Goal: Task Accomplishment & Management: Manage account settings

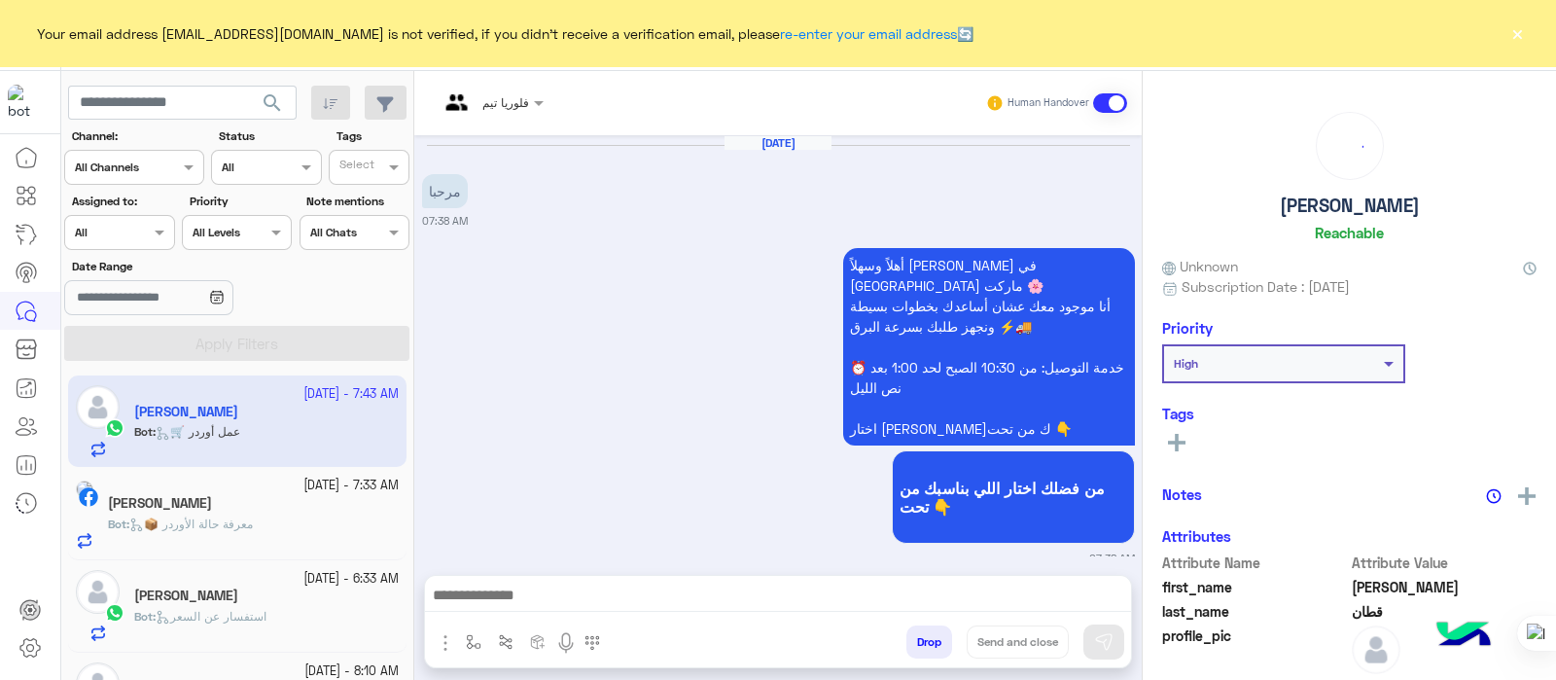
scroll to position [1017, 0]
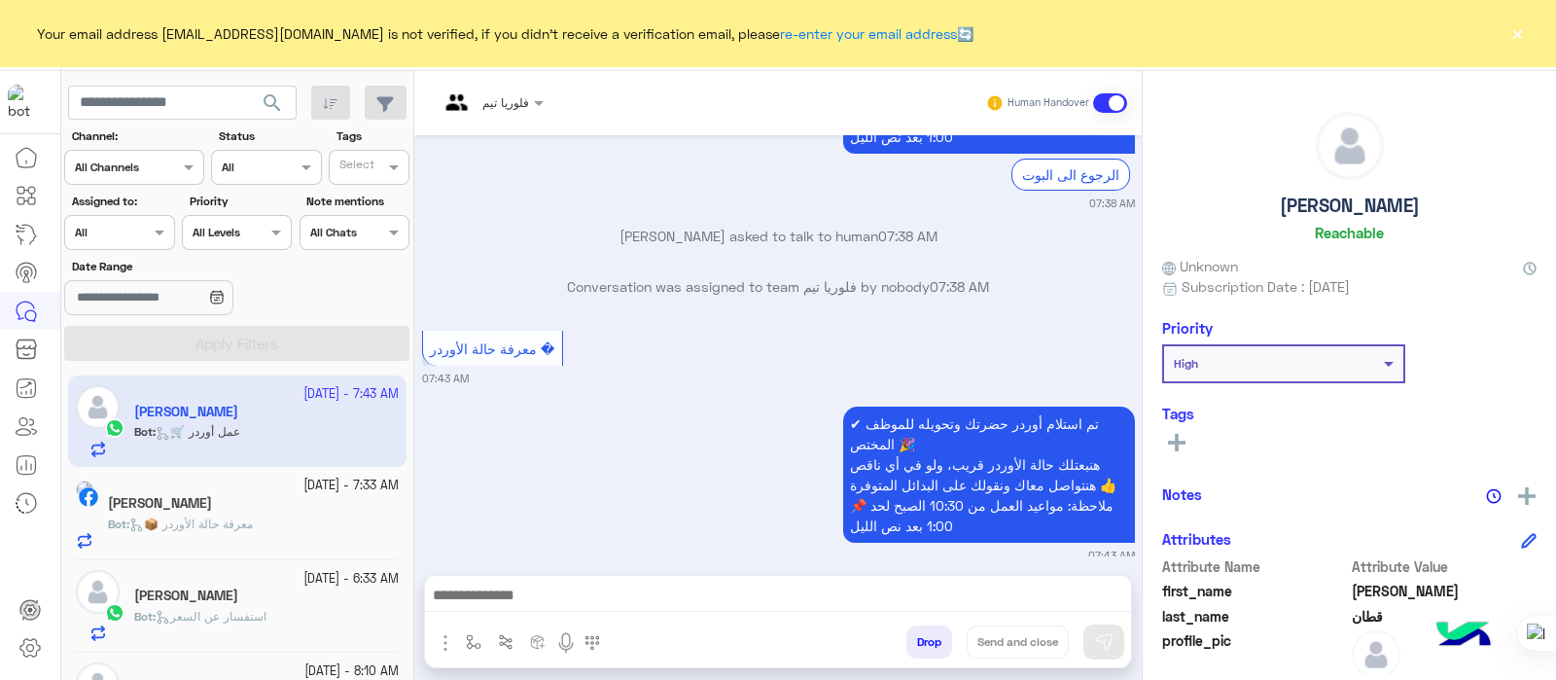
click at [1514, 31] on button "×" at bounding box center [1517, 32] width 19 height 19
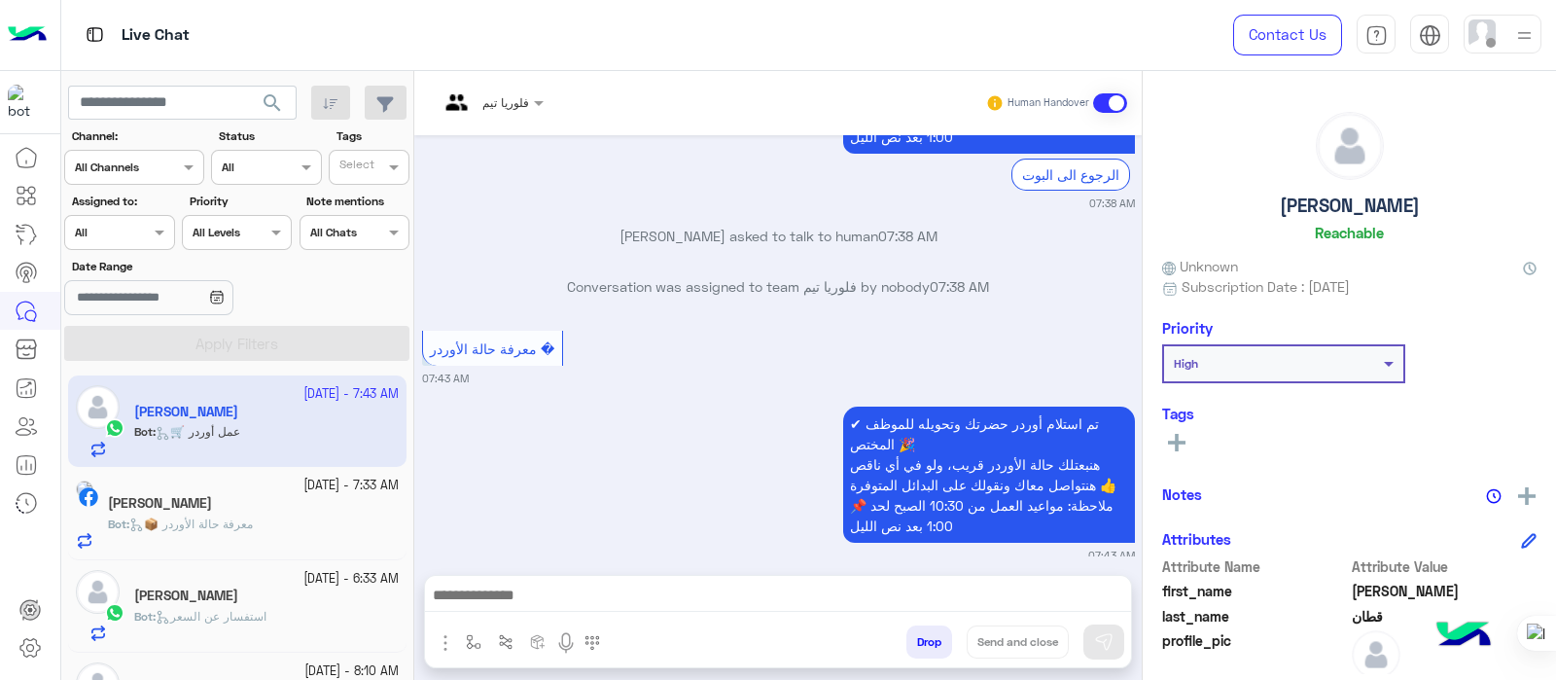
click at [28, 42] on img at bounding box center [27, 35] width 39 height 41
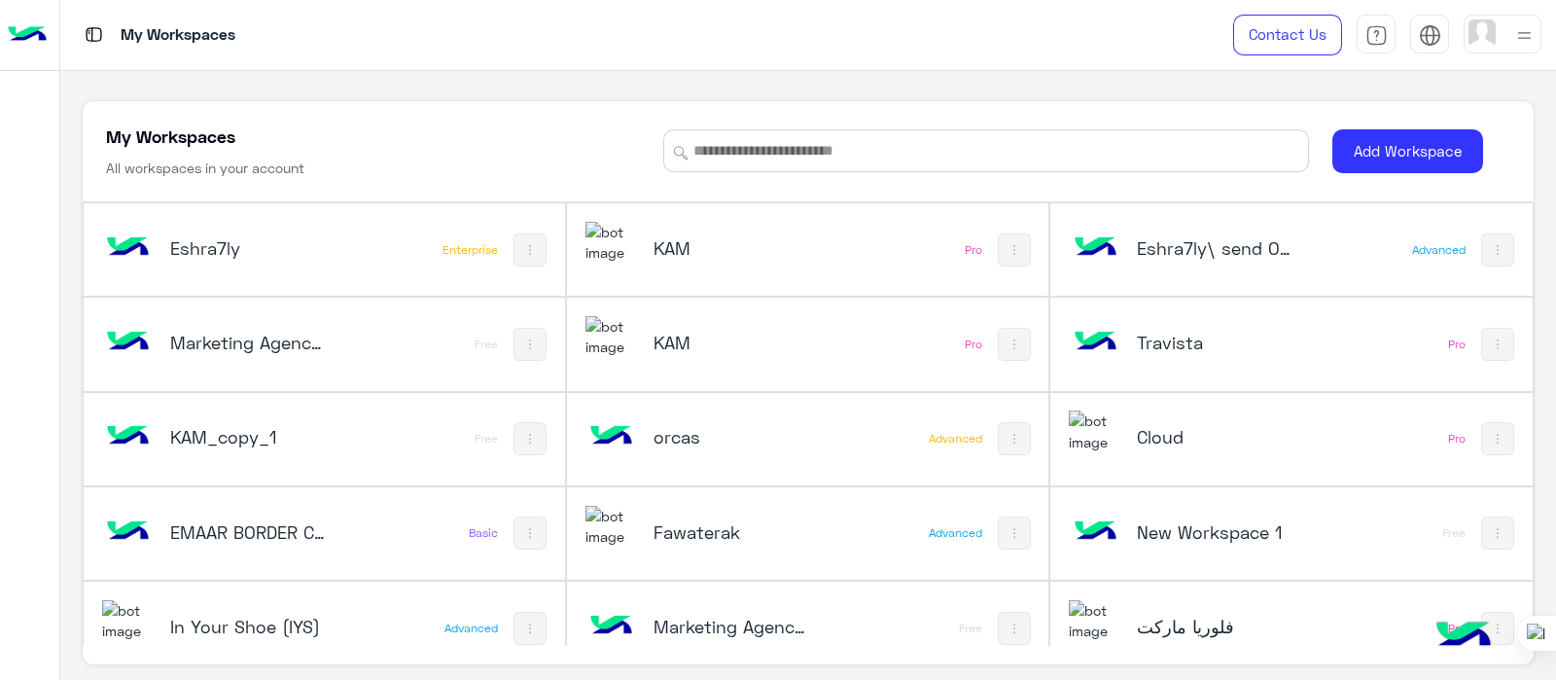
scroll to position [27, 0]
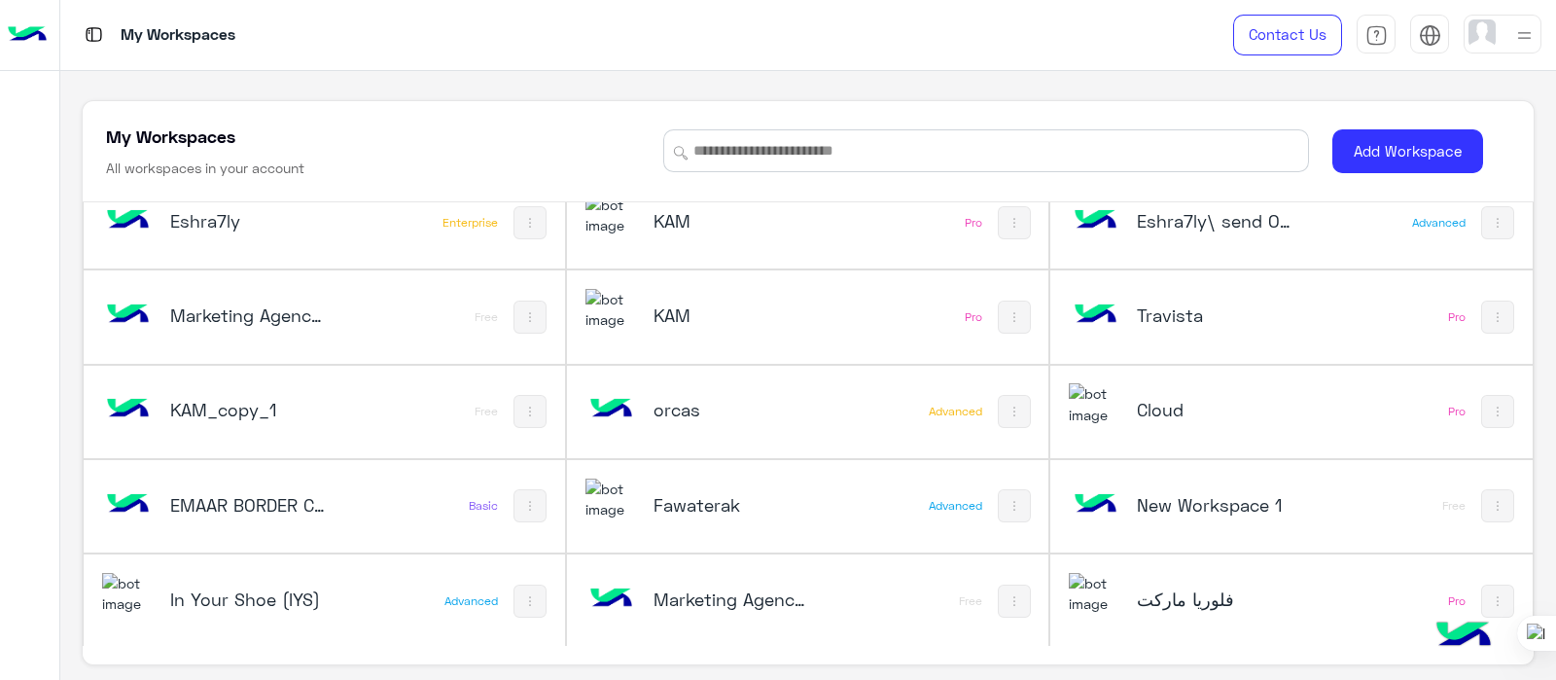
click at [1135, 613] on div "فلوريا ماركت" at bounding box center [1202, 601] width 267 height 56
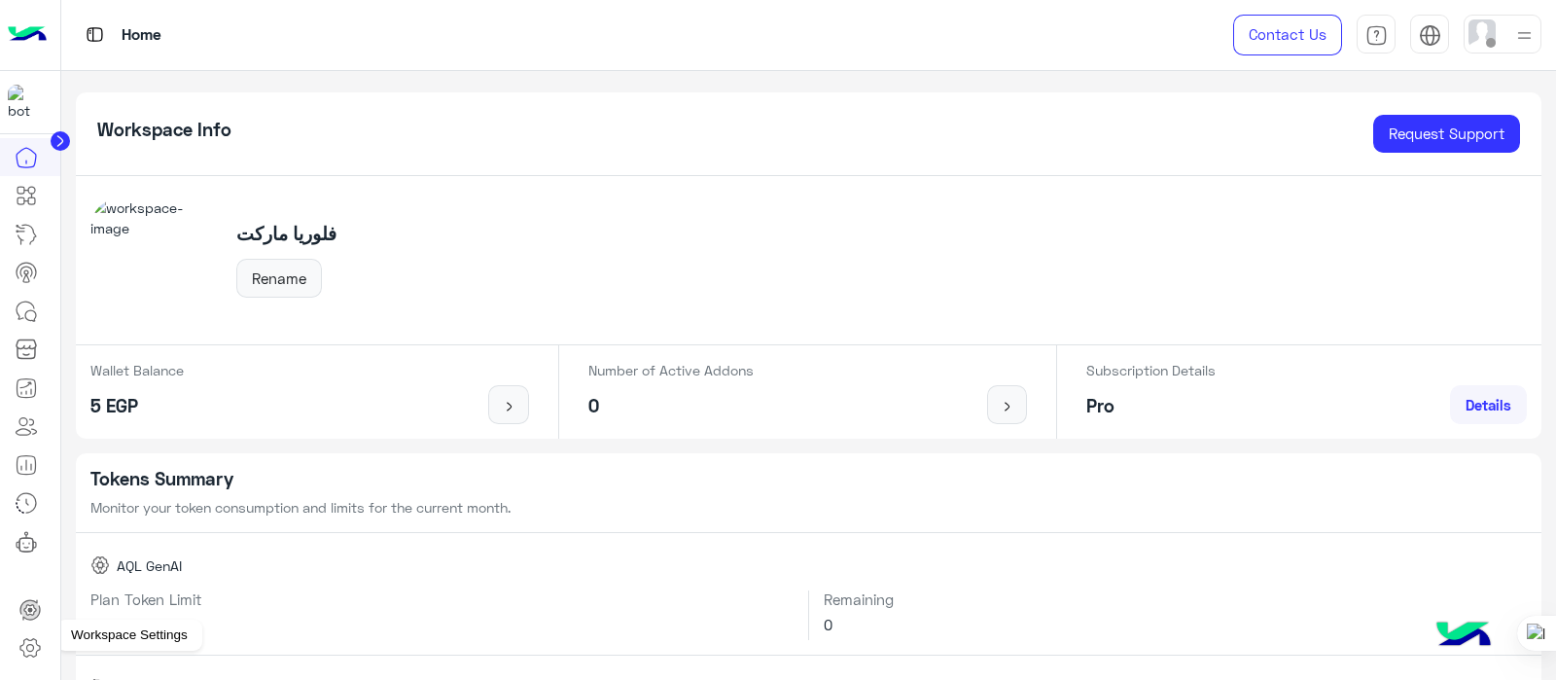
click at [37, 645] on icon at bounding box center [29, 648] width 19 height 18
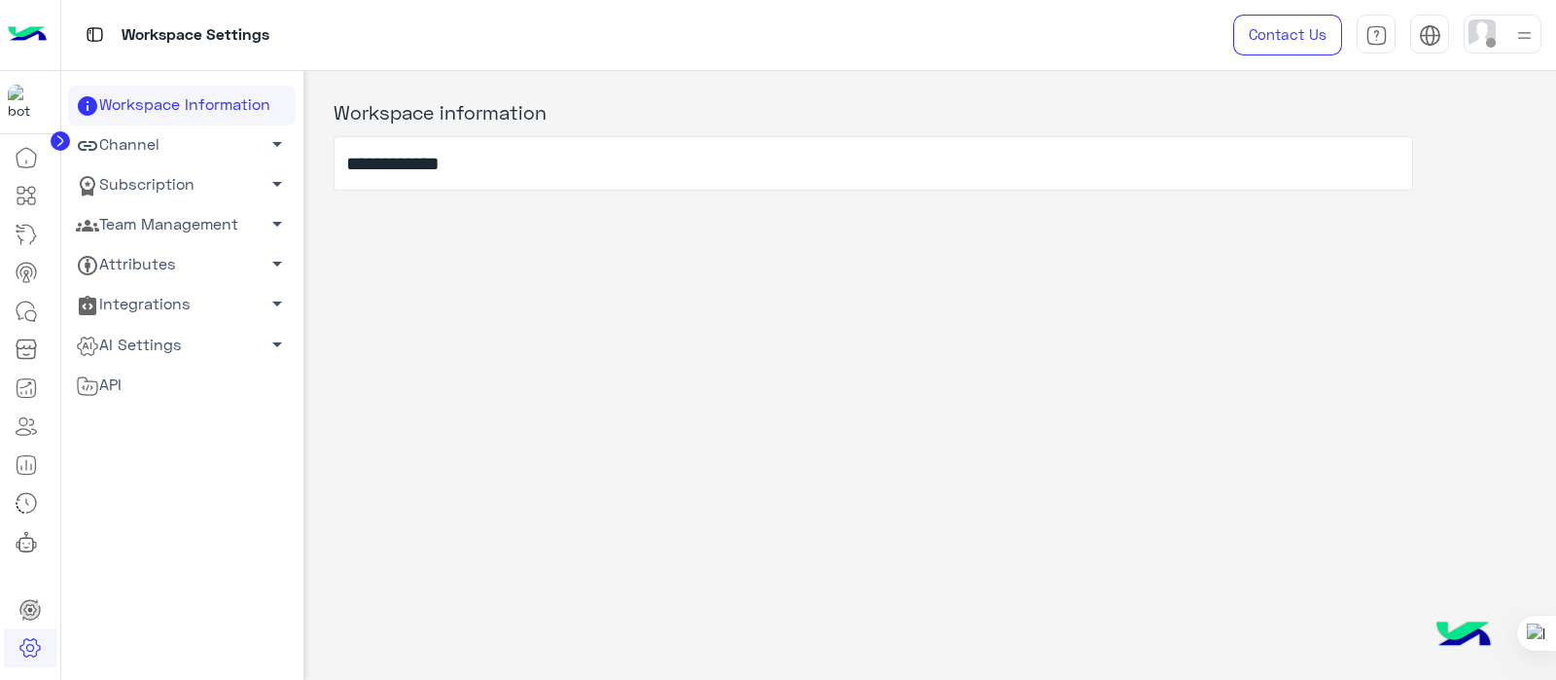
click at [105, 503] on div "Workspace Information Channel arrow_drop_down Subscription arrow_drop_down Team…" at bounding box center [182, 426] width 228 height 680
click at [172, 128] on link "Channel arrow_drop_down" at bounding box center [182, 145] width 228 height 40
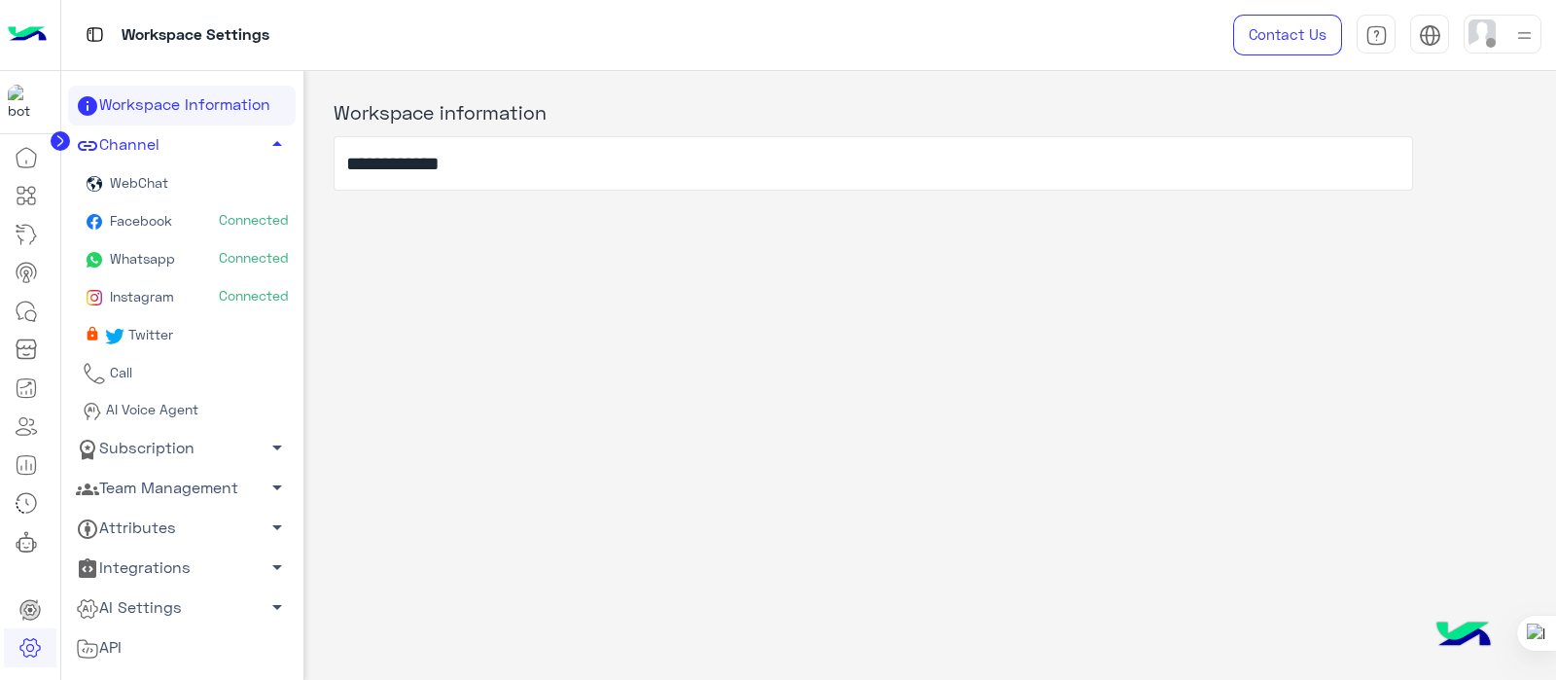
click at [109, 417] on link "AI Voice Agent" at bounding box center [182, 411] width 228 height 36
click at [242, 443] on link "Subscription arrow_drop_down" at bounding box center [182, 448] width 228 height 40
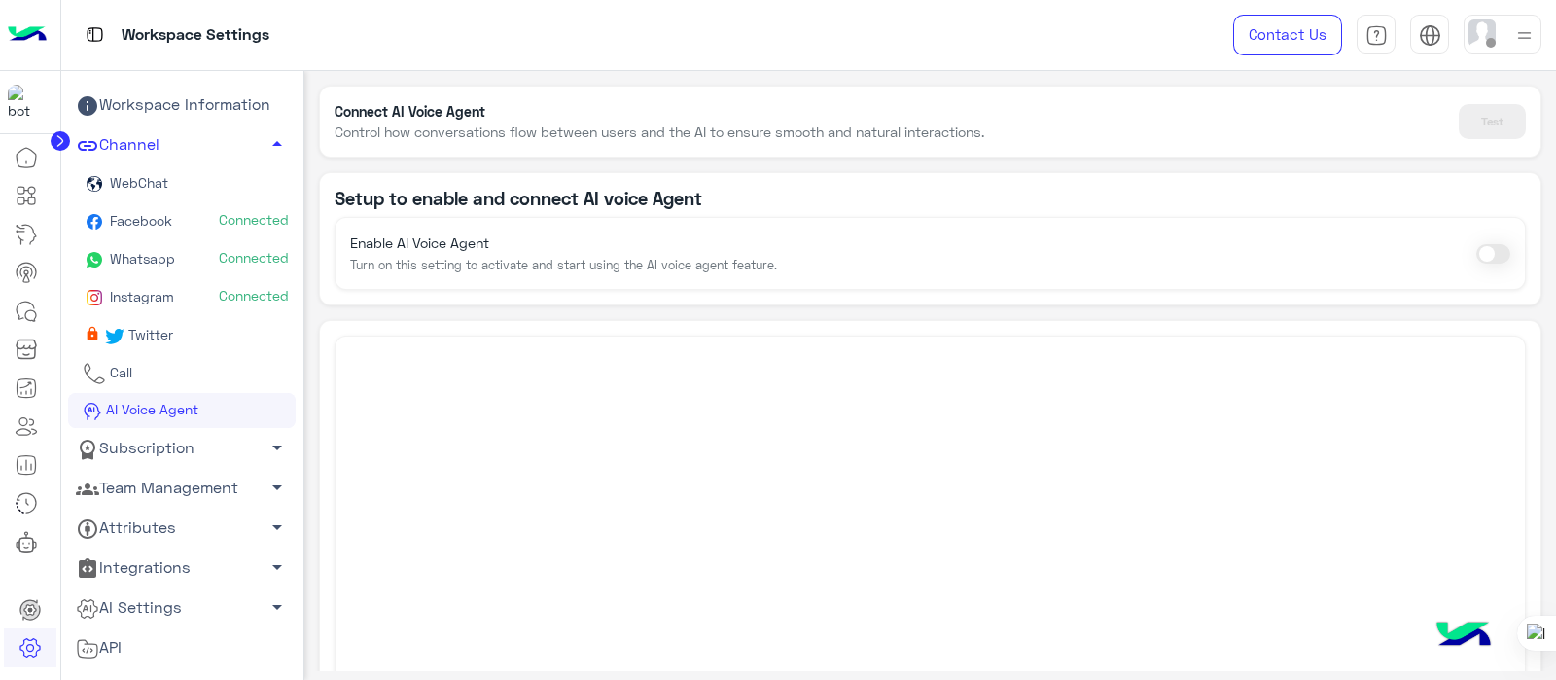
click at [190, 456] on link "Subscription arrow_drop_down" at bounding box center [182, 448] width 228 height 40
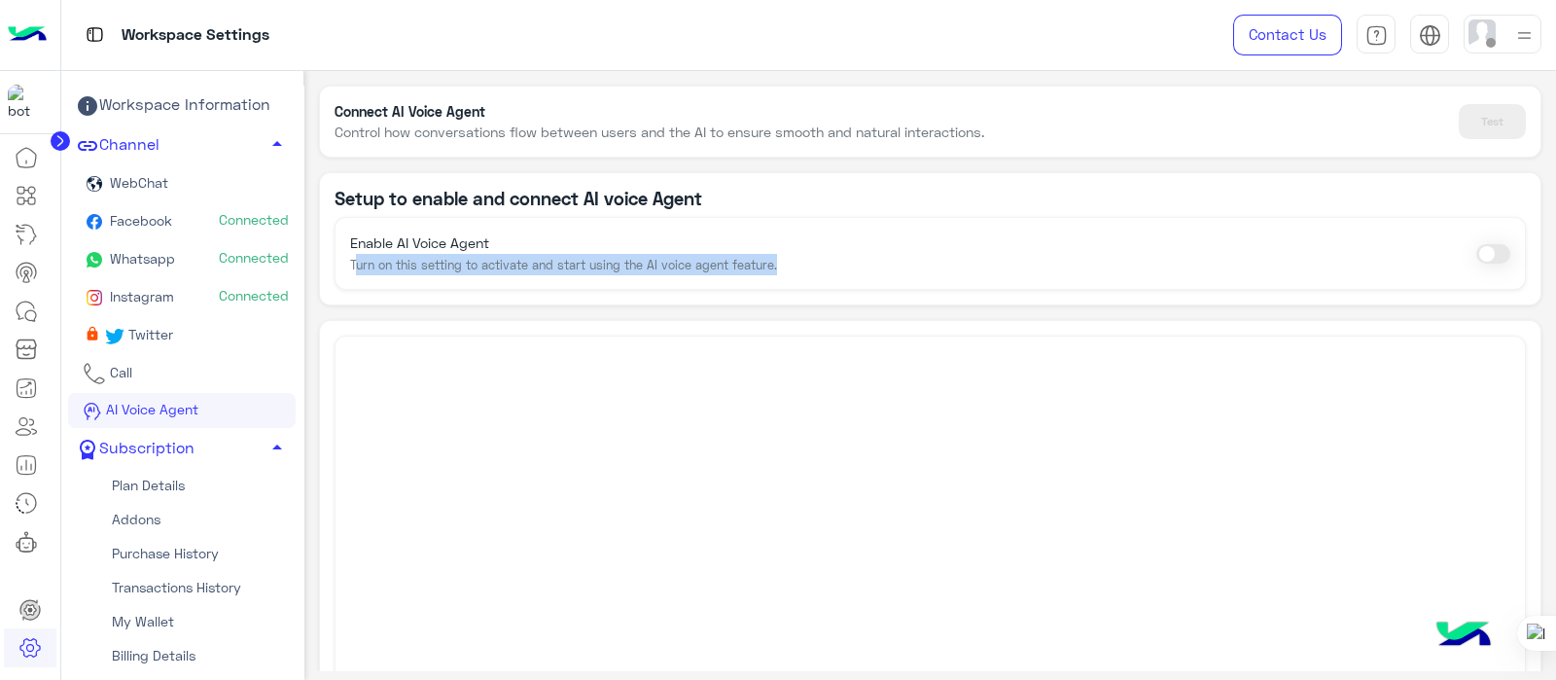
drag, startPoint x: 303, startPoint y: 367, endPoint x: 327, endPoint y: 613, distance: 247.3
click at [327, 613] on app-ai-agent-enable "Setup to enable and connect AI voice Agent Enable AI Voice Agent Turn on this s…" at bounding box center [930, 512] width 1253 height 680
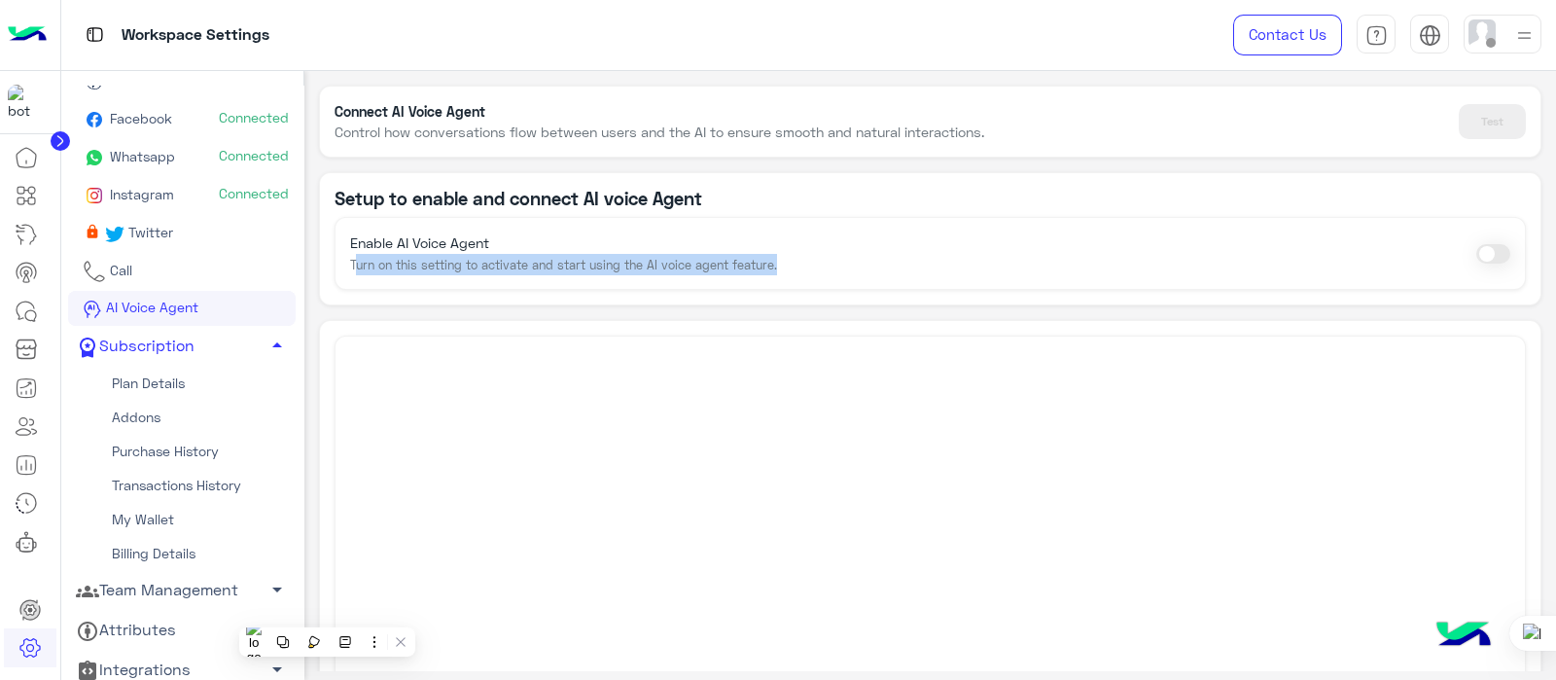
scroll to position [190, 0]
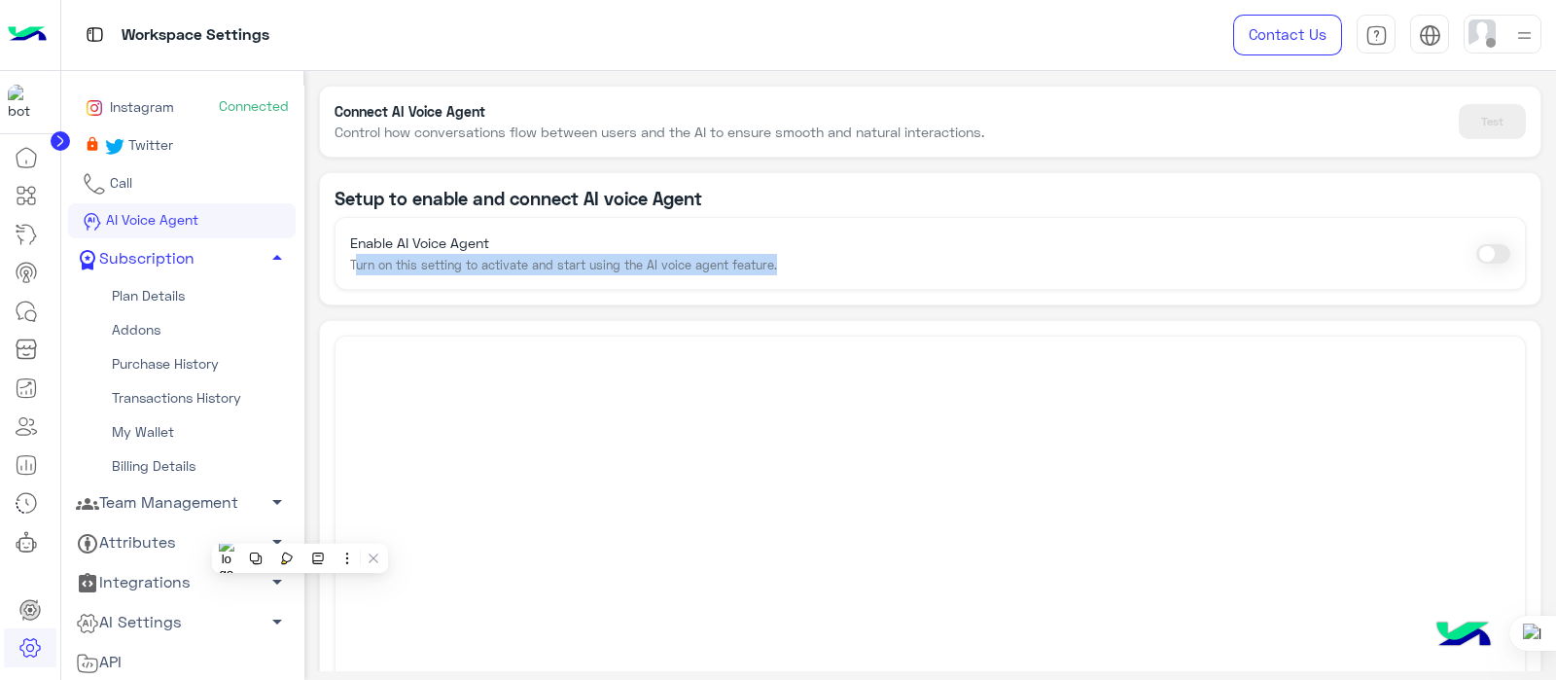
click at [445, 425] on div at bounding box center [931, 579] width 1193 height 486
click at [201, 504] on link "Team Management arrow_drop_down" at bounding box center [182, 502] width 228 height 40
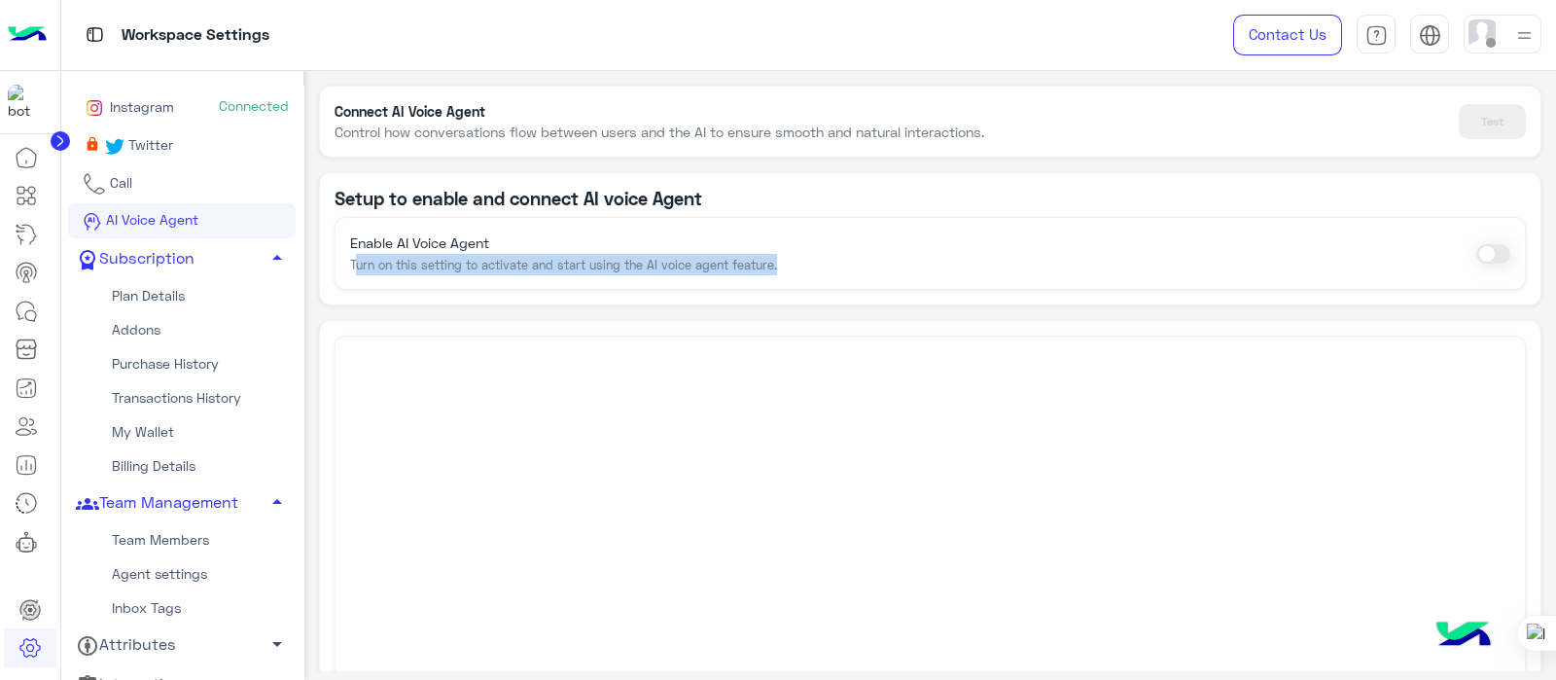
scroll to position [292, 0]
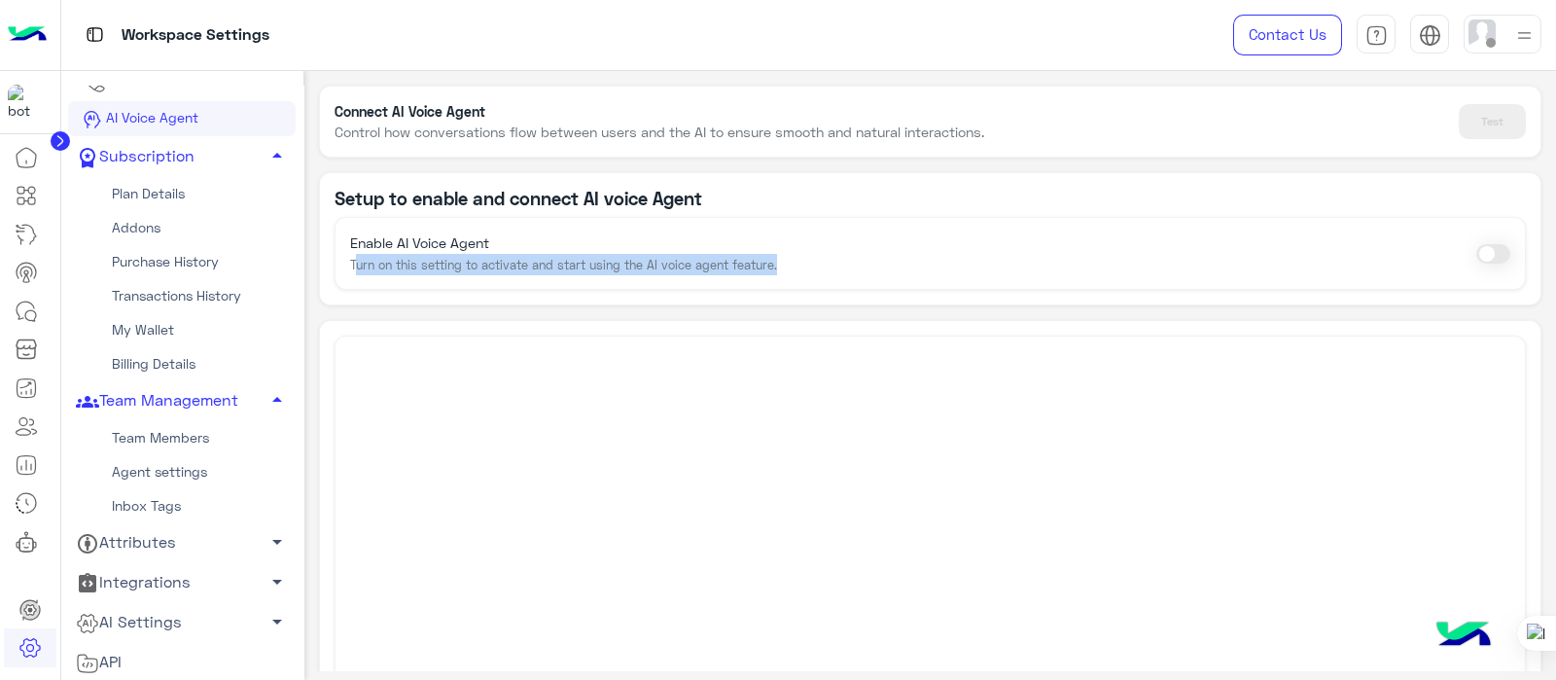
click at [151, 460] on link "Agent settings" at bounding box center [182, 471] width 228 height 34
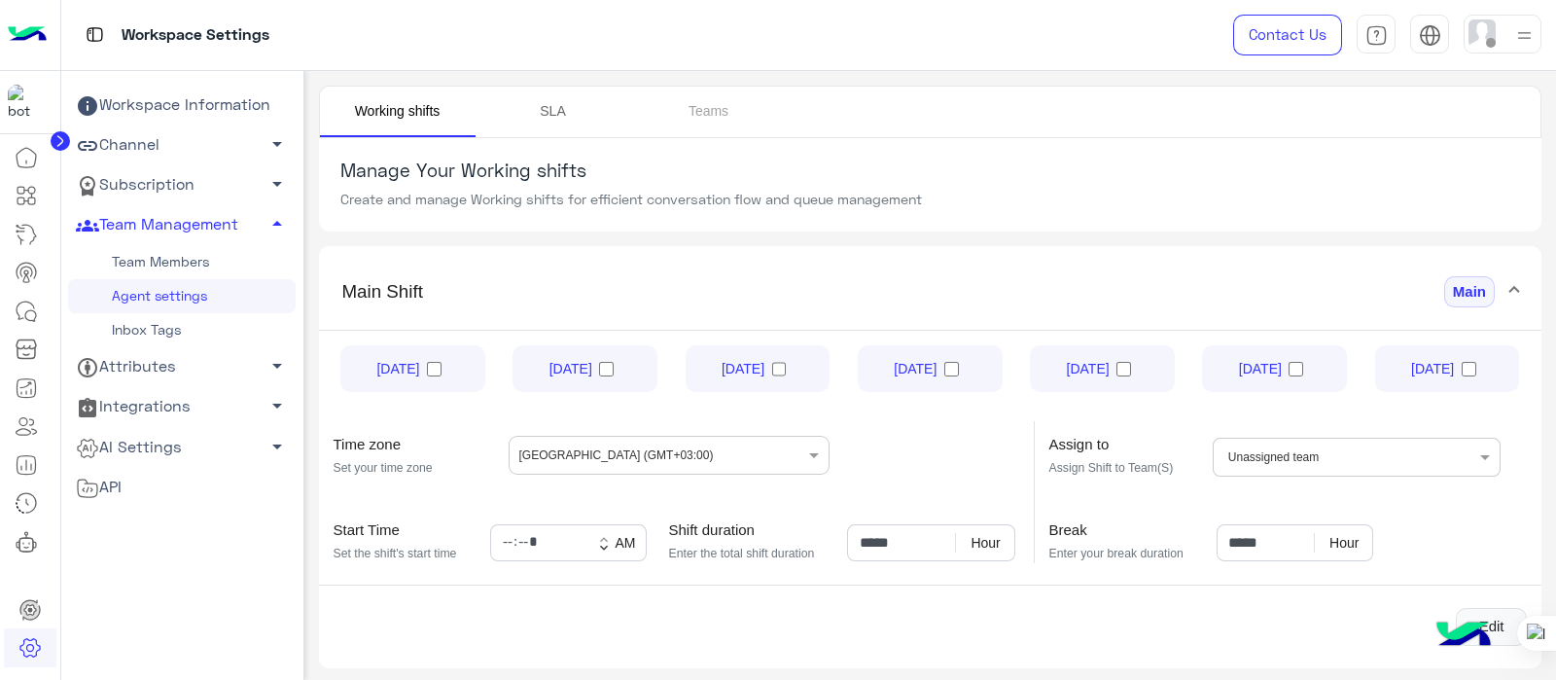
click at [563, 114] on link "SLA" at bounding box center [554, 112] width 156 height 51
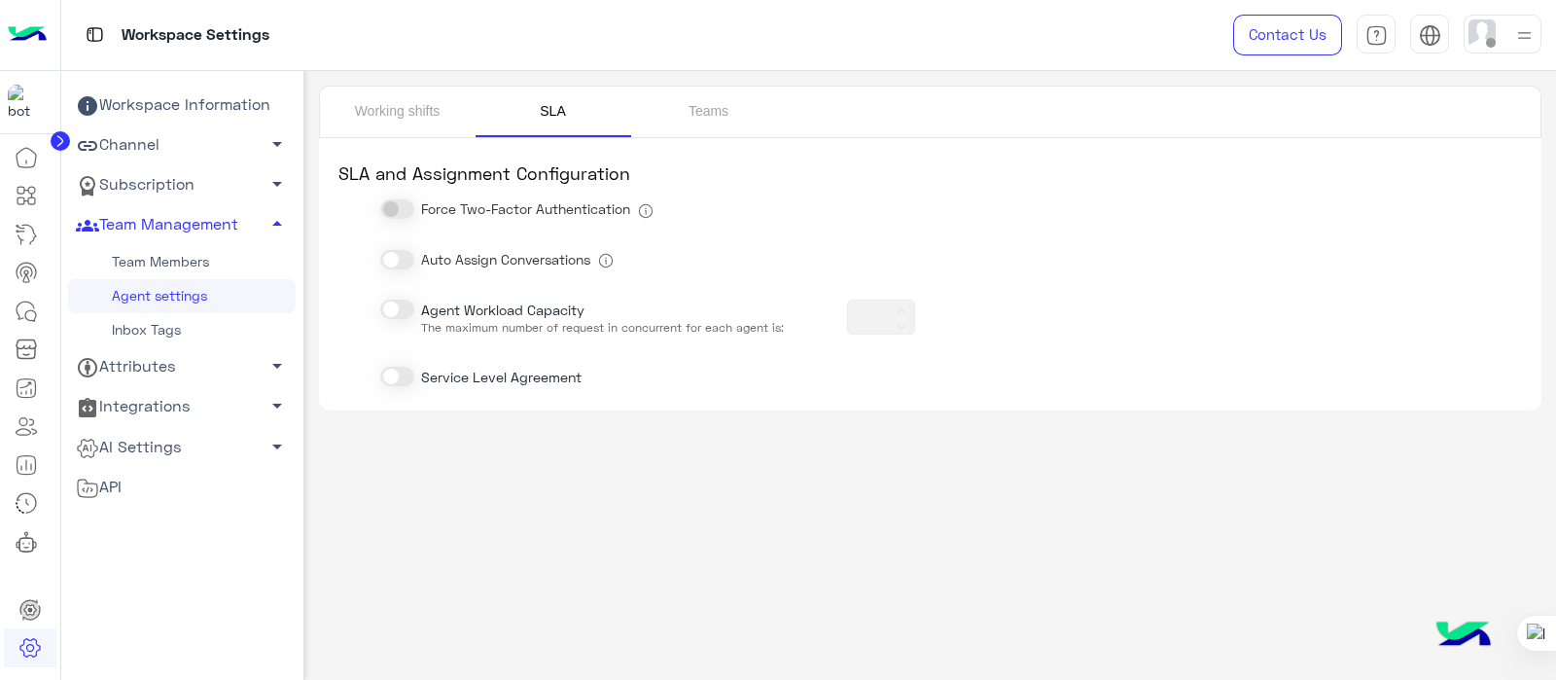
click at [389, 258] on span at bounding box center [397, 259] width 34 height 19
click at [170, 240] on link "Team Management arrow_drop_up" at bounding box center [182, 225] width 228 height 40
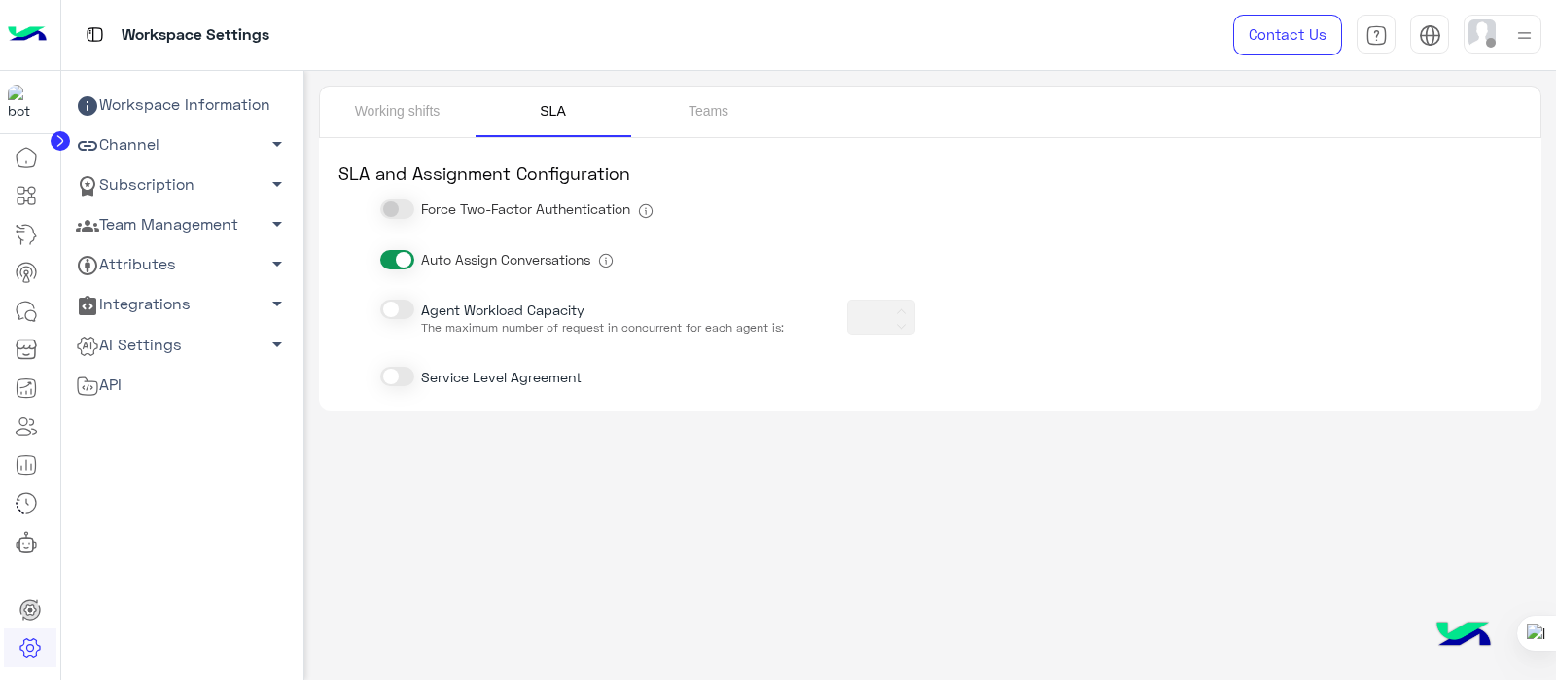
click at [196, 193] on link "Subscription arrow_drop_down" at bounding box center [182, 185] width 228 height 40
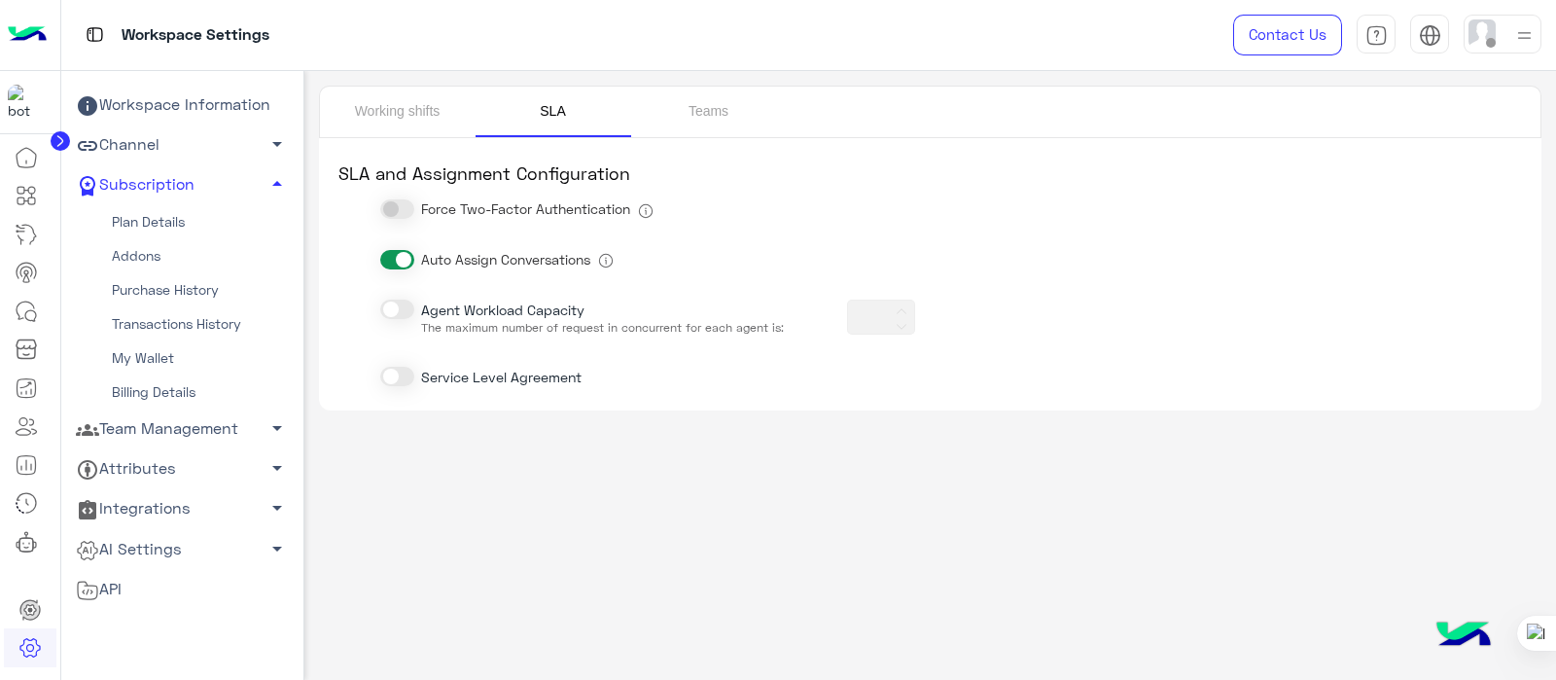
click at [140, 224] on link "Plan Details" at bounding box center [182, 222] width 228 height 34
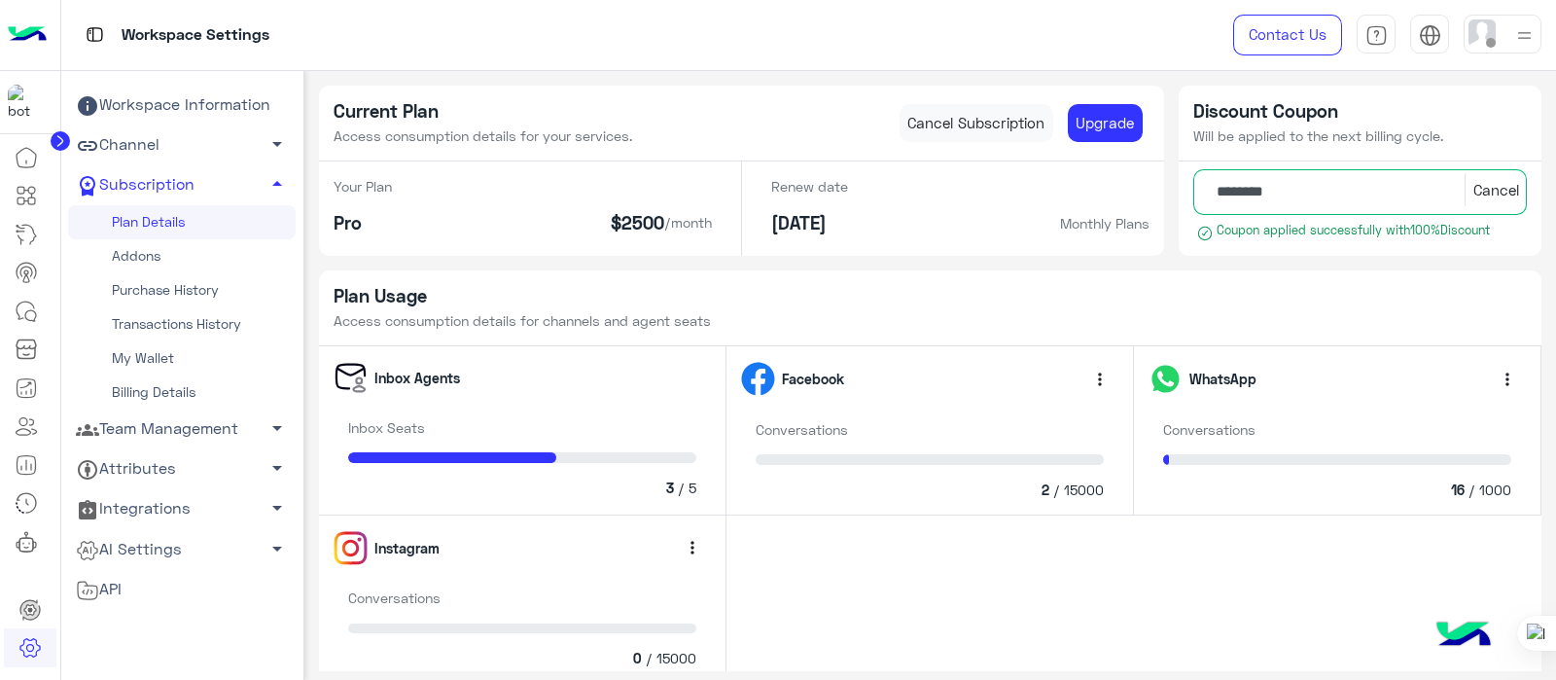
click at [118, 251] on link "Addons" at bounding box center [182, 256] width 228 height 34
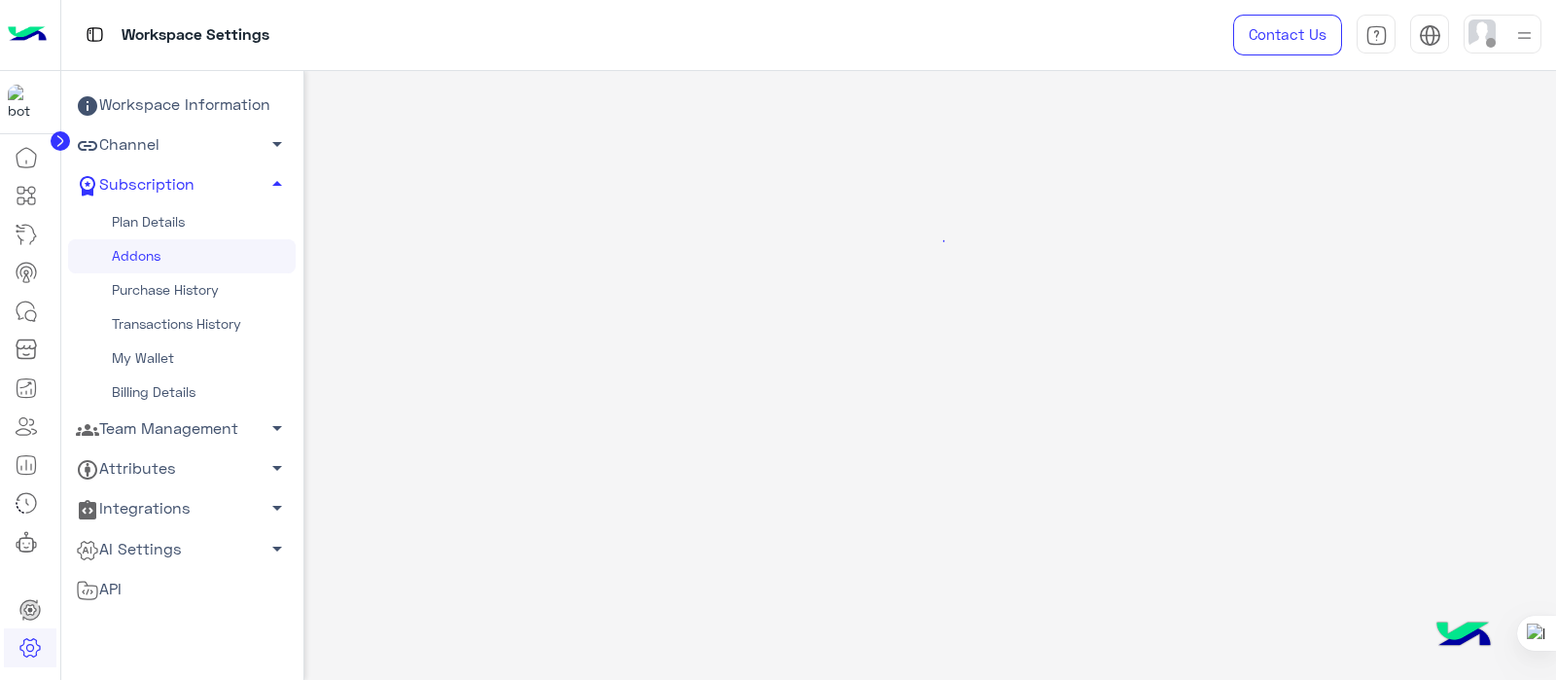
click at [710, 184] on div at bounding box center [931, 241] width 1214 height 331
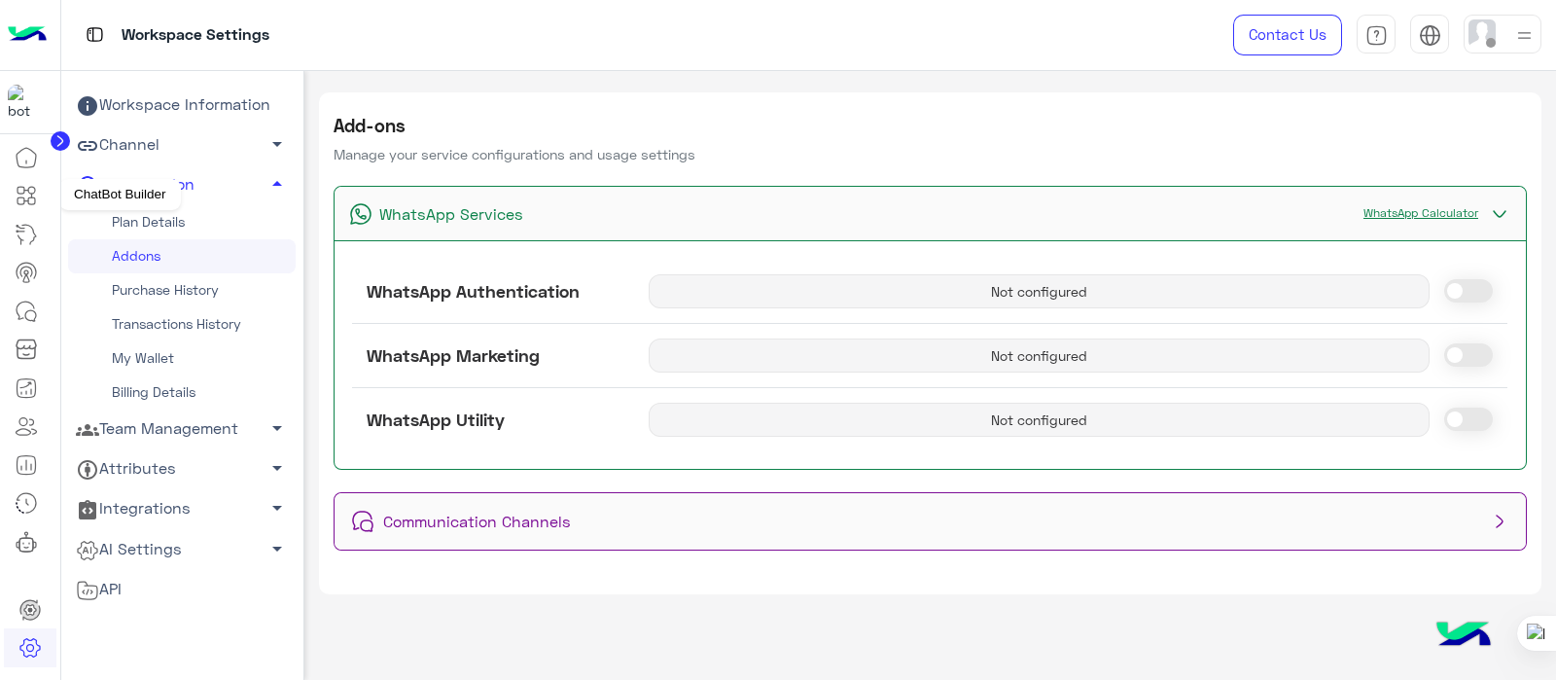
click at [28, 206] on icon at bounding box center [26, 195] width 23 height 23
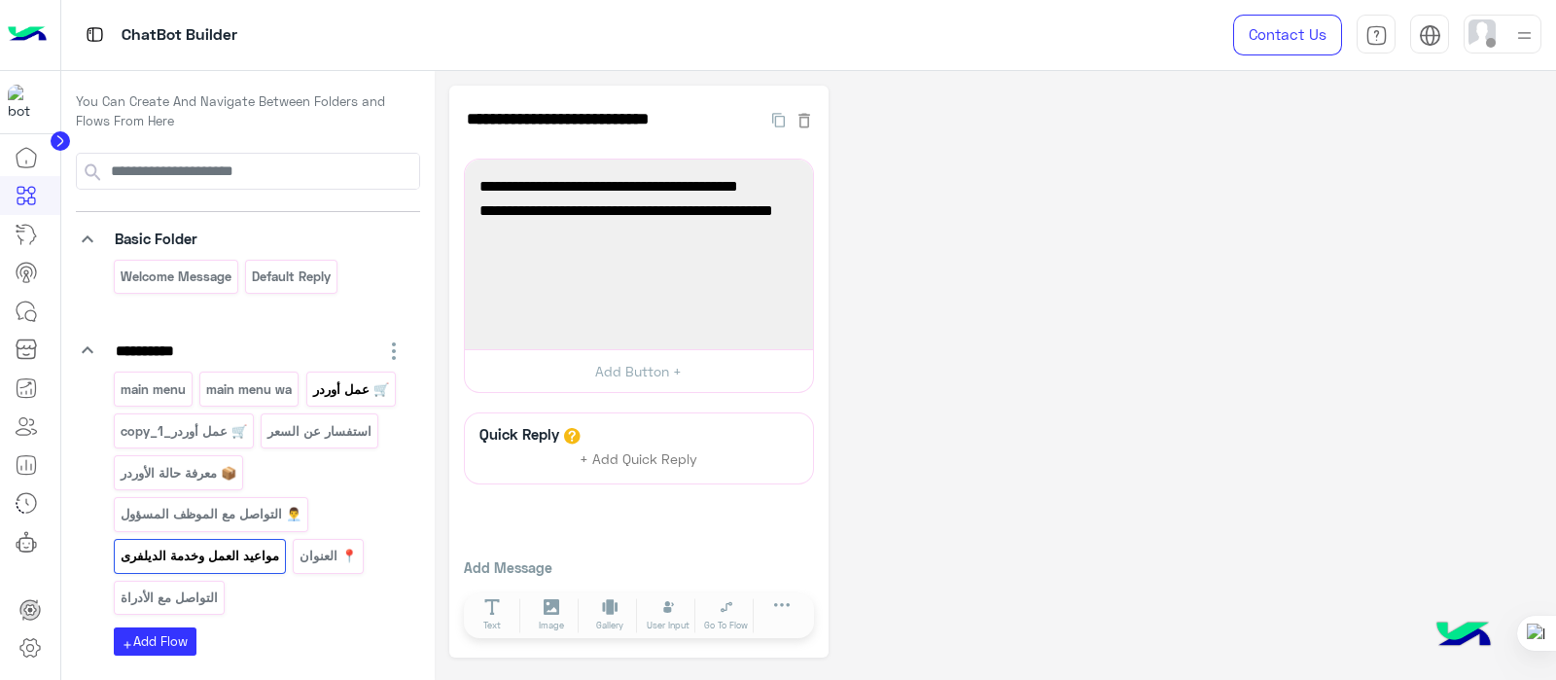
click at [316, 396] on p "🛒 عمل أوردر" at bounding box center [350, 389] width 79 height 22
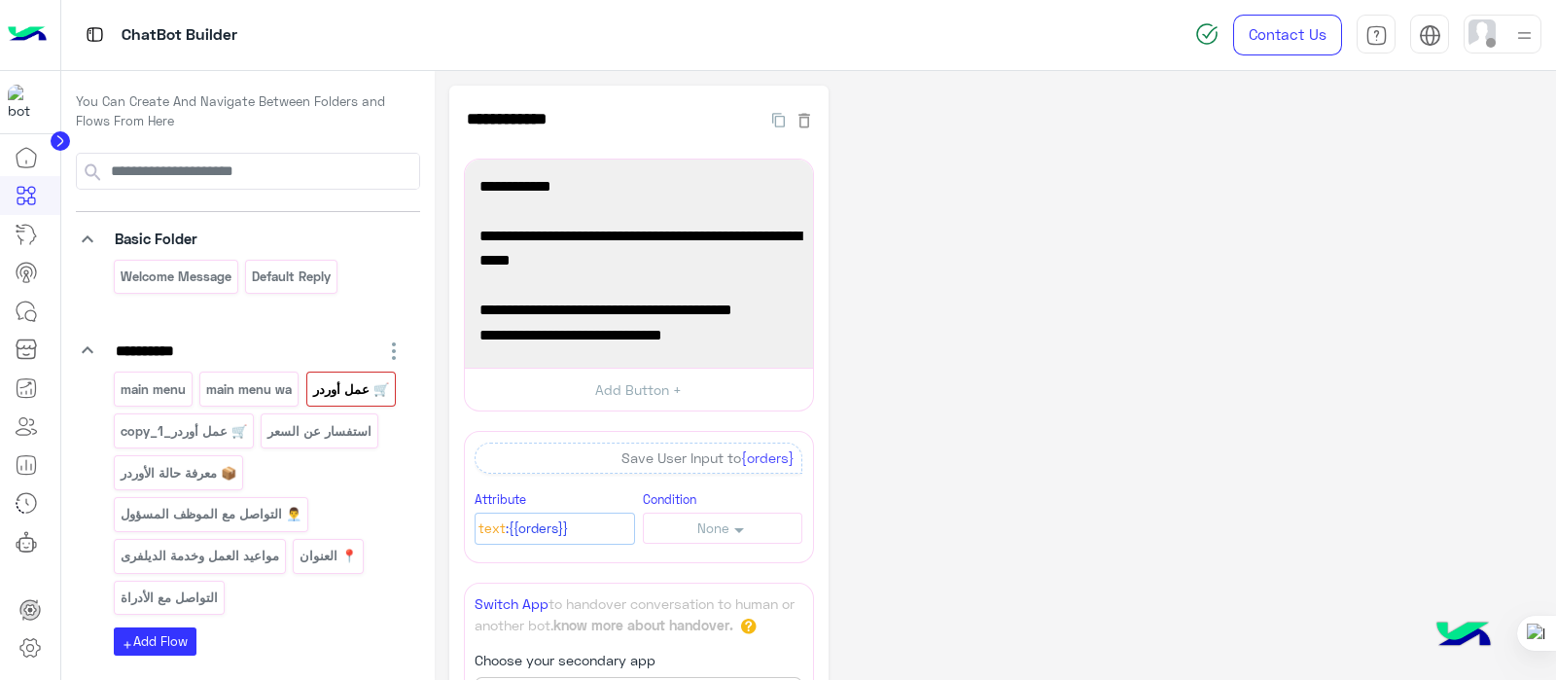
drag, startPoint x: 1555, startPoint y: 79, endPoint x: 1555, endPoint y: 135, distance: 56.4
click at [1555, 135] on div at bounding box center [1555, 340] width 1 height 680
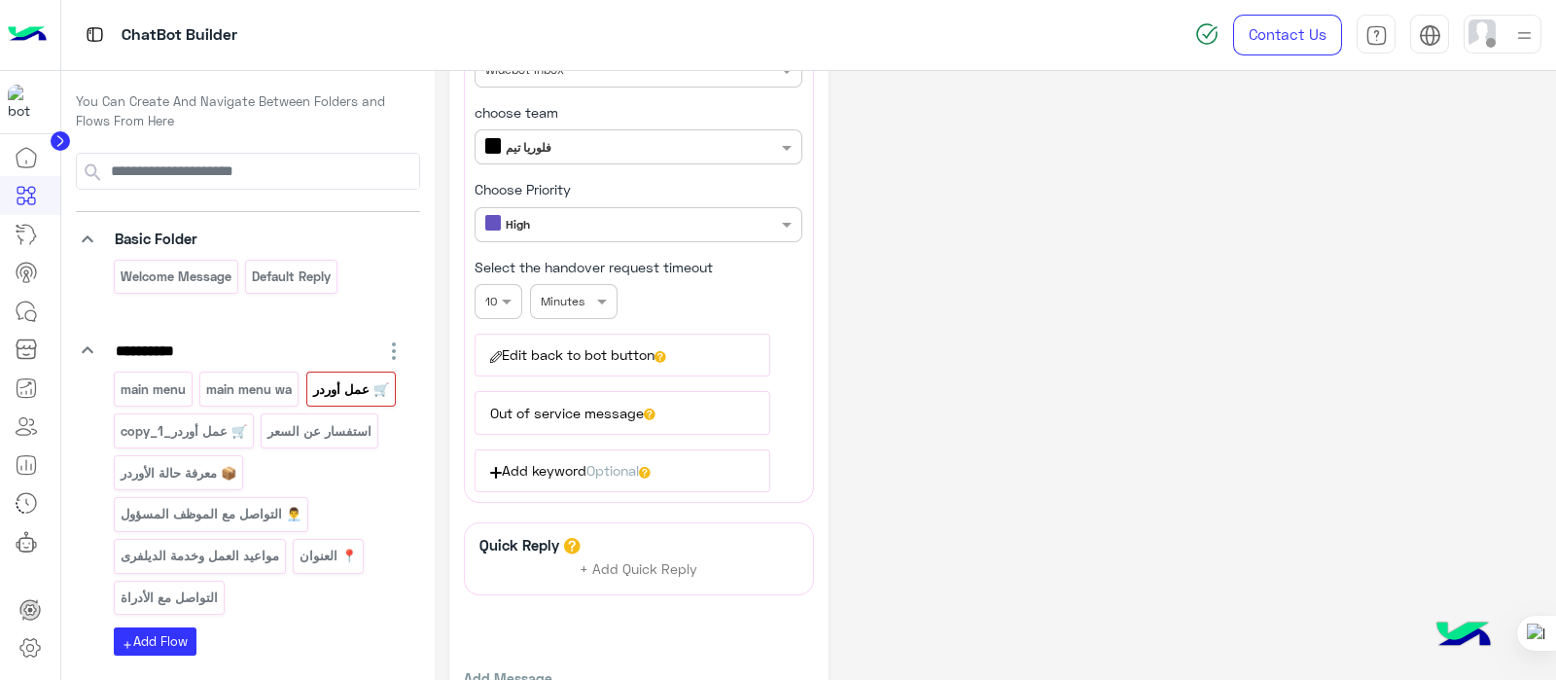
scroll to position [623, 0]
click at [630, 352] on button "Edit back to bot button" at bounding box center [622, 357] width 295 height 43
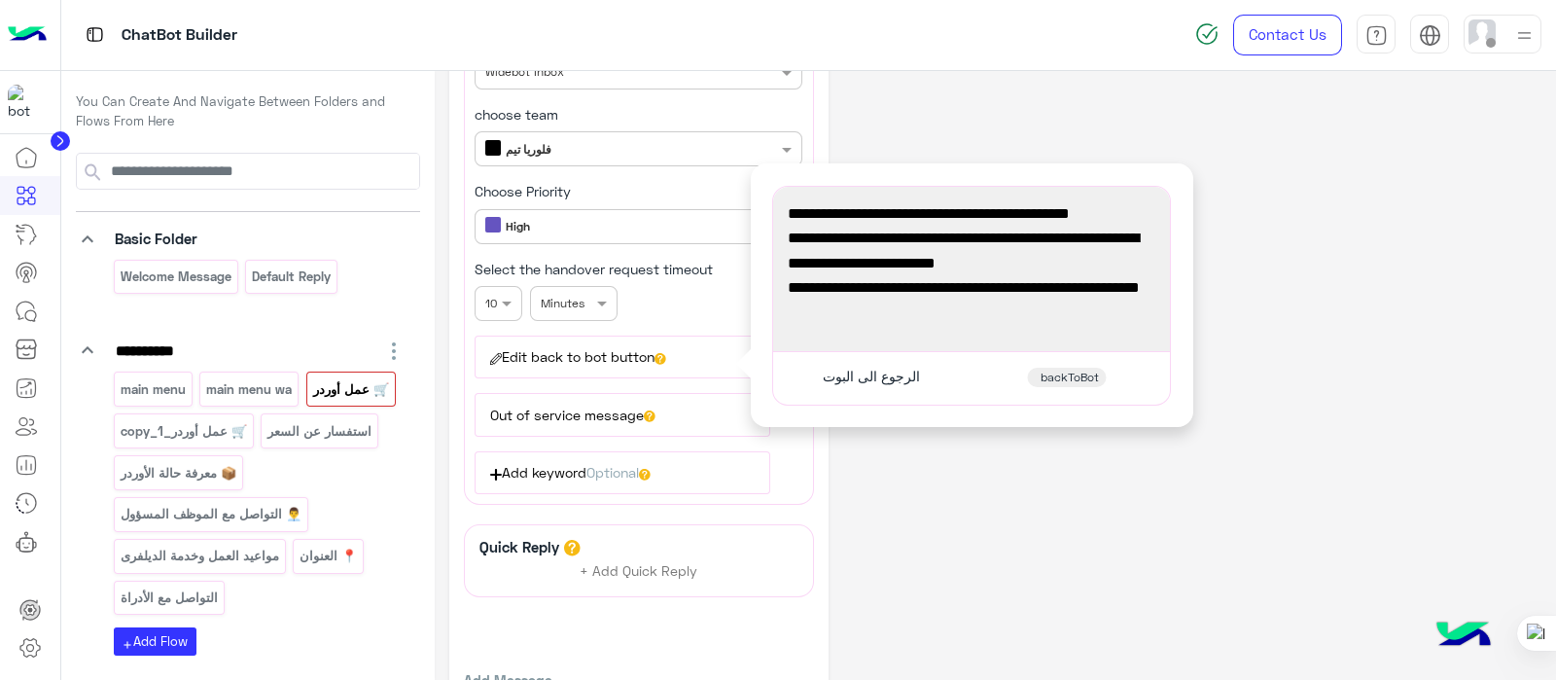
click at [942, 318] on span "📌 ملاحظة: مواعيد العمل من 10:30 الصبح لحد 1:00 بعد نص الليل" at bounding box center [972, 300] width 368 height 50
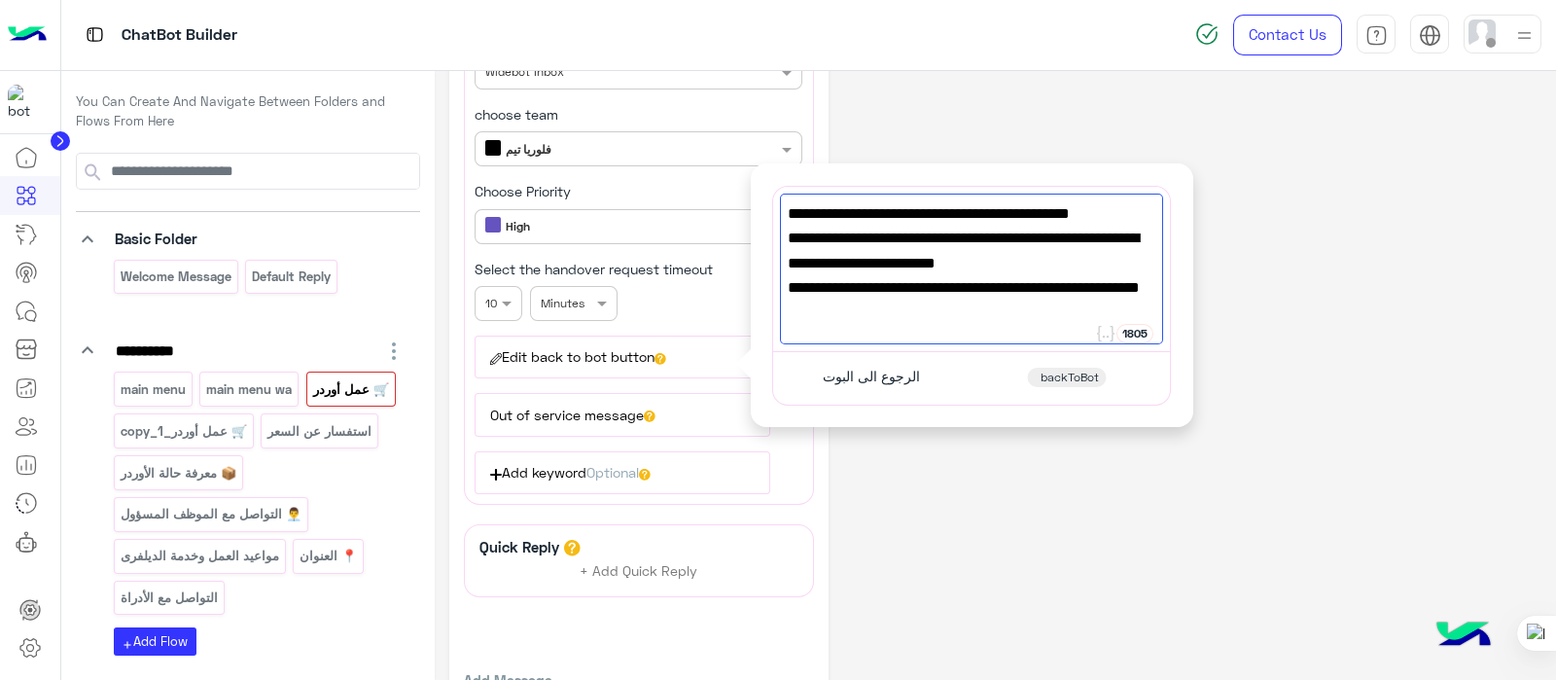
click at [1267, 338] on div "**********" at bounding box center [995, 116] width 1092 height 1307
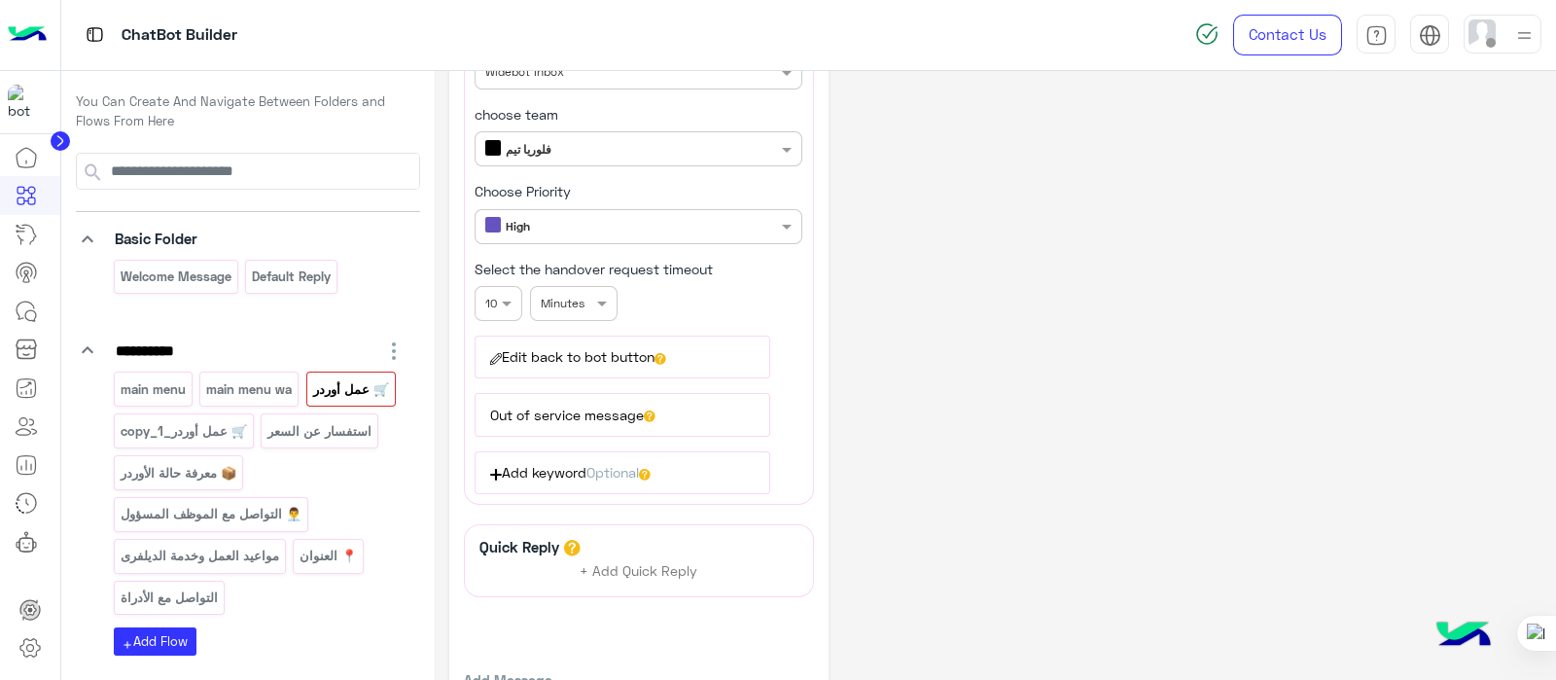
click at [678, 338] on button "Edit back to bot button" at bounding box center [622, 357] width 295 height 43
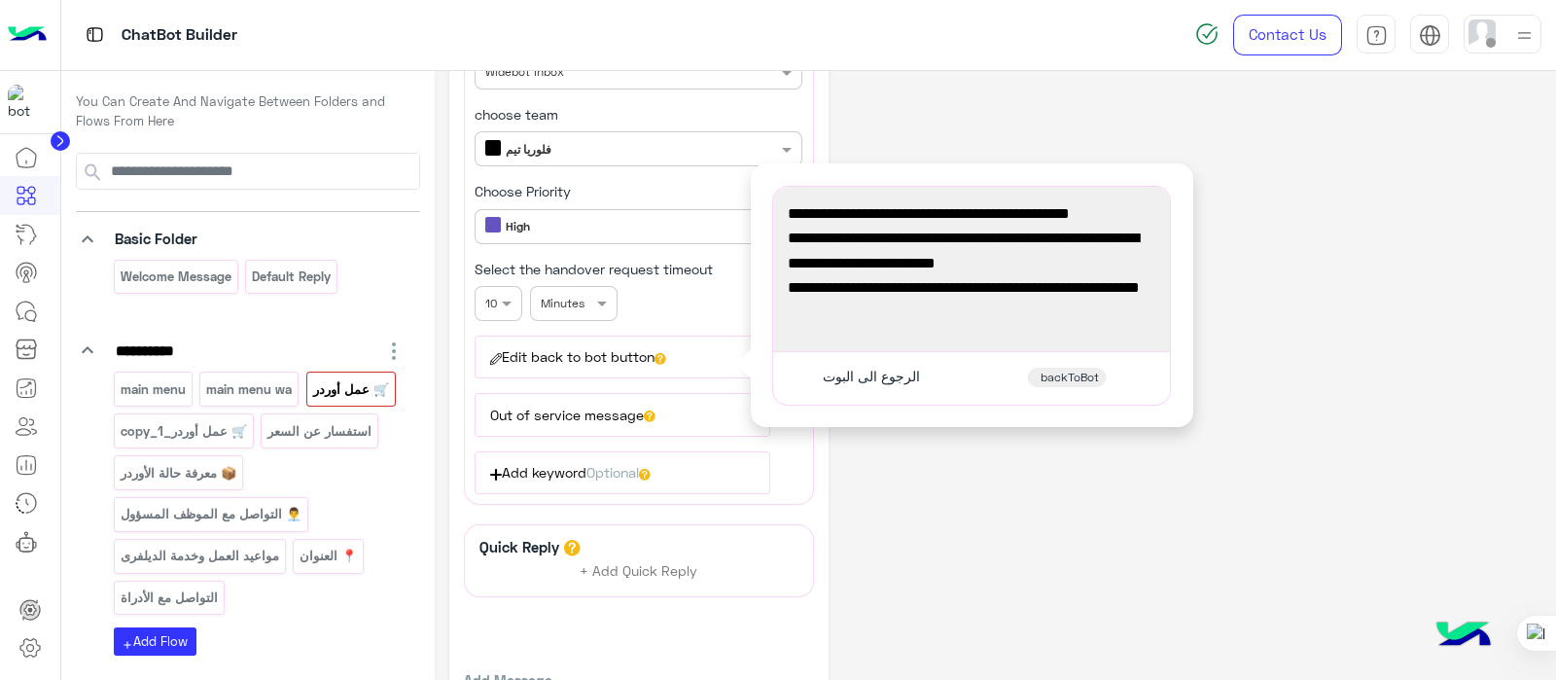
click at [959, 471] on div "**********" at bounding box center [995, 116] width 1092 height 1307
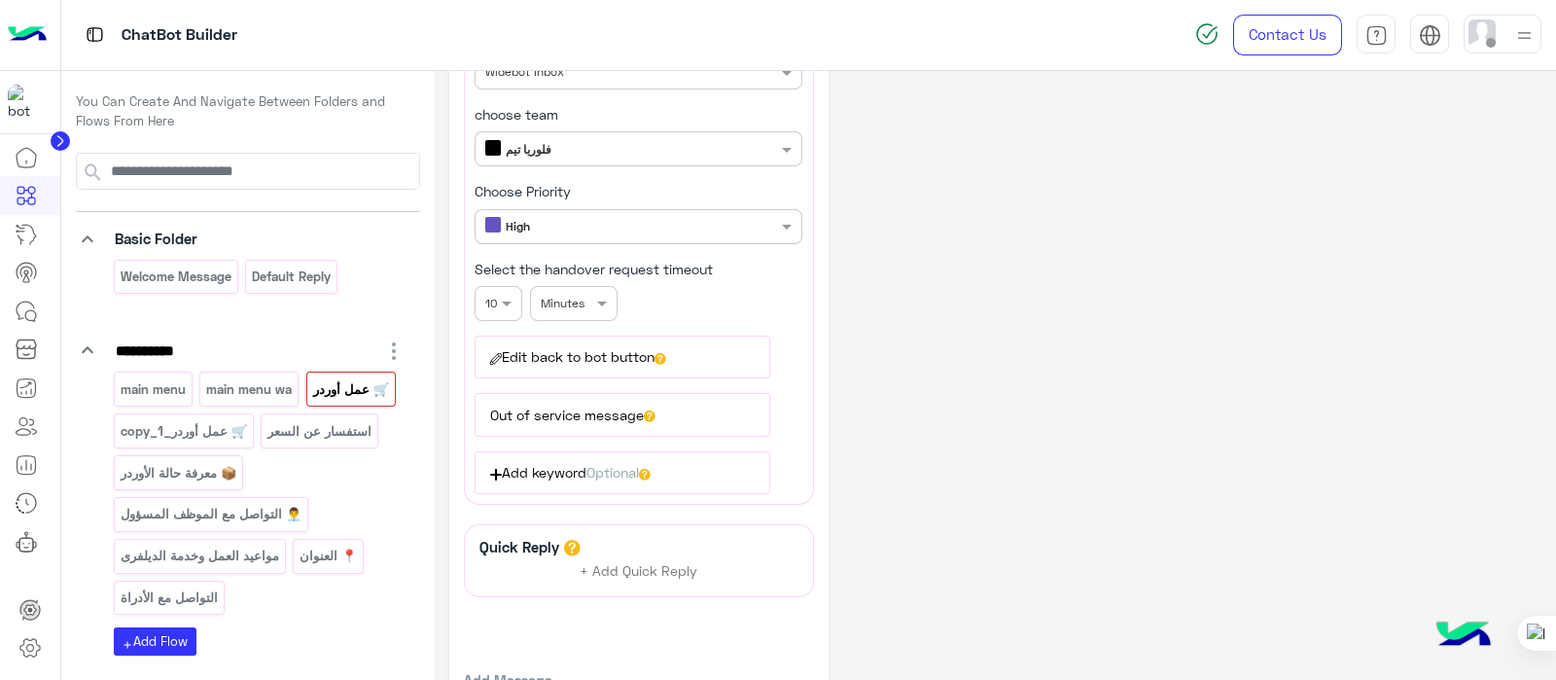
click at [695, 422] on button "Out of service message" at bounding box center [622, 414] width 295 height 43
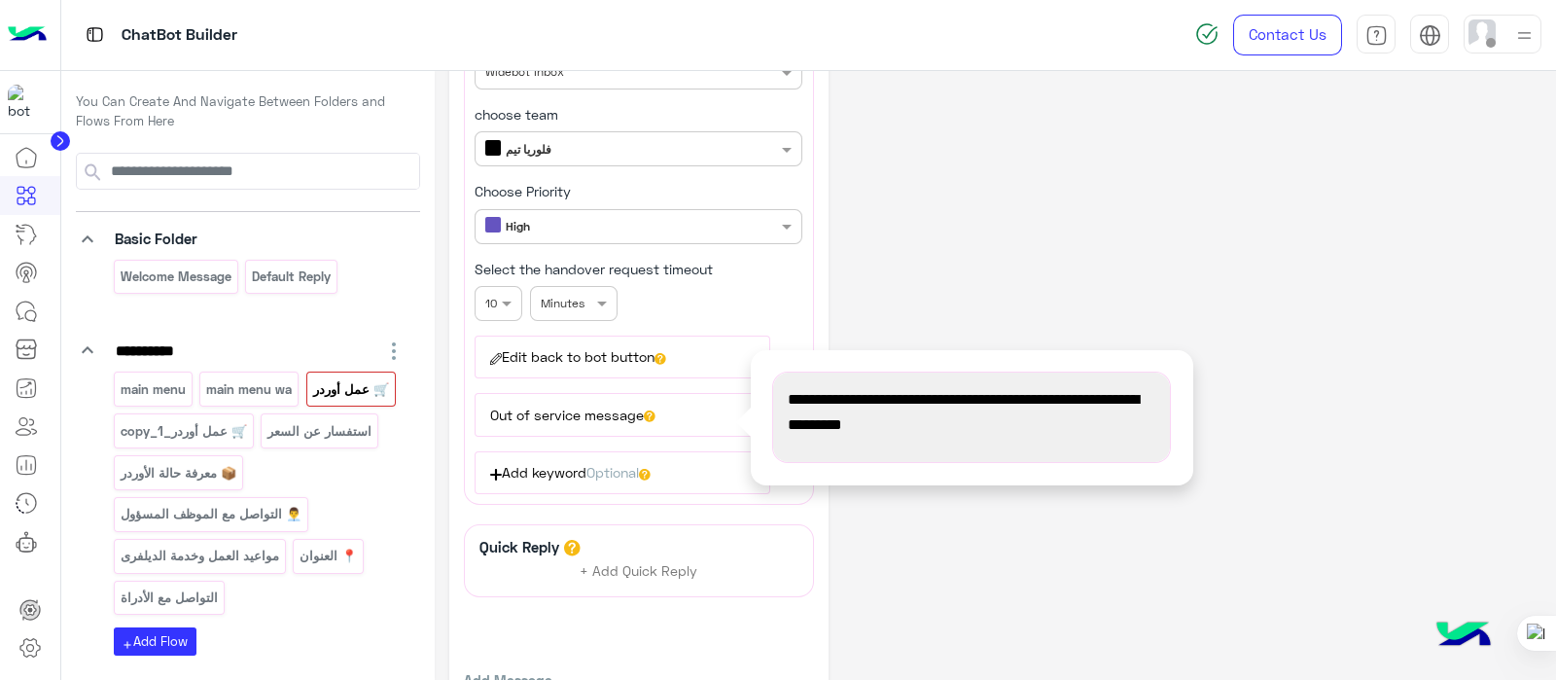
click at [699, 359] on button "Edit back to bot button" at bounding box center [622, 357] width 295 height 43
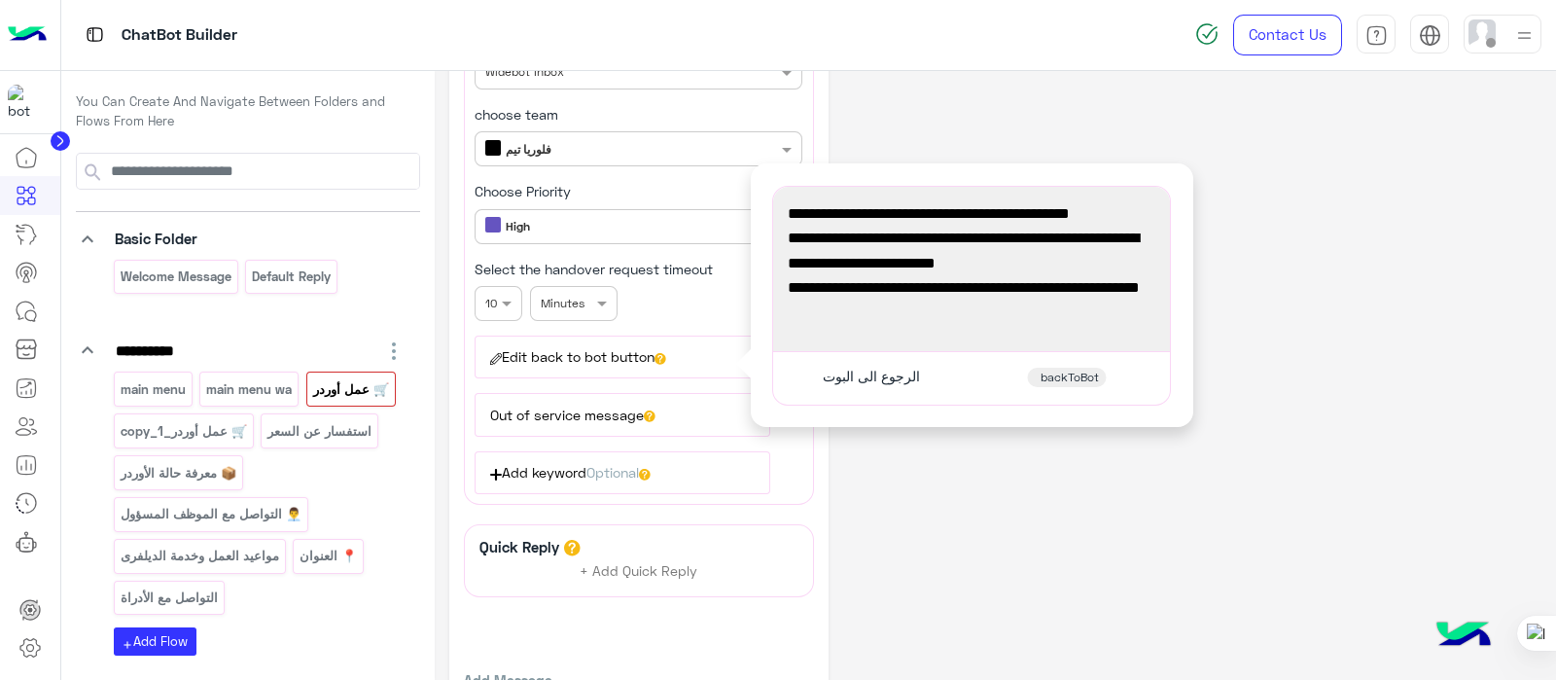
click at [820, 323] on div "✔ تم استلام أوردر حضرتك وتحويله للموظف المختص 🎉 هنبعتلك حالة الأوردر قريب، ولو …" at bounding box center [971, 269] width 383 height 151
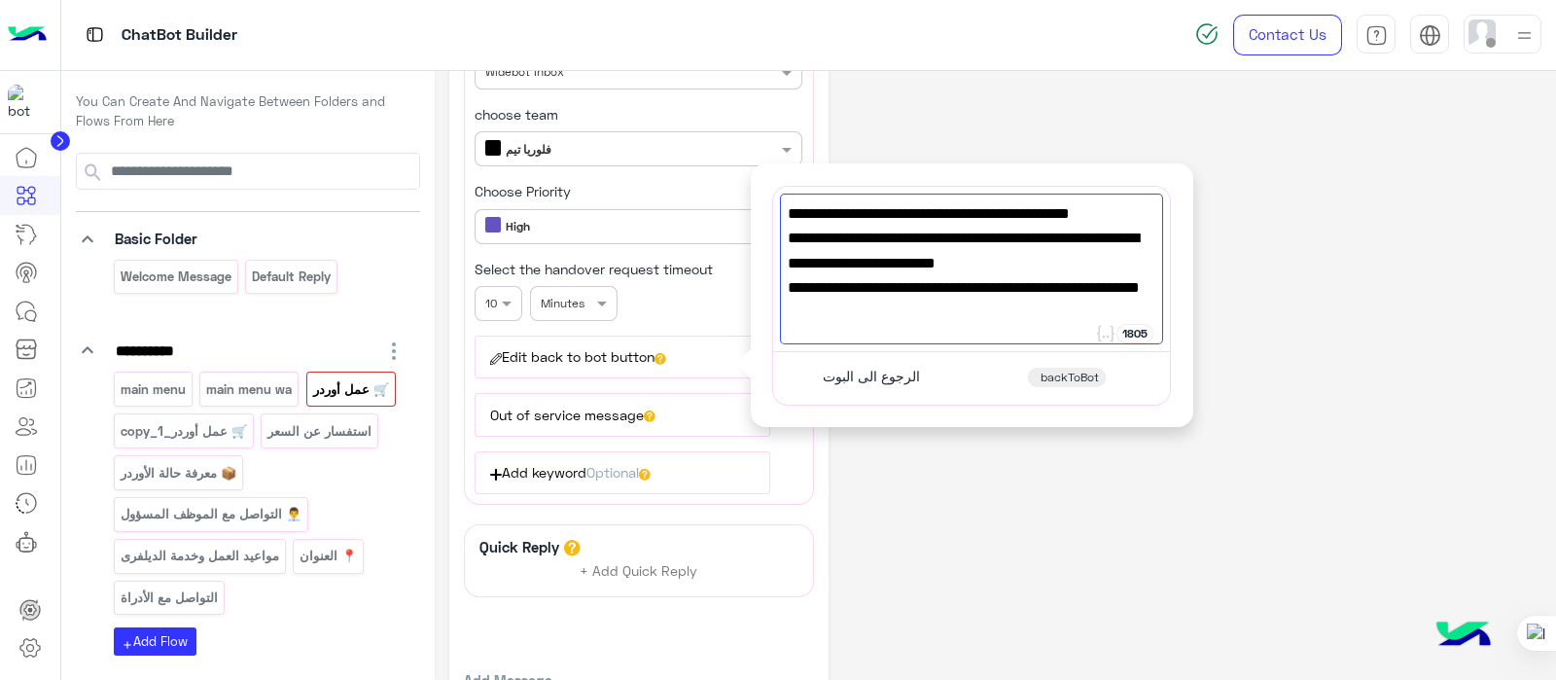
click at [991, 481] on div "**********" at bounding box center [995, 116] width 1092 height 1307
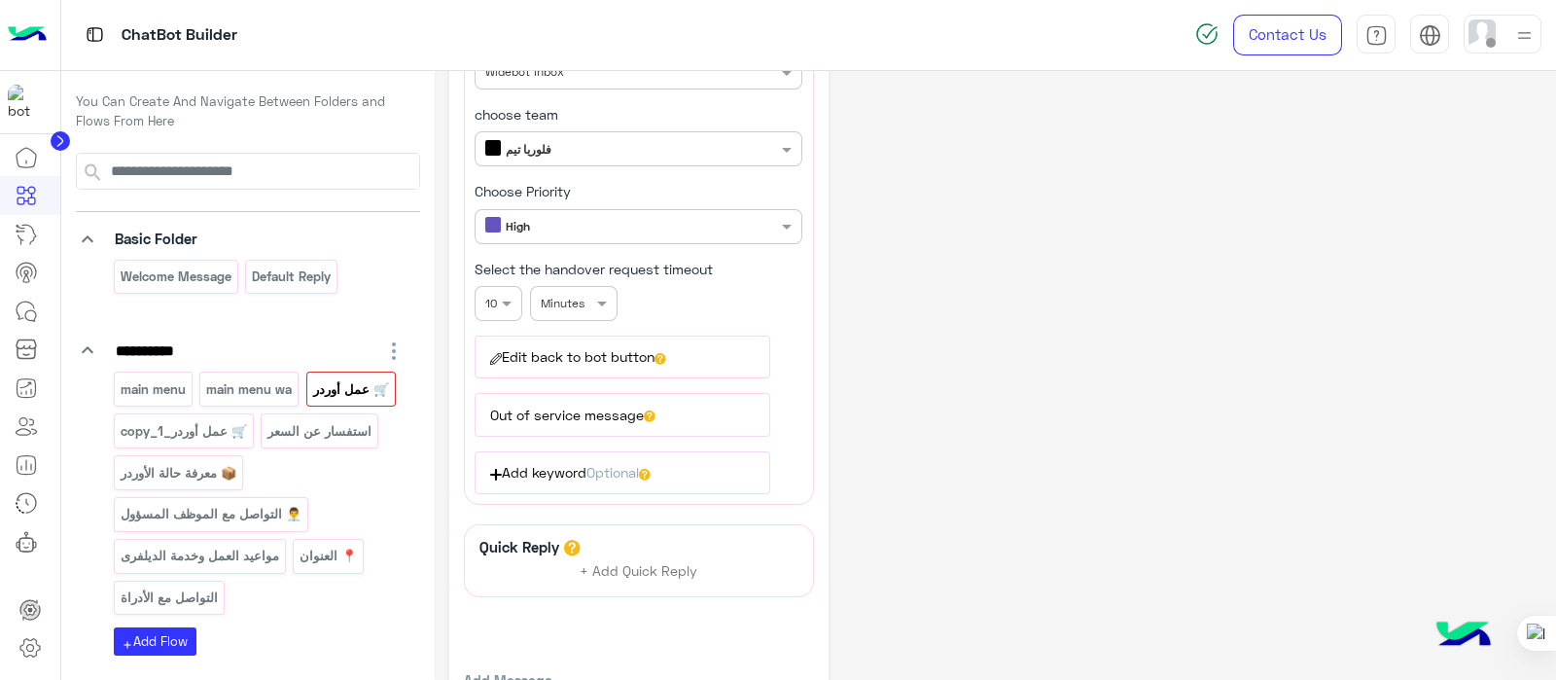
click at [730, 336] on button "Edit back to bot button" at bounding box center [622, 357] width 295 height 43
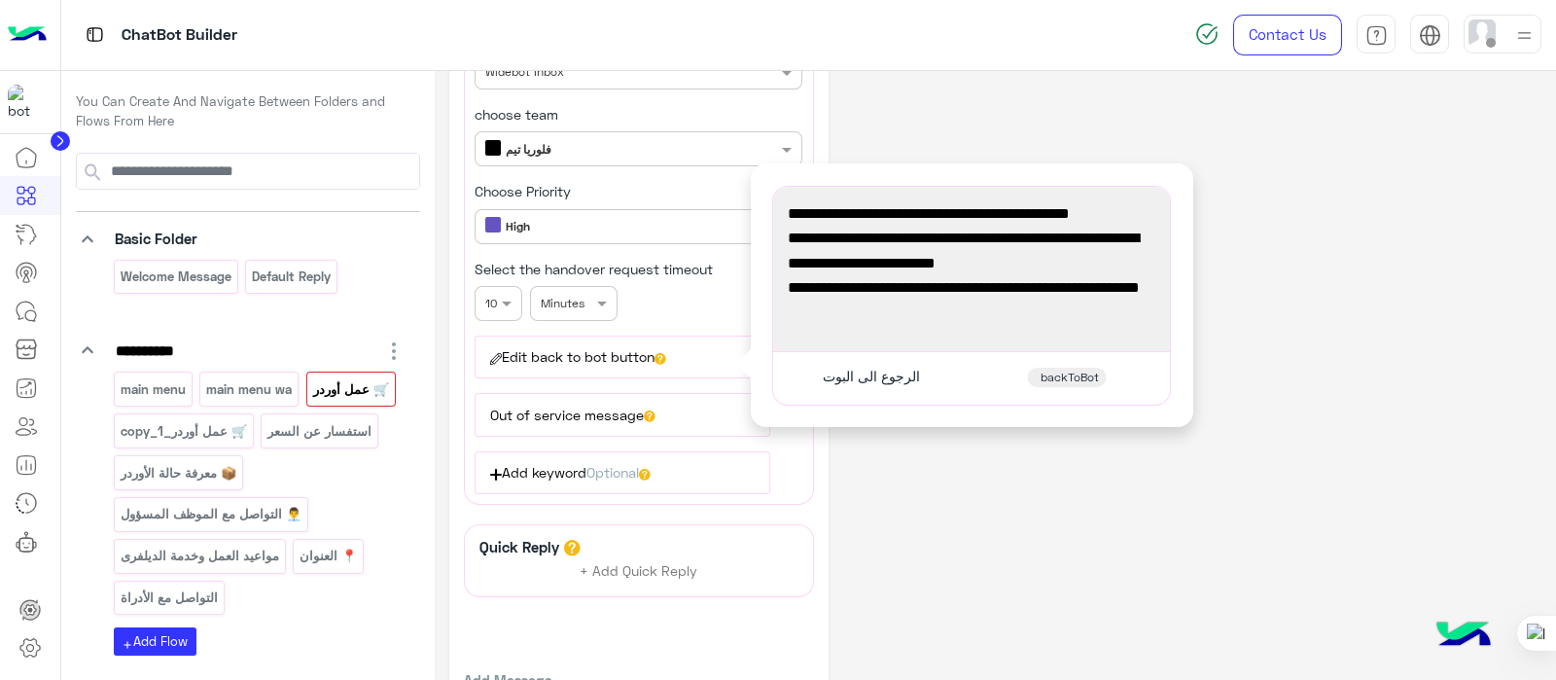
click at [992, 588] on div "**********" at bounding box center [995, 116] width 1092 height 1307
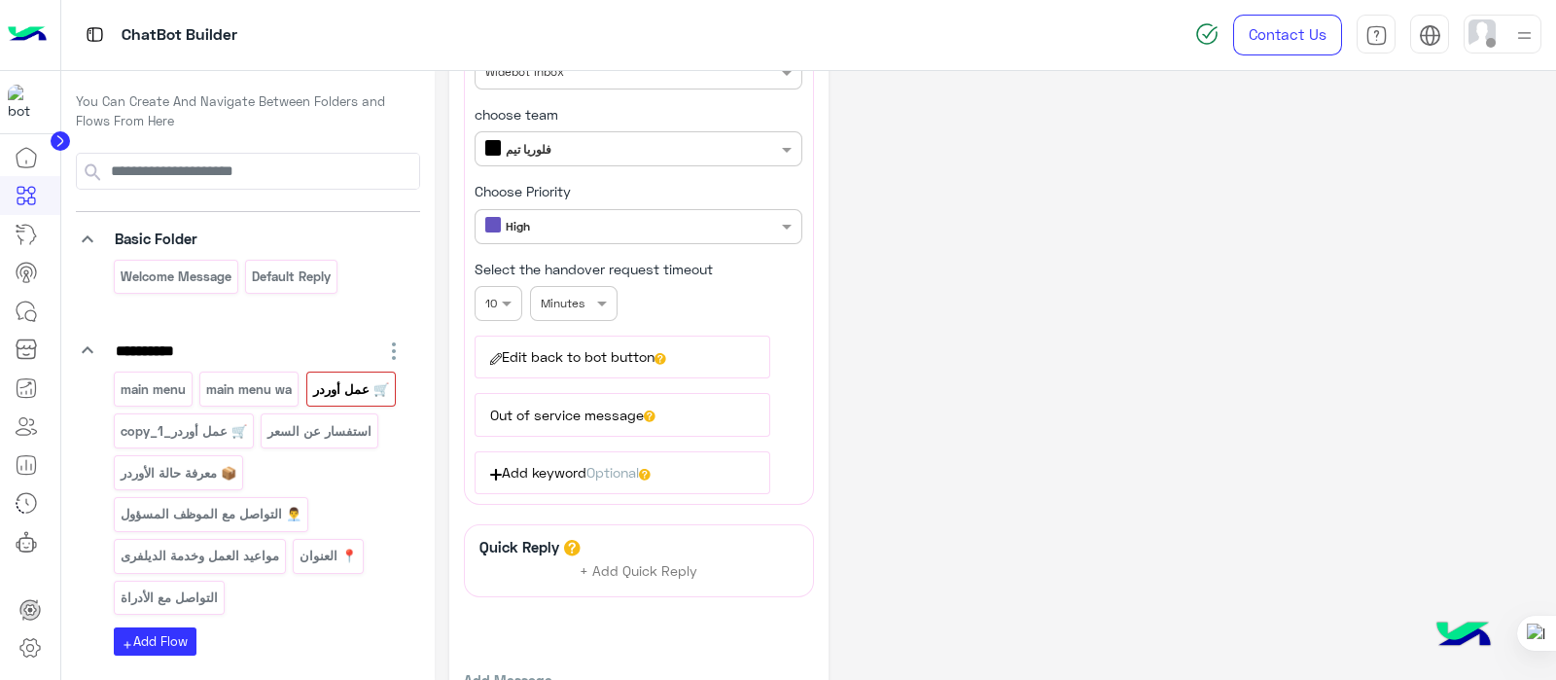
click at [578, 420] on button "Out of service message" at bounding box center [622, 414] width 295 height 43
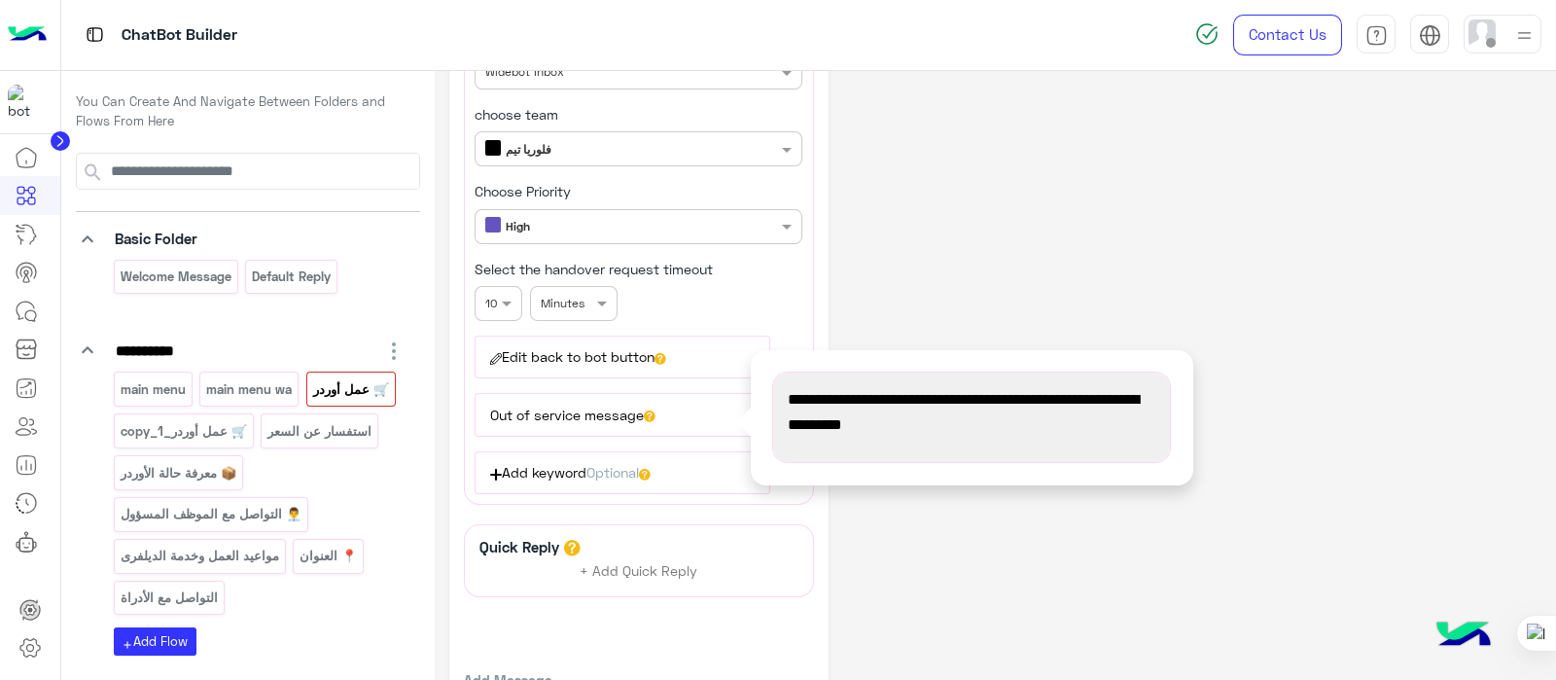
click at [970, 523] on div "**********" at bounding box center [995, 116] width 1092 height 1307
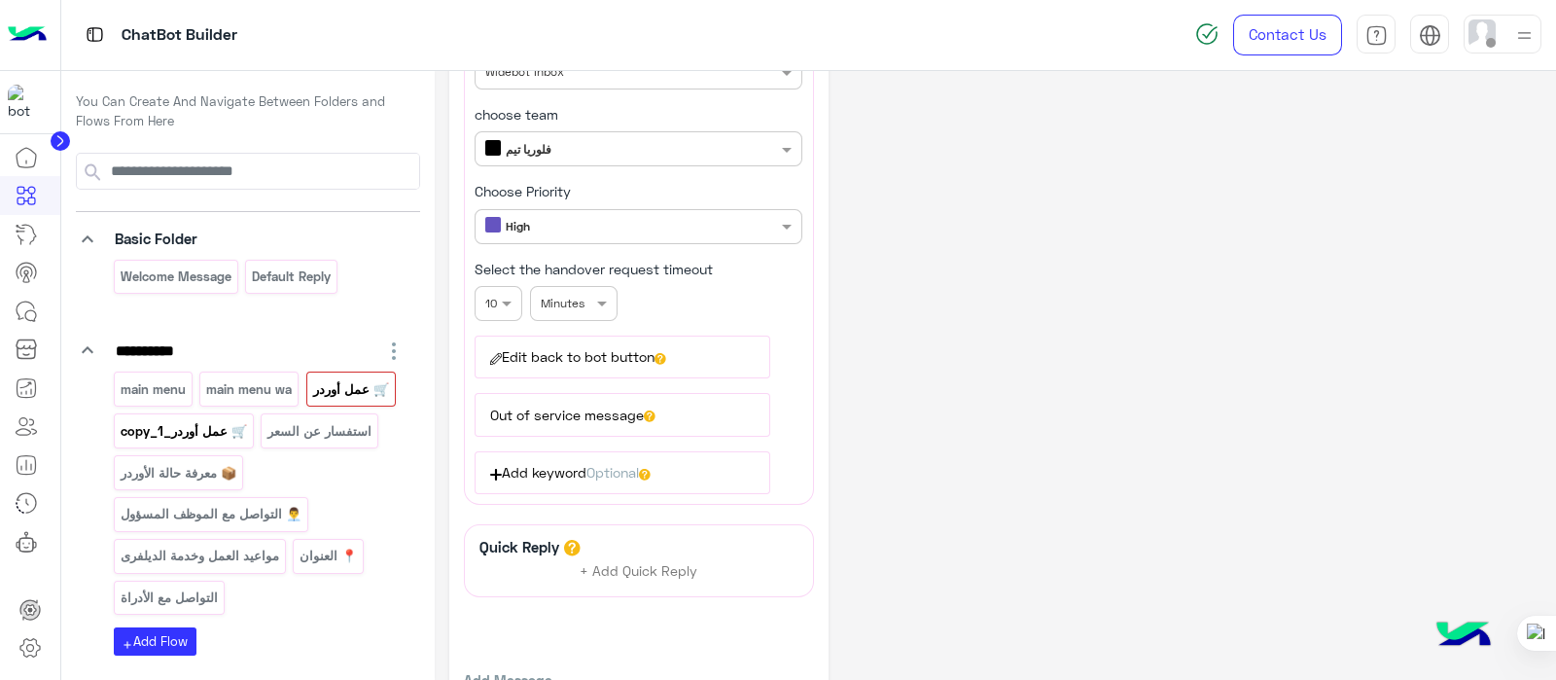
click at [208, 414] on div "🛒 عمل أوردر_copy_1" at bounding box center [184, 430] width 140 height 34
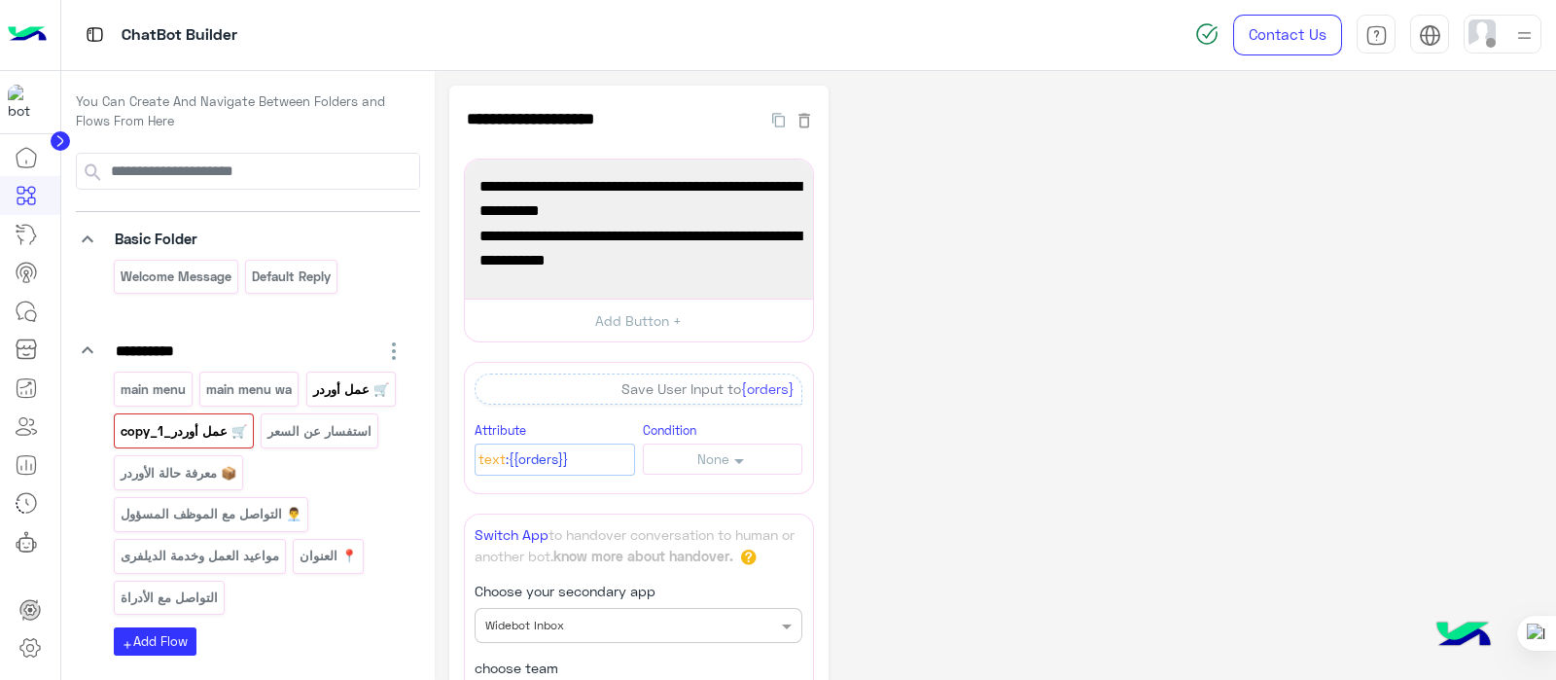
click at [323, 396] on p "🛒 عمل أوردر" at bounding box center [350, 389] width 79 height 22
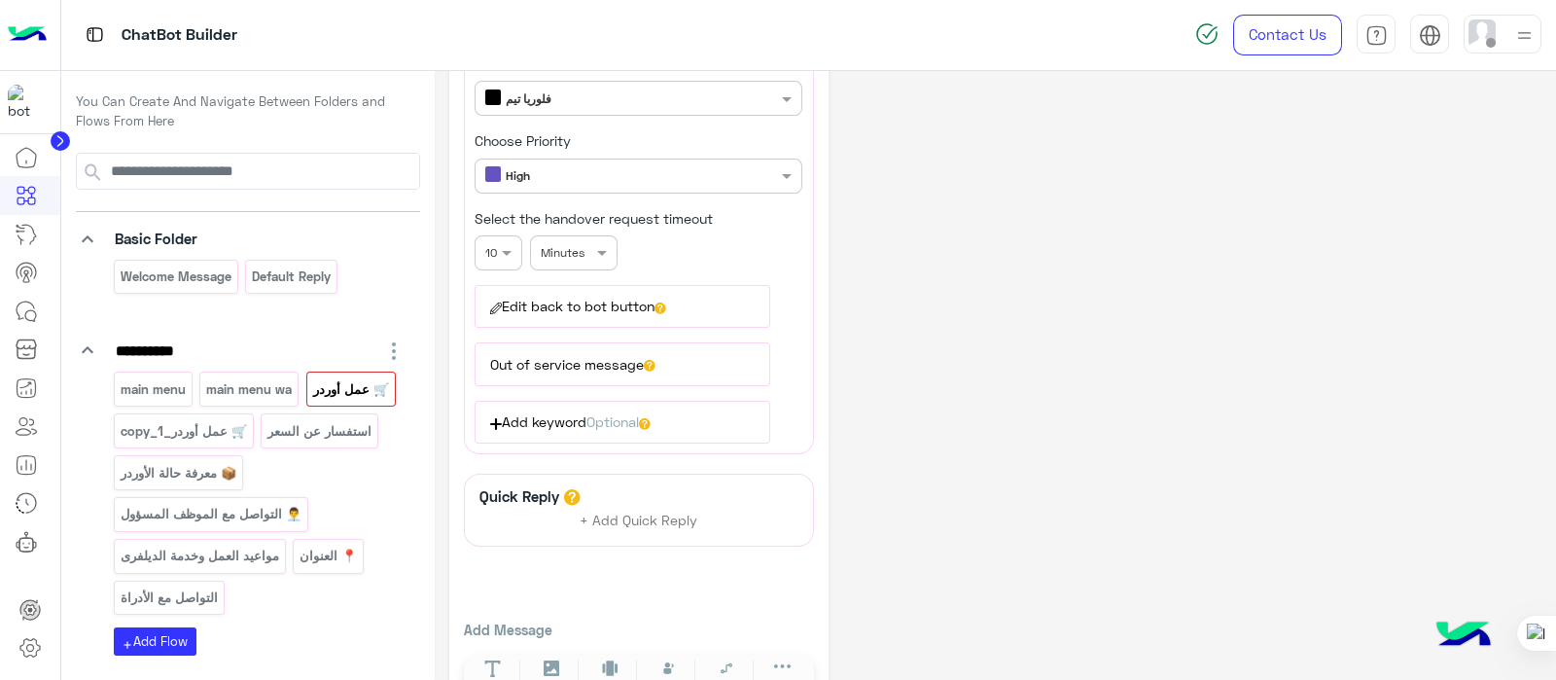
scroll to position [724, 0]
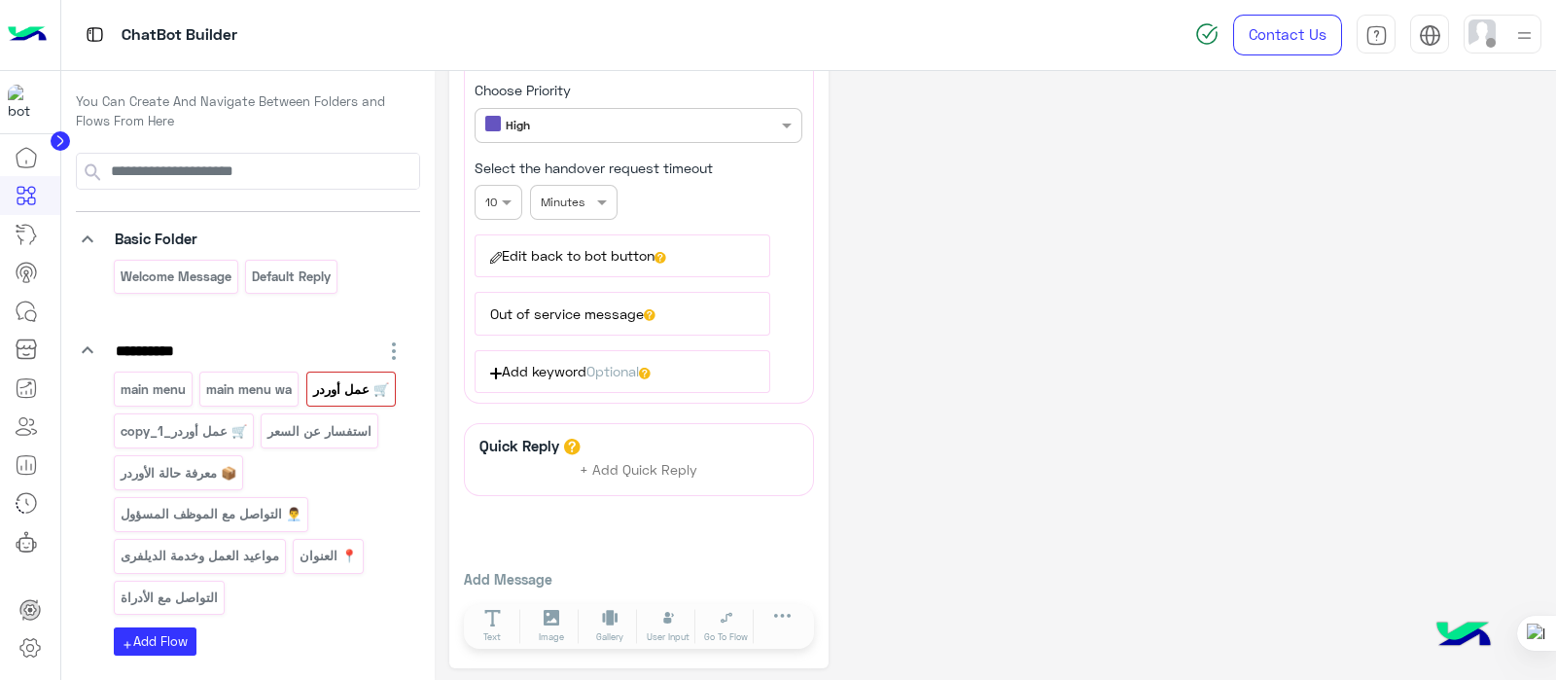
click at [704, 234] on button "Edit back to bot button" at bounding box center [622, 255] width 295 height 43
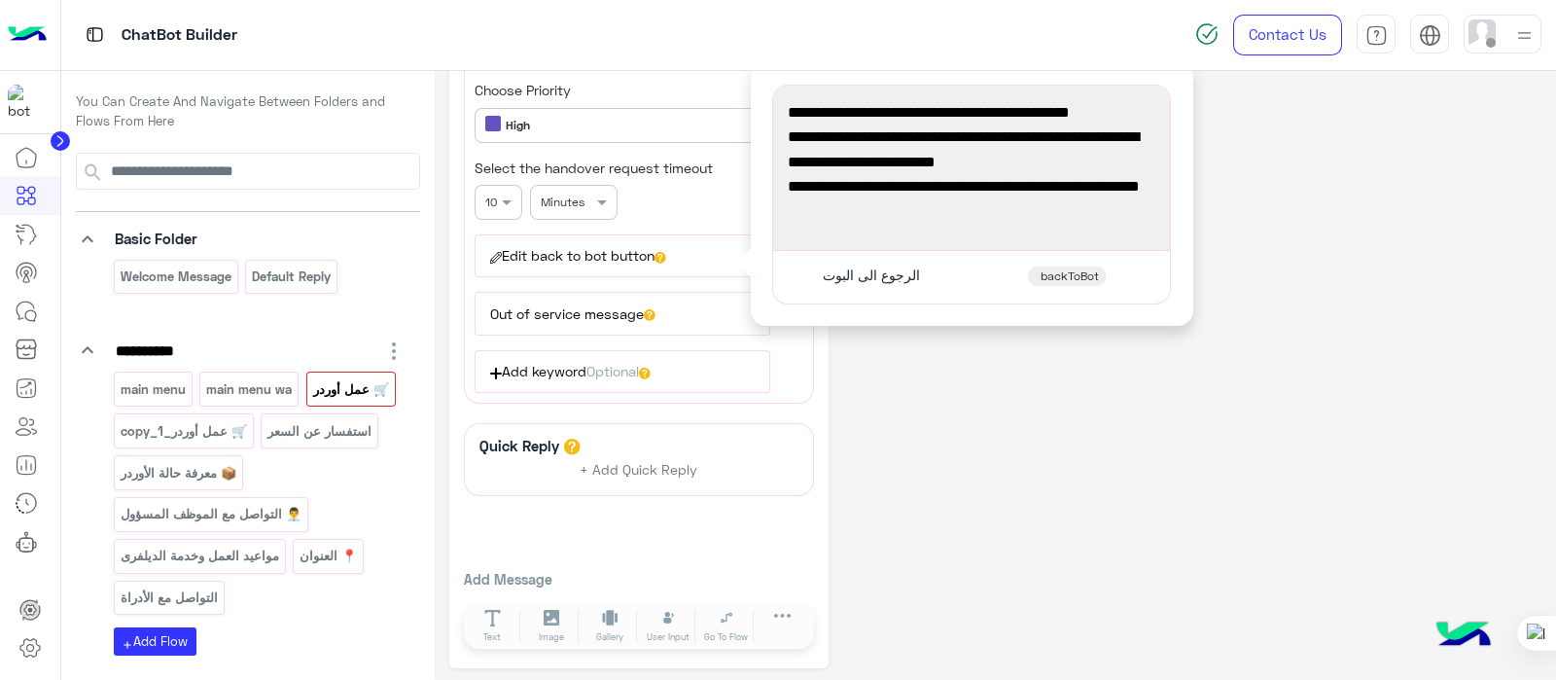
click at [724, 304] on button "Out of service message" at bounding box center [622, 313] width 295 height 43
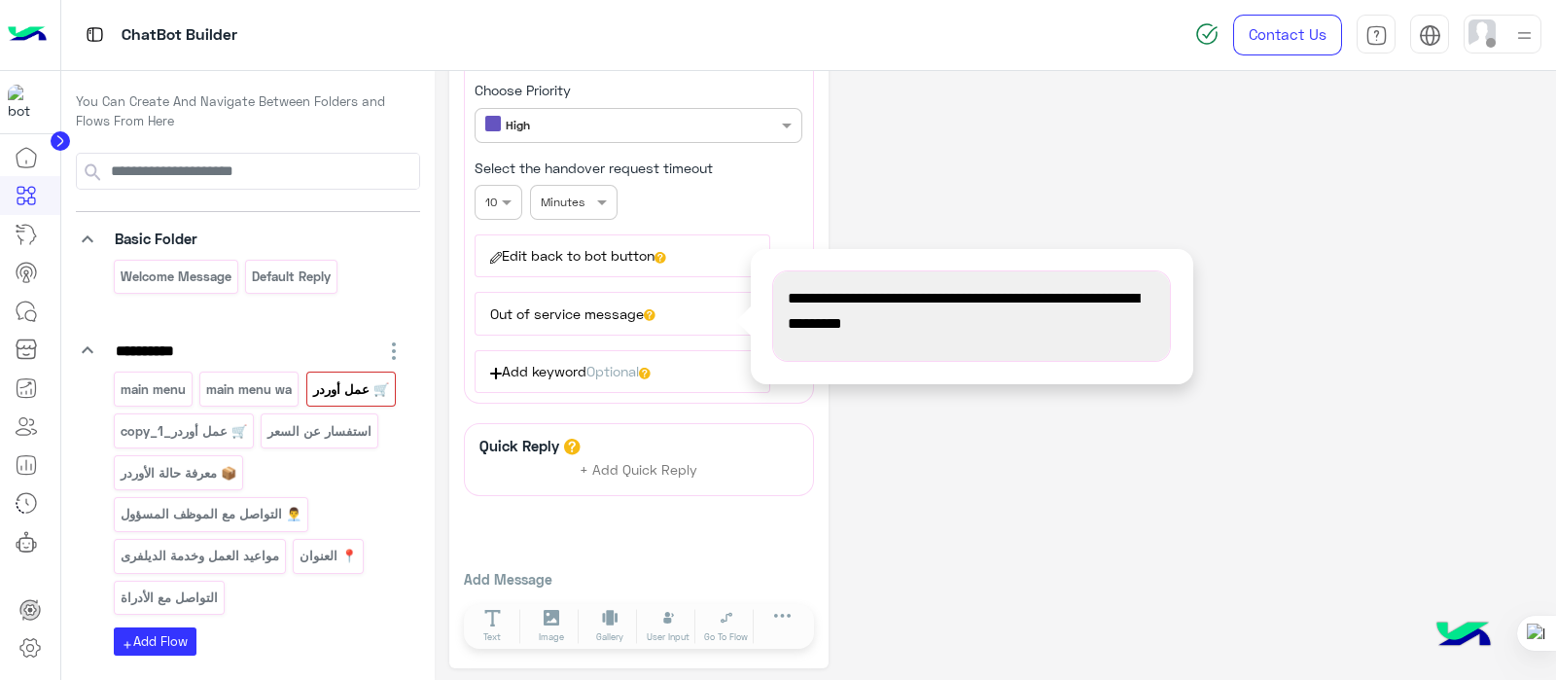
click at [682, 252] on button "Edit back to bot button" at bounding box center [622, 255] width 295 height 43
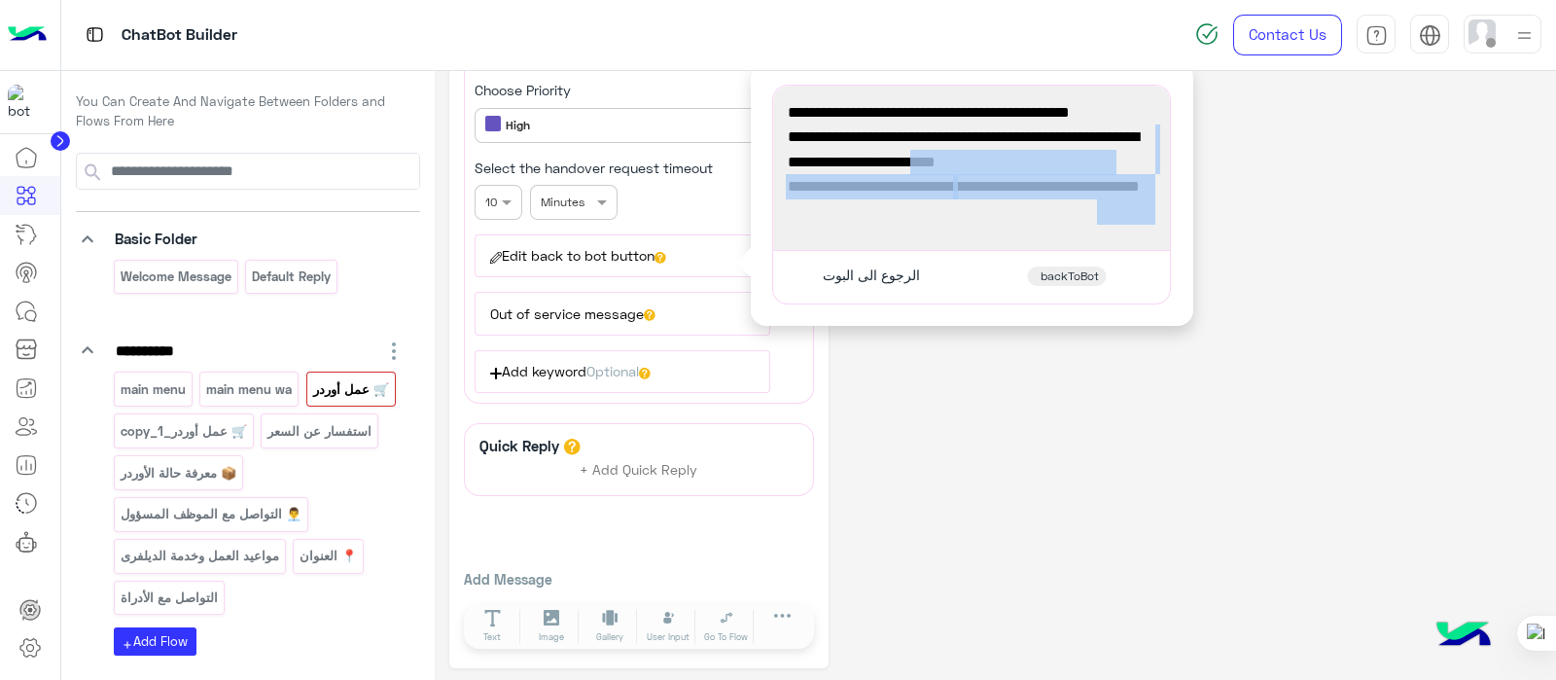
drag, startPoint x: 1024, startPoint y: 218, endPoint x: 1114, endPoint y: 156, distance: 109.0
click at [1114, 156] on div "✔ تم استلام أوردر حضرتك وتحويله للموظف المختص 🎉 هنبعتلك حالة الأوردر قريب، ولو …" at bounding box center [971, 167] width 383 height 151
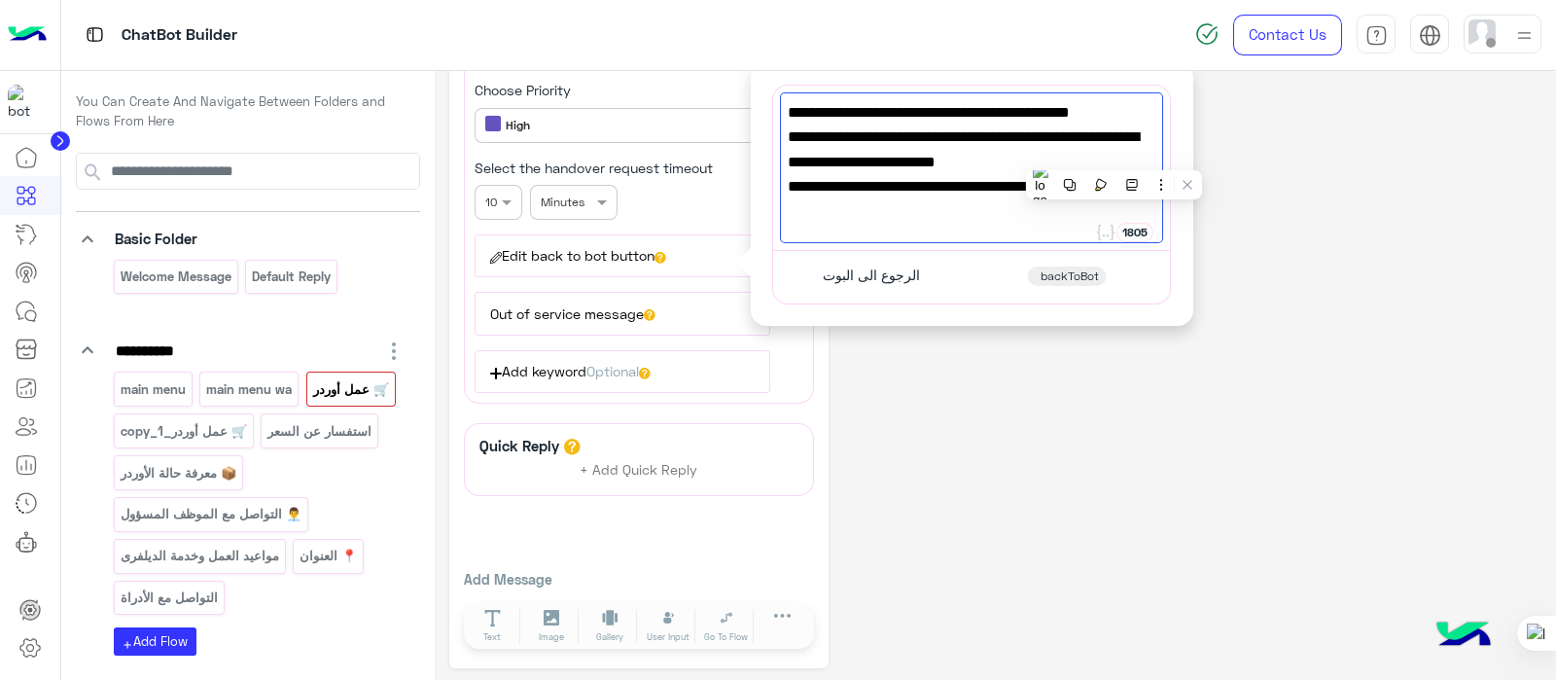
click at [1145, 412] on div "**********" at bounding box center [995, 15] width 1092 height 1307
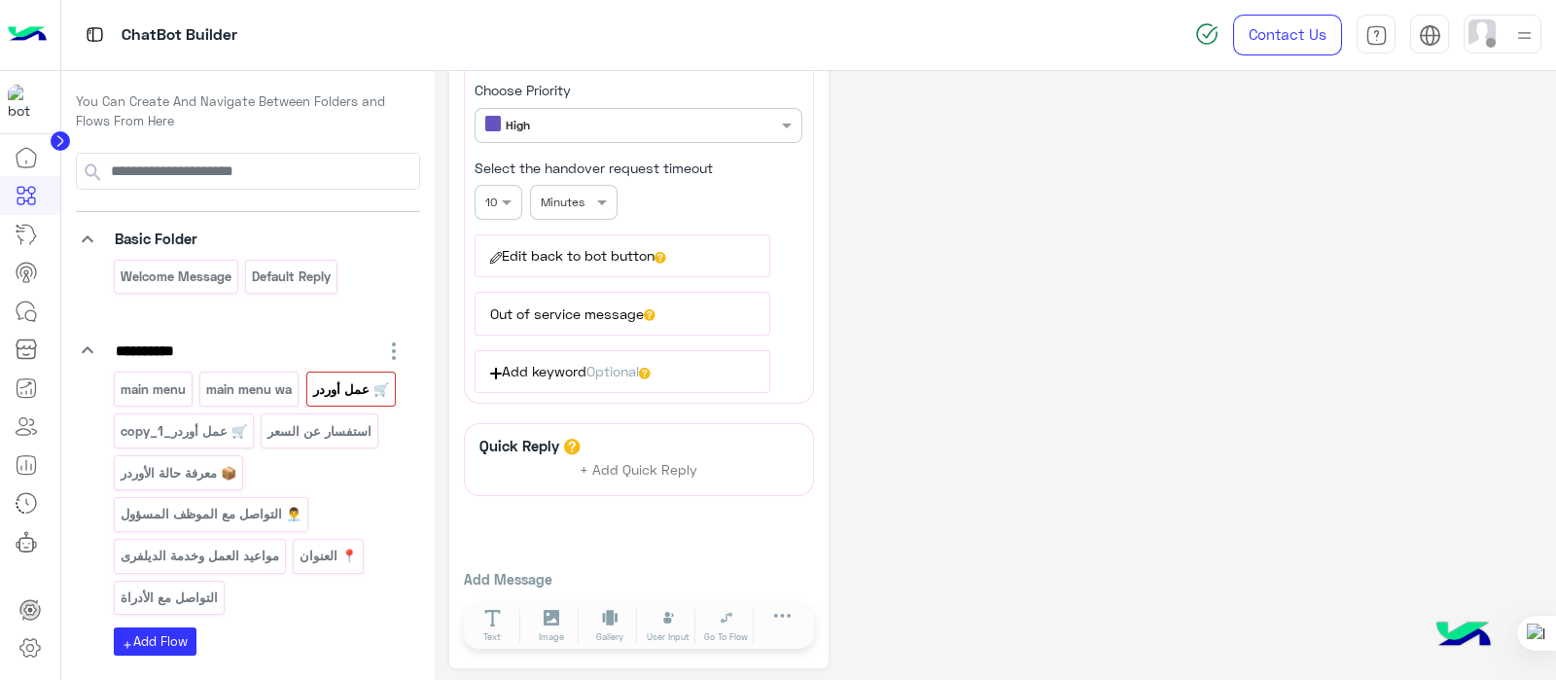
click at [1526, 232] on div "**********" at bounding box center [995, 15] width 1092 height 1307
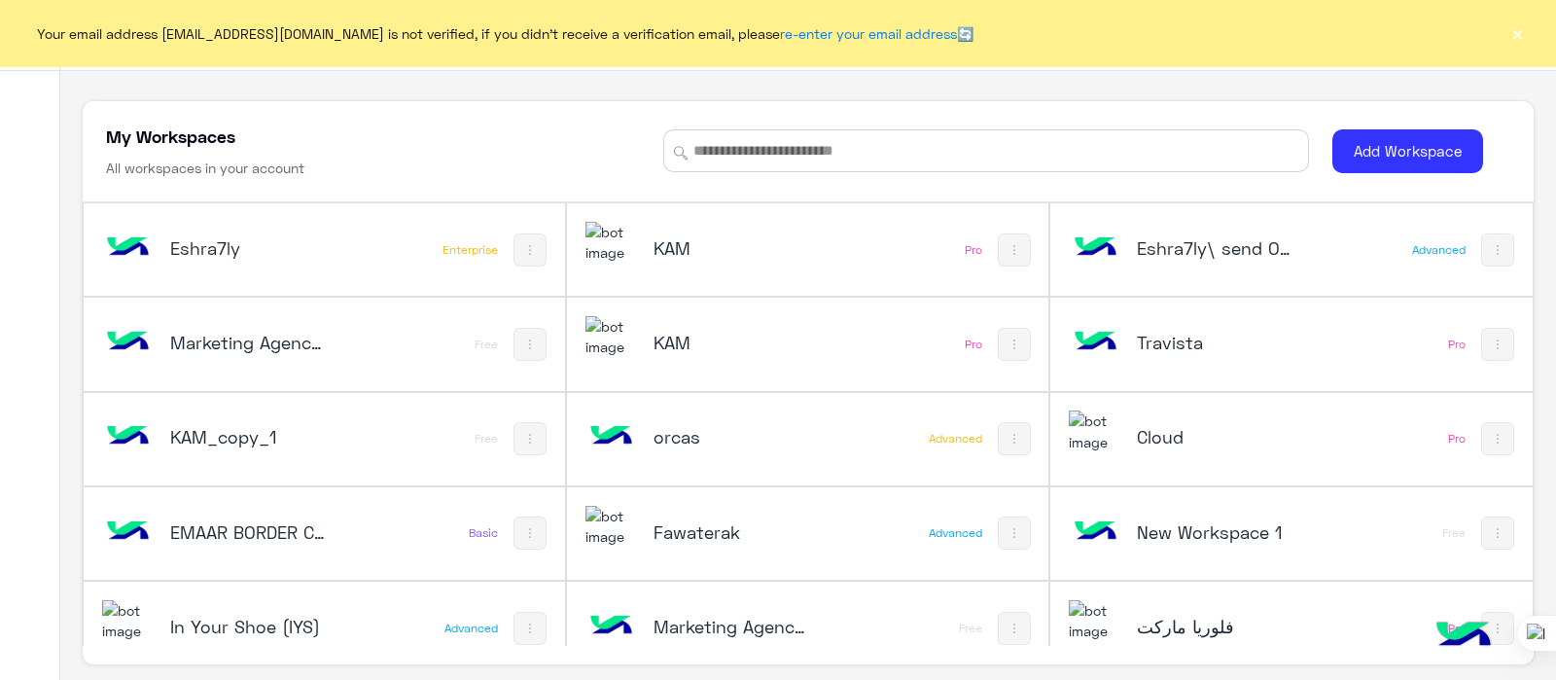
click at [837, 506] on div "Fawaterak" at bounding box center [719, 534] width 267 height 56
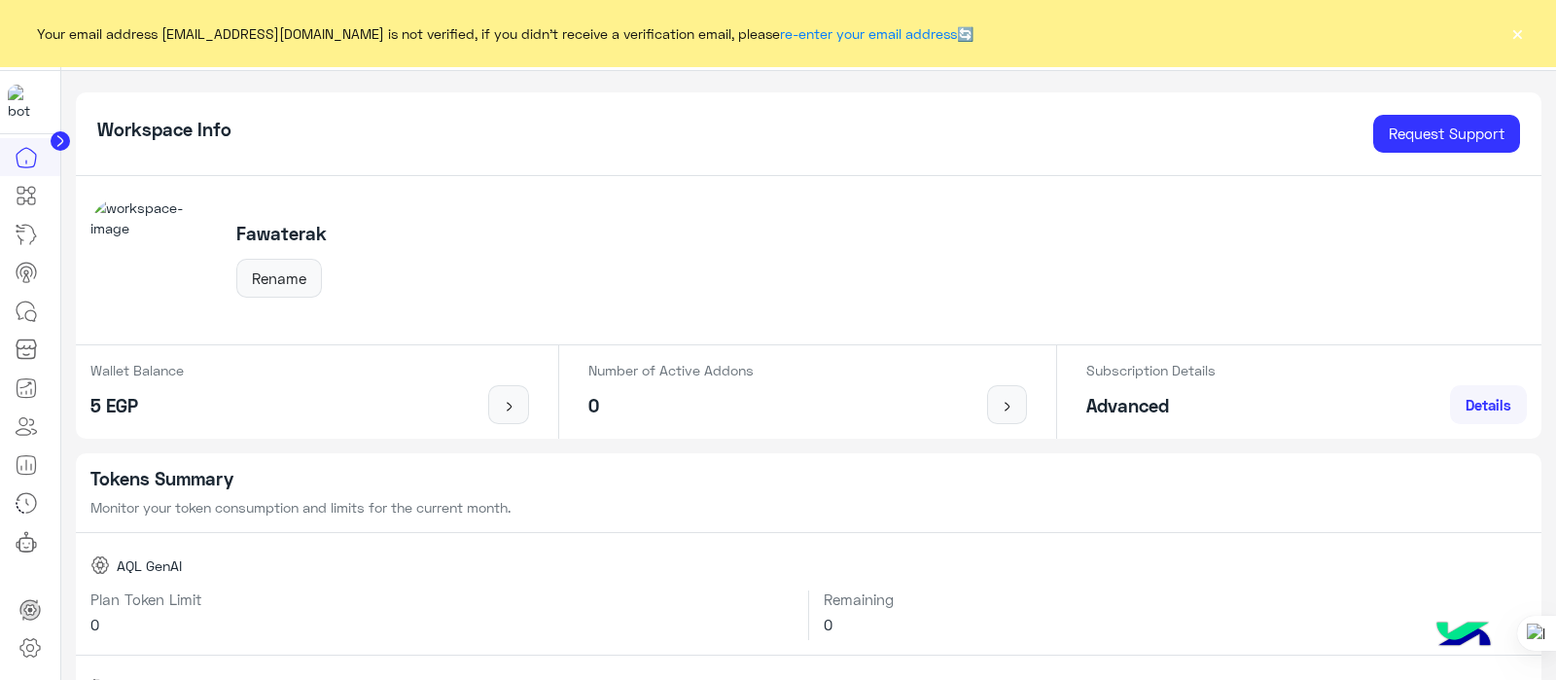
click at [1517, 36] on button "×" at bounding box center [1517, 32] width 19 height 19
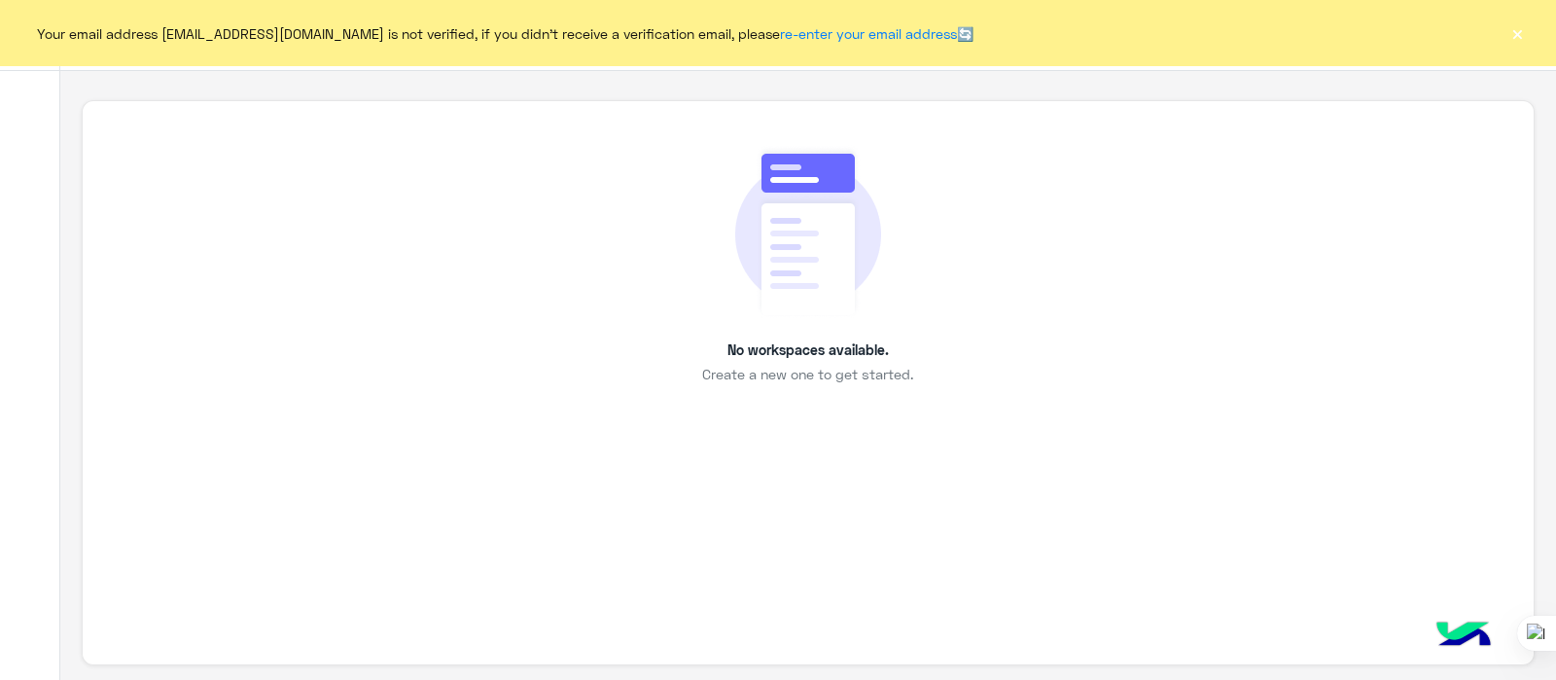
click at [178, 410] on div "No workspaces available. Create a new one to get started." at bounding box center [808, 383] width 1452 height 566
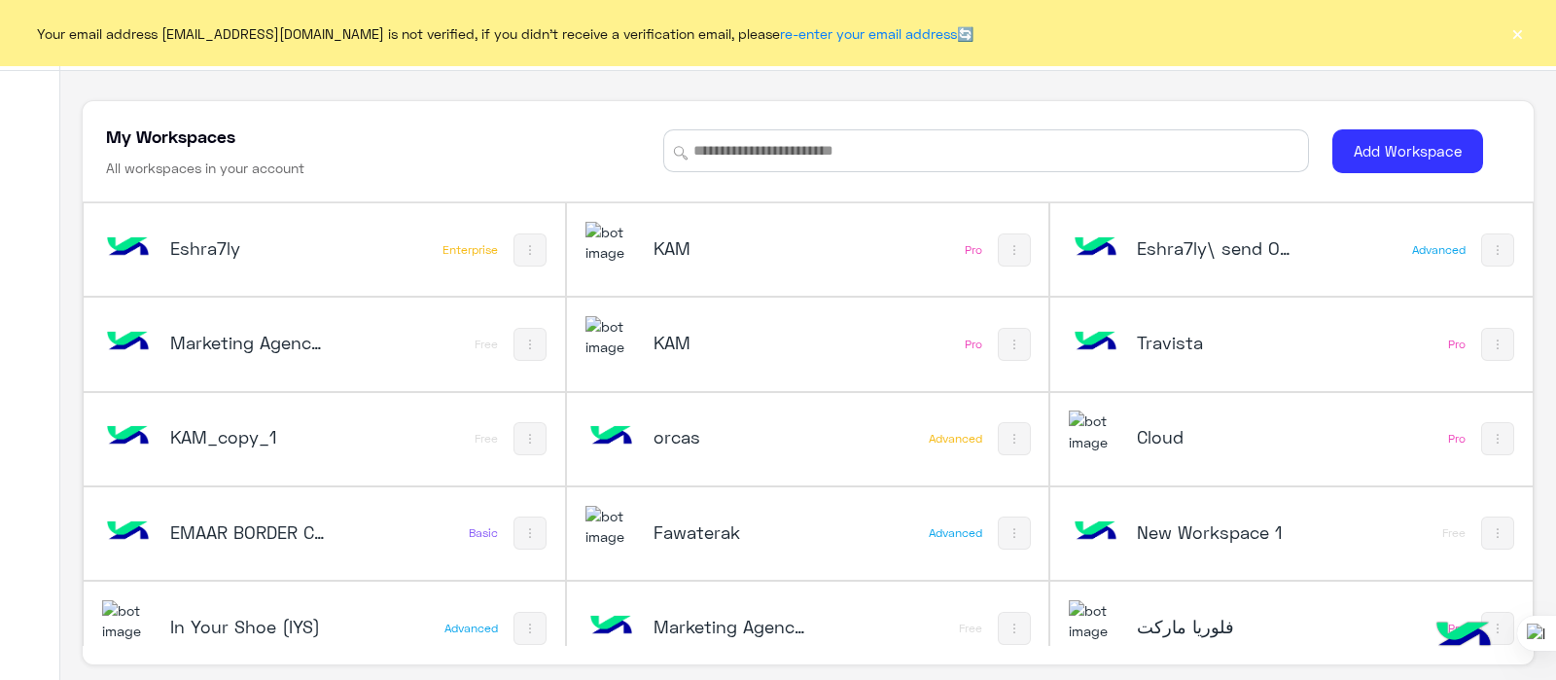
click at [847, 225] on div "KAM Pro" at bounding box center [807, 249] width 481 height 92
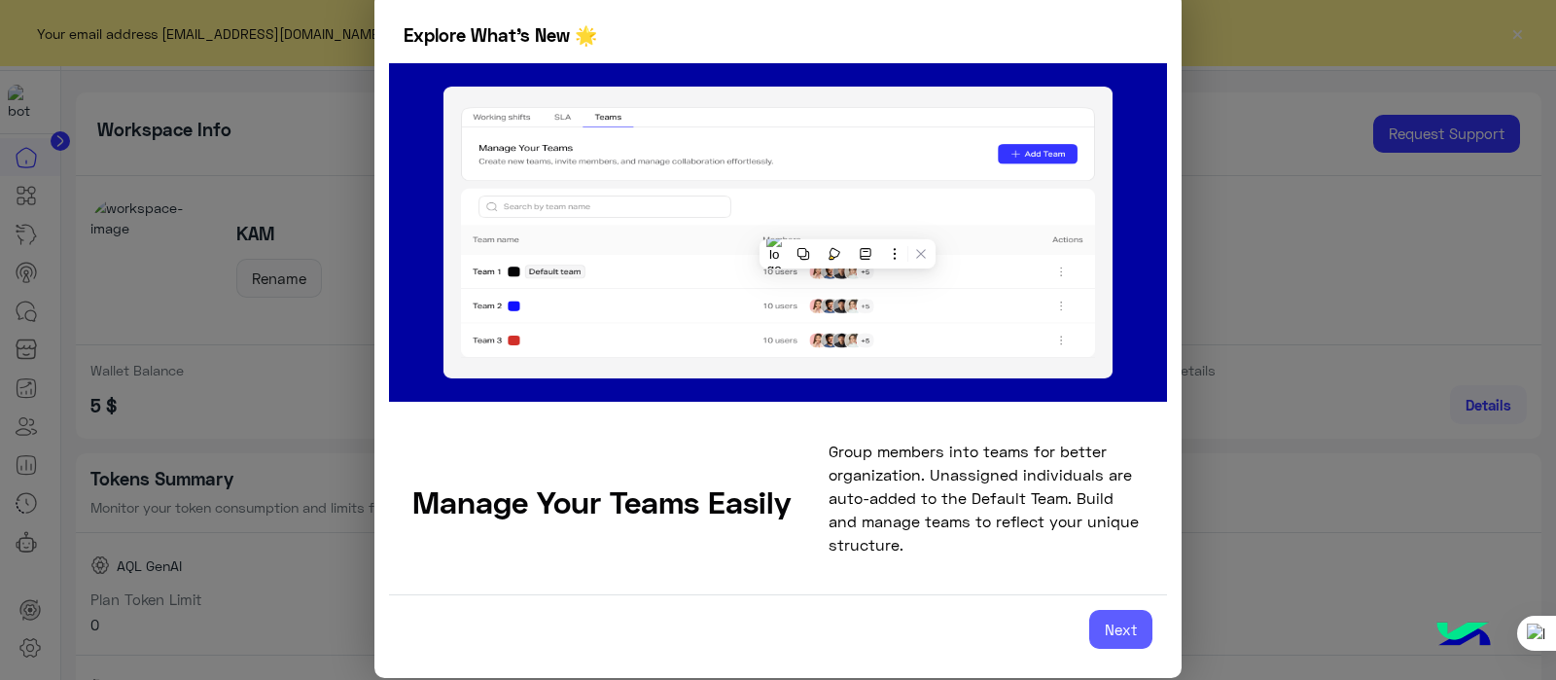
click at [1129, 642] on button "Next" at bounding box center [1120, 629] width 63 height 39
click at [1279, 538] on modal-container "Explore What’s New 🌟 Manage Your Teams Easily Group members into teams for bett…" at bounding box center [778, 340] width 1556 height 680
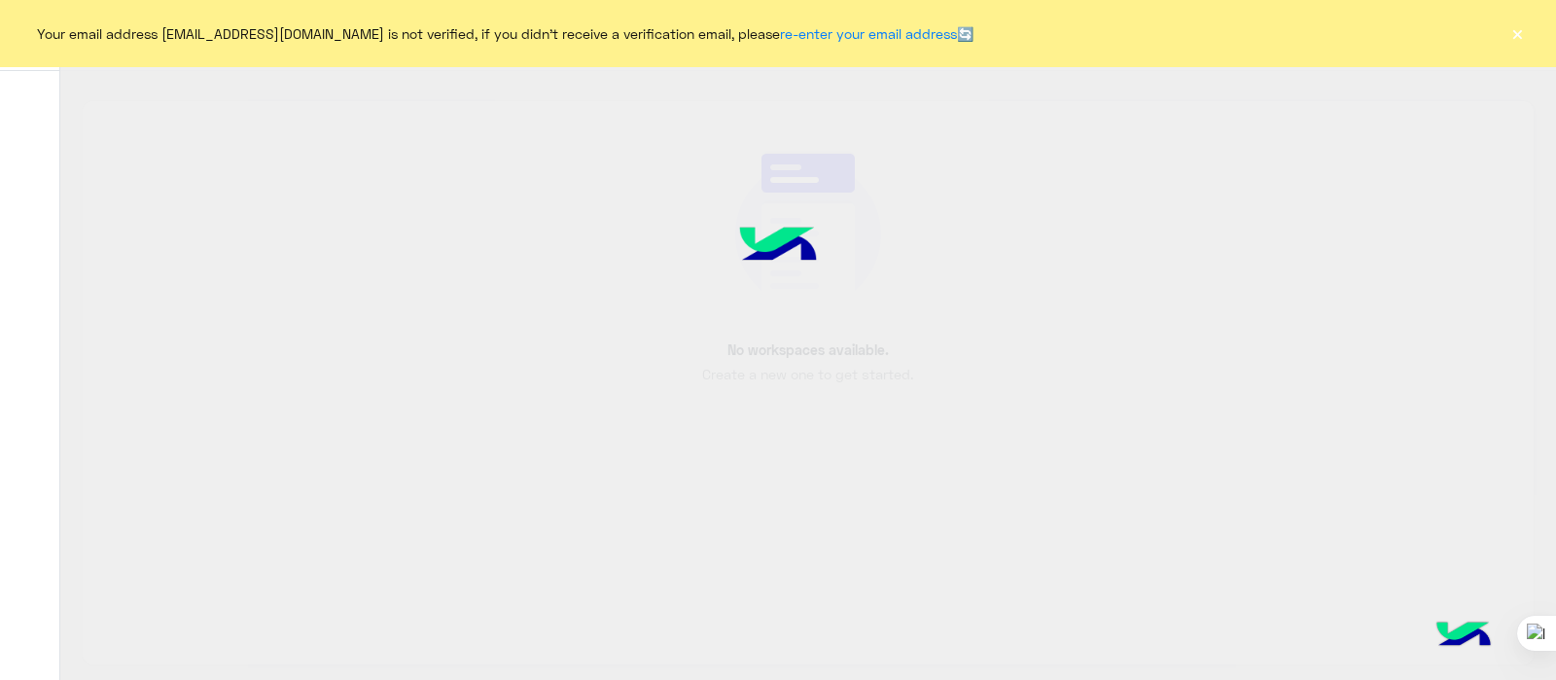
click at [1523, 32] on button "×" at bounding box center [1517, 32] width 19 height 19
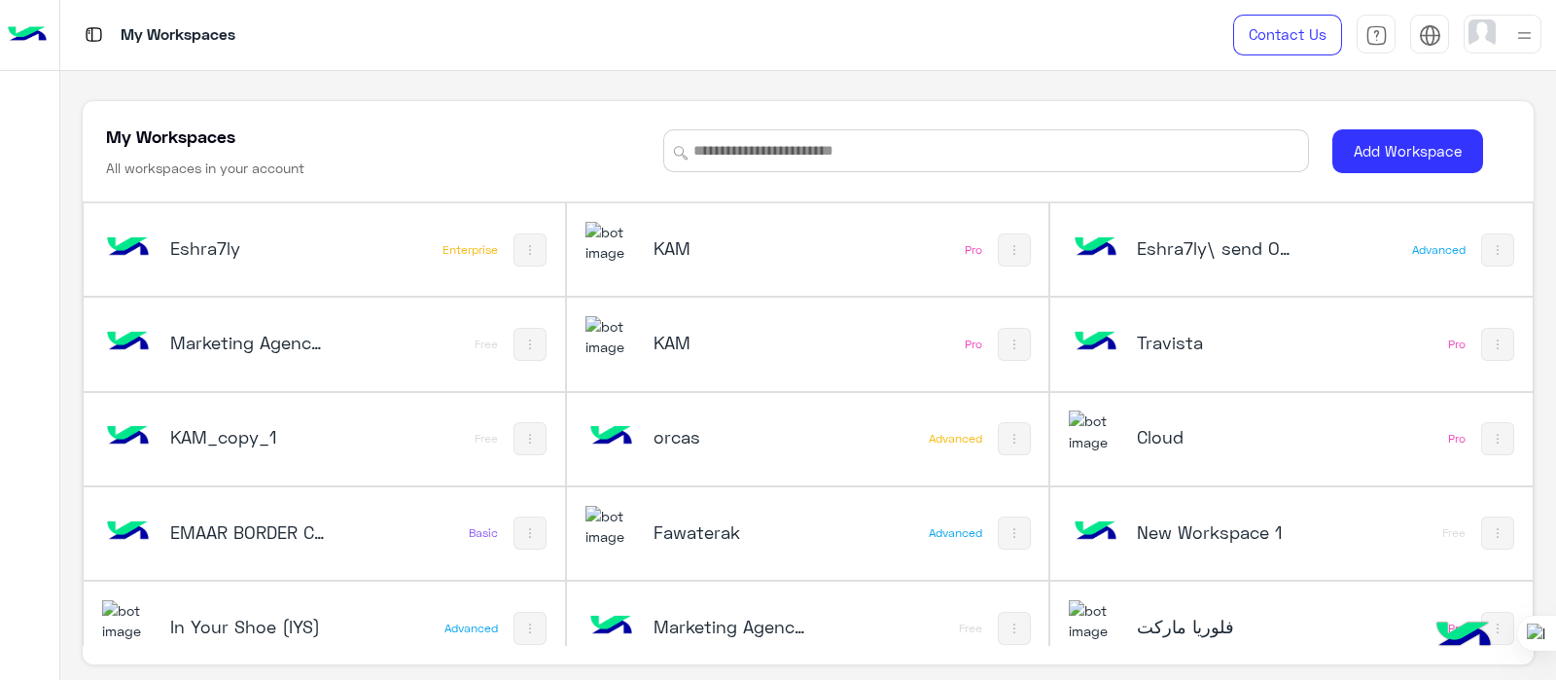
click at [1519, 40] on img at bounding box center [1525, 35] width 24 height 24
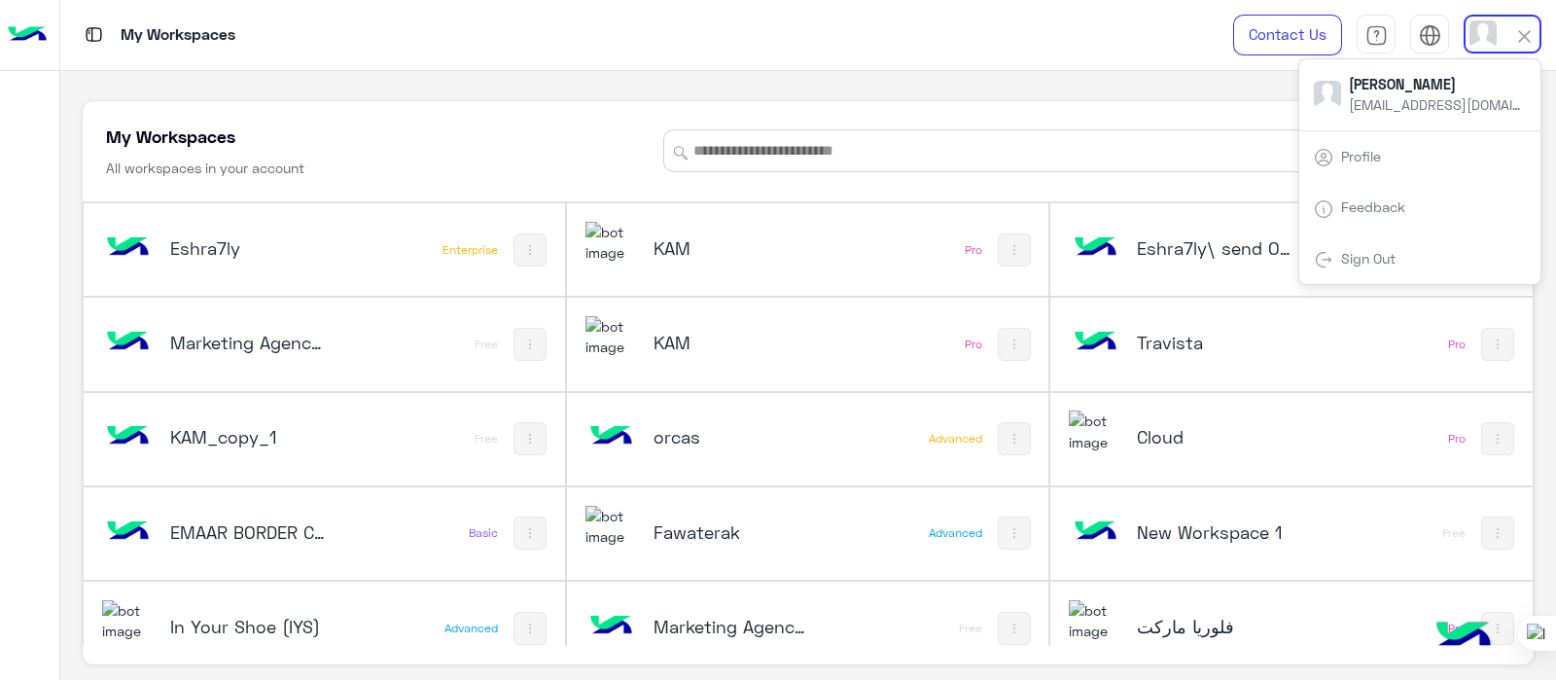
click at [1379, 258] on link "Sign Out" at bounding box center [1368, 258] width 54 height 17
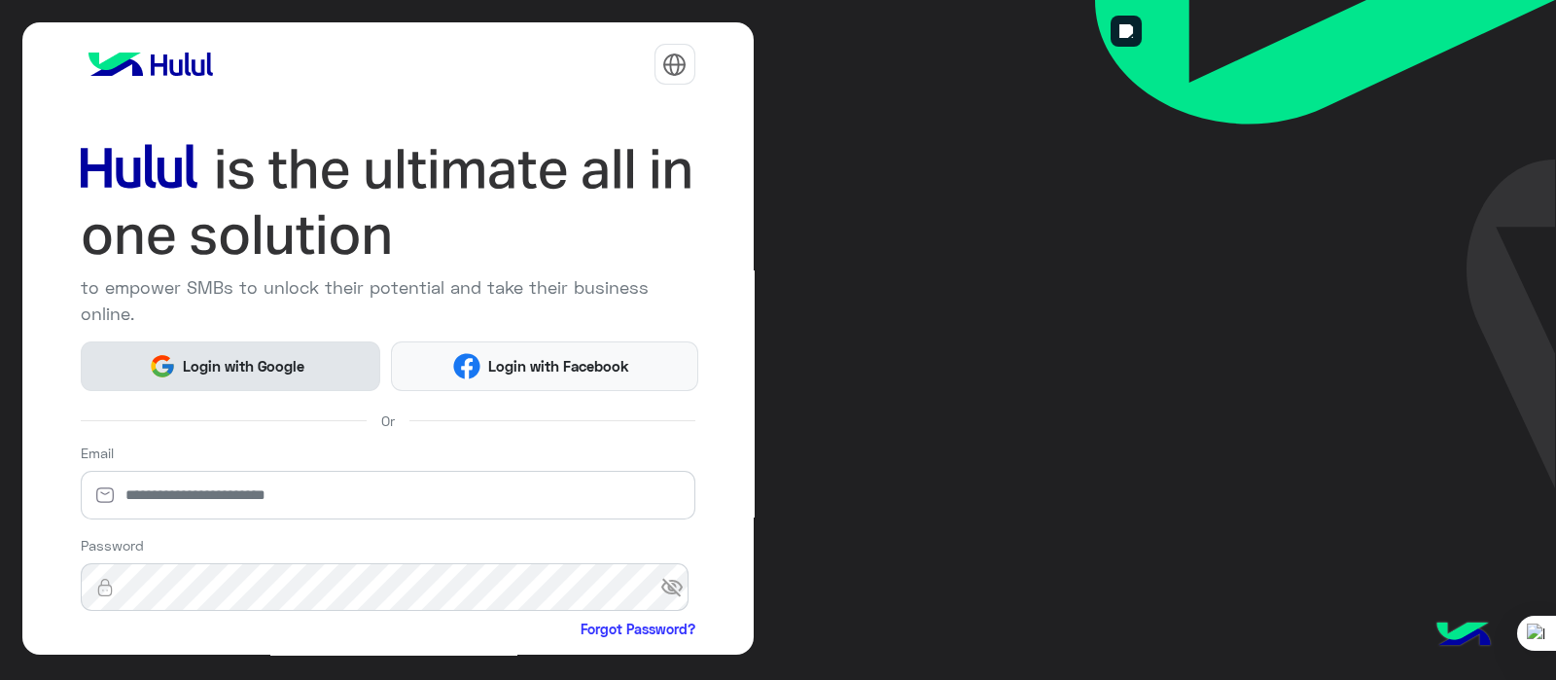
click at [247, 374] on button "Login with Google" at bounding box center [231, 366] width 301 height 50
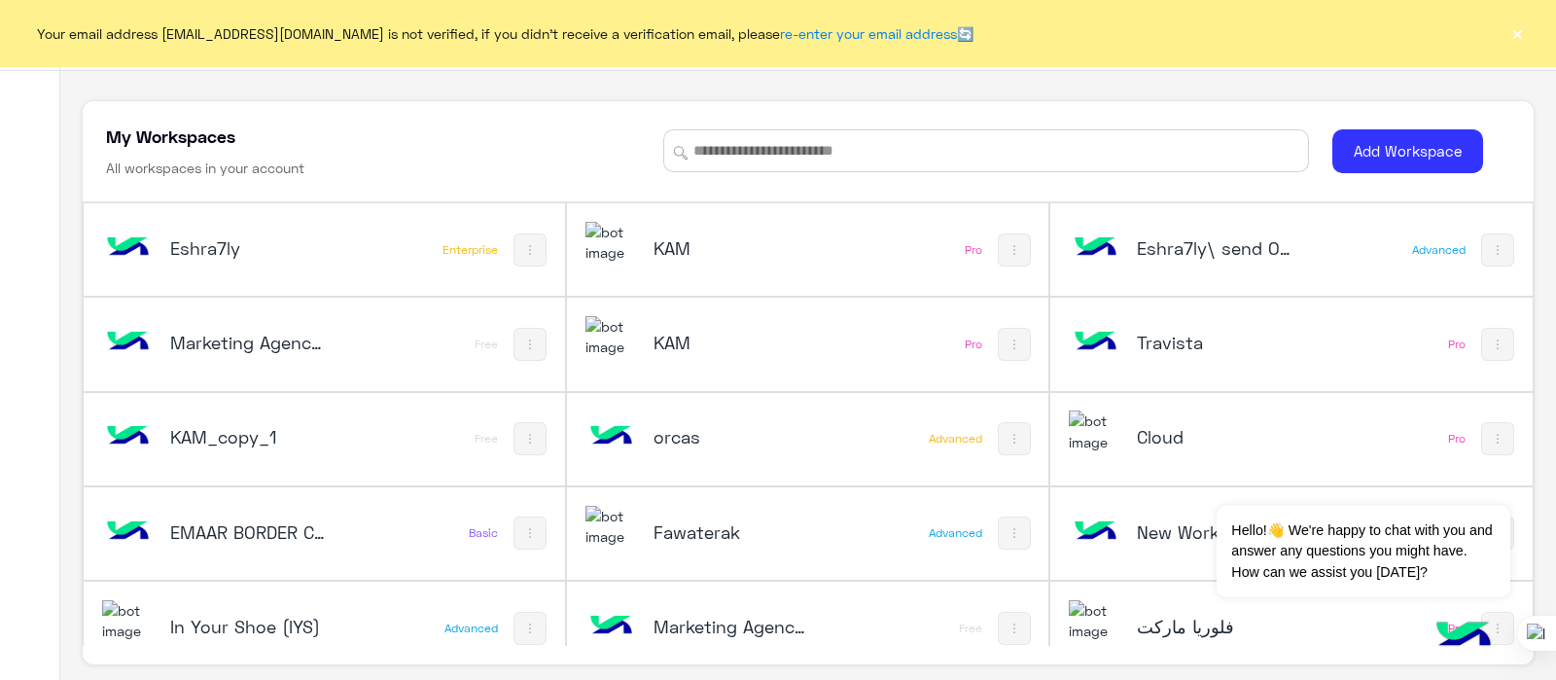
click at [1508, 32] on button "×" at bounding box center [1517, 32] width 19 height 19
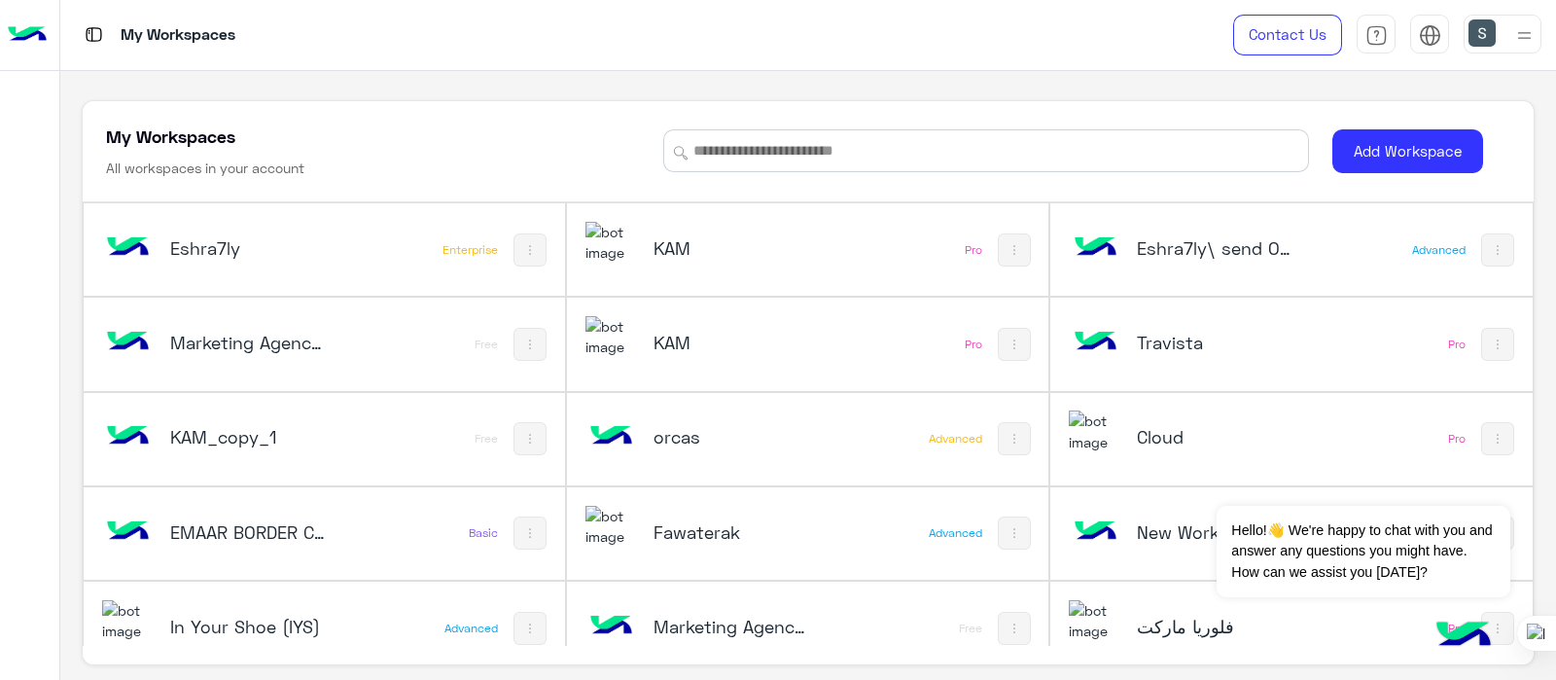
click at [1512, 36] on div at bounding box center [1503, 34] width 78 height 39
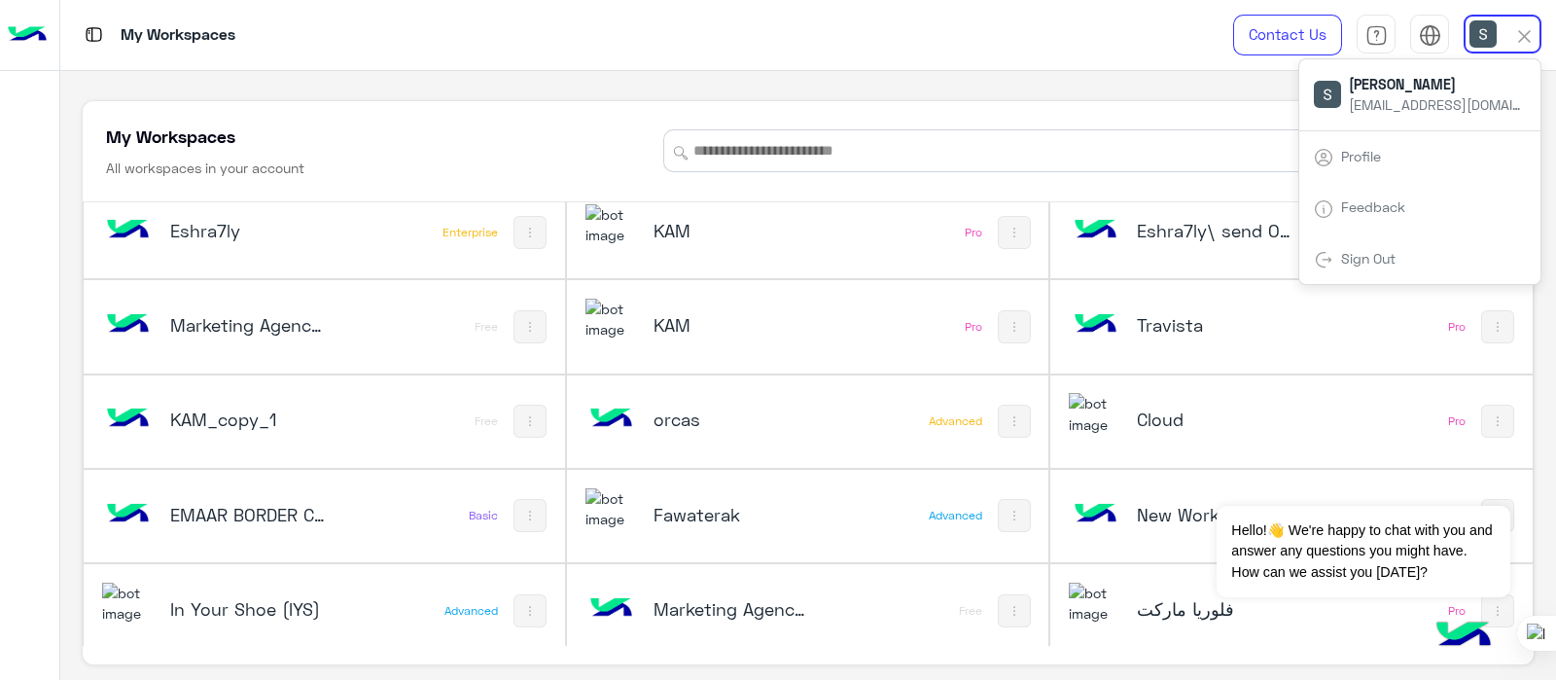
scroll to position [27, 0]
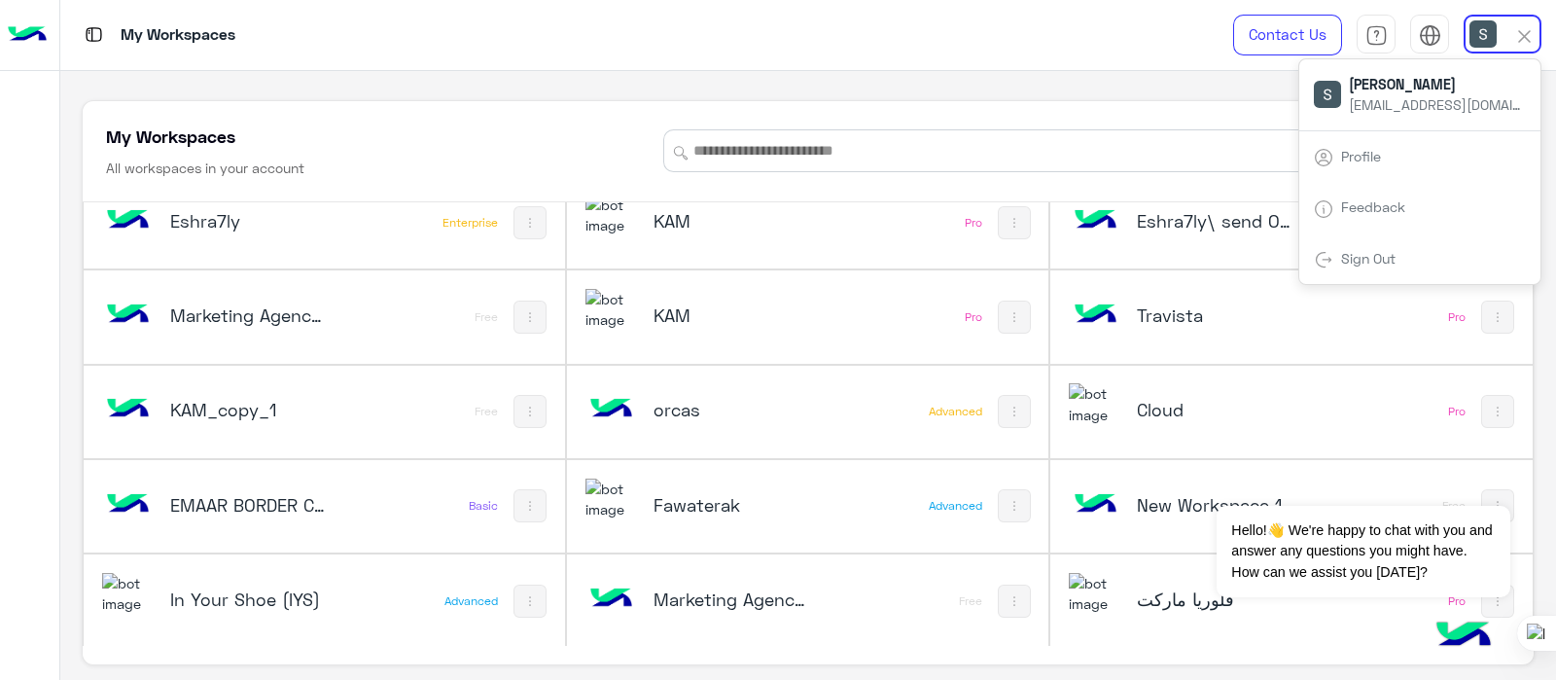
click at [1367, 261] on link "Sign Out" at bounding box center [1368, 258] width 54 height 17
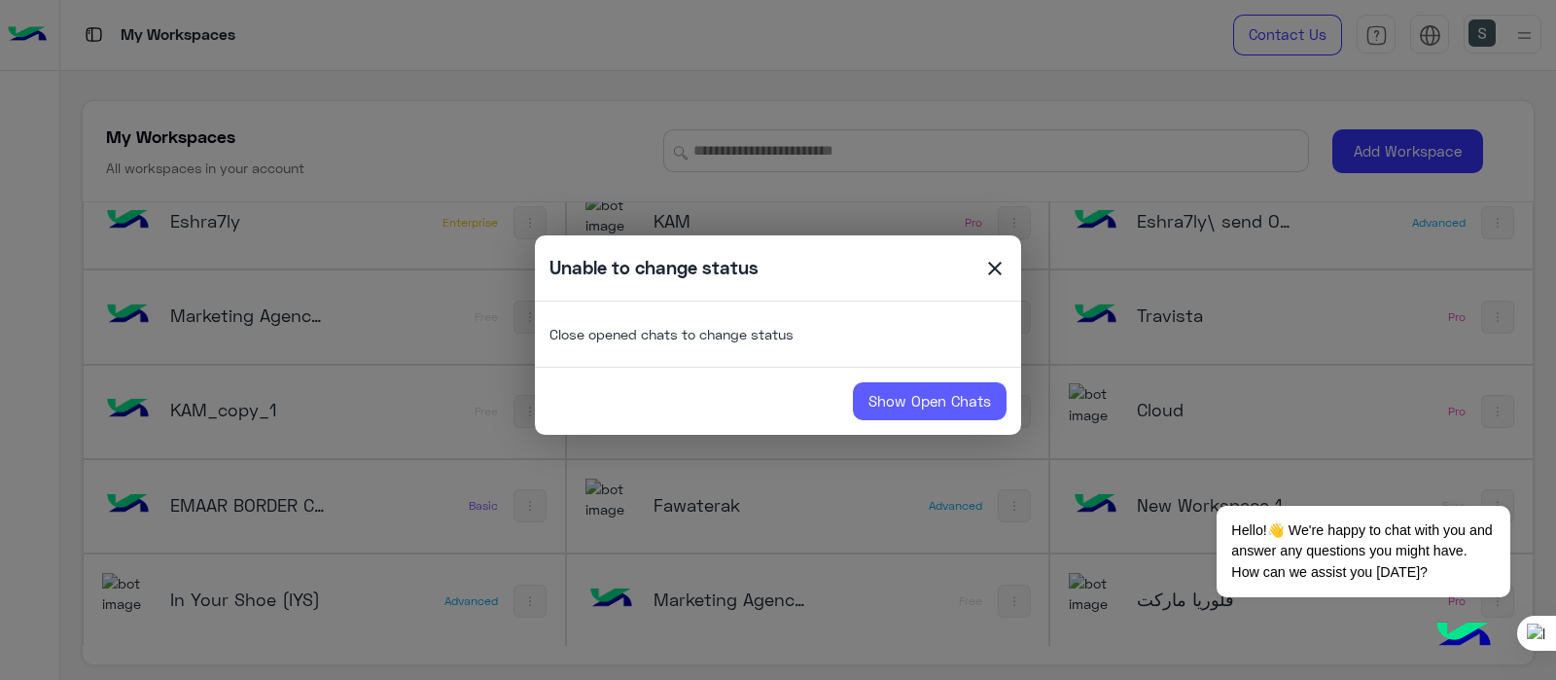
click at [894, 398] on link "Show Open Chats" at bounding box center [930, 401] width 154 height 39
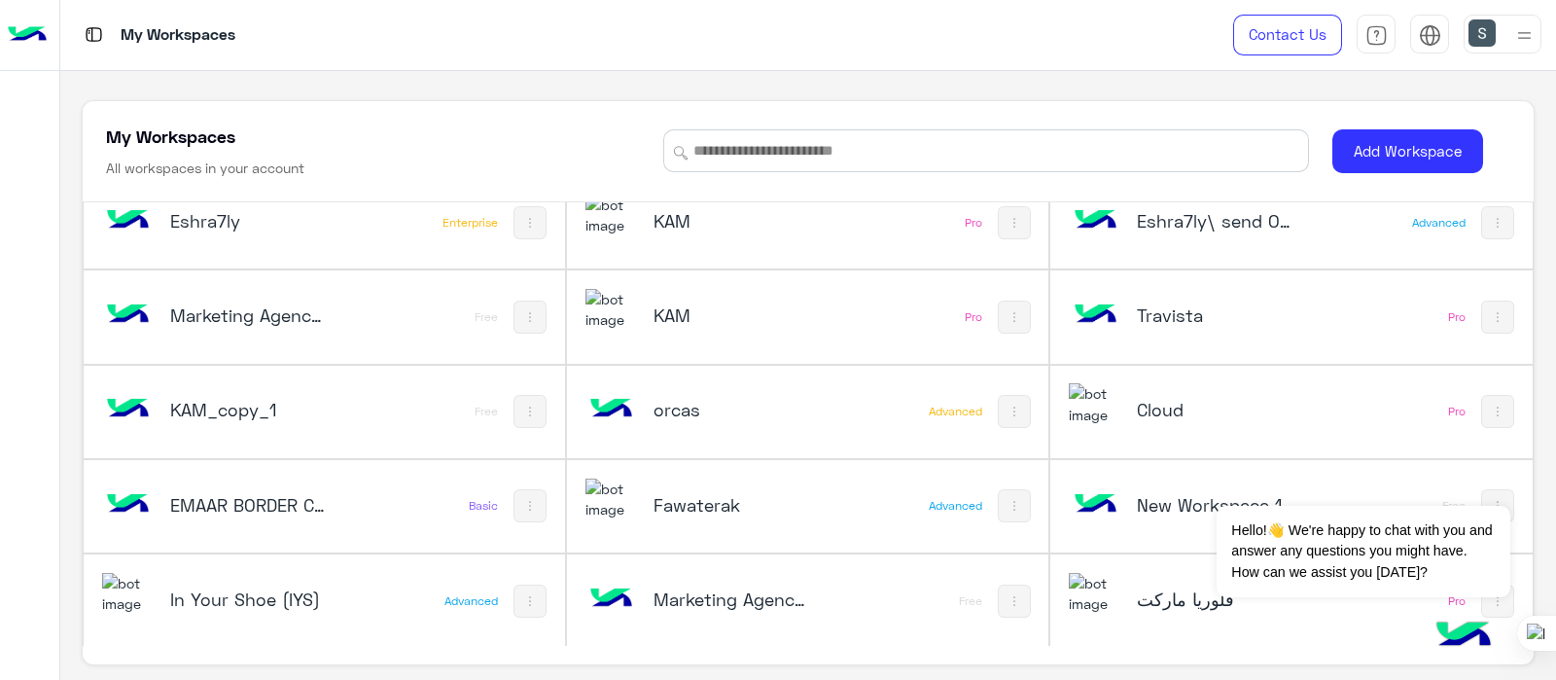
click at [1511, 43] on div at bounding box center [1503, 34] width 78 height 39
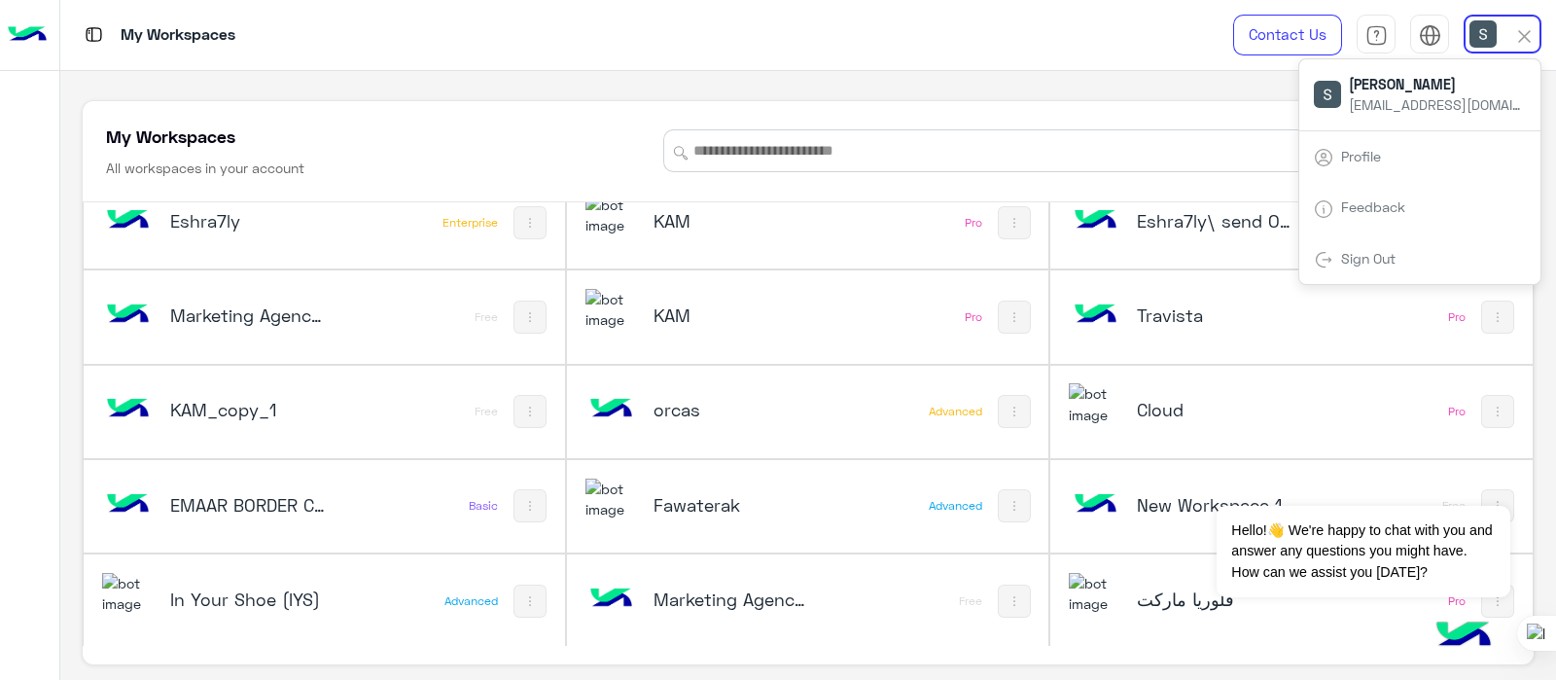
click at [1376, 255] on link "Sign Out" at bounding box center [1368, 258] width 54 height 17
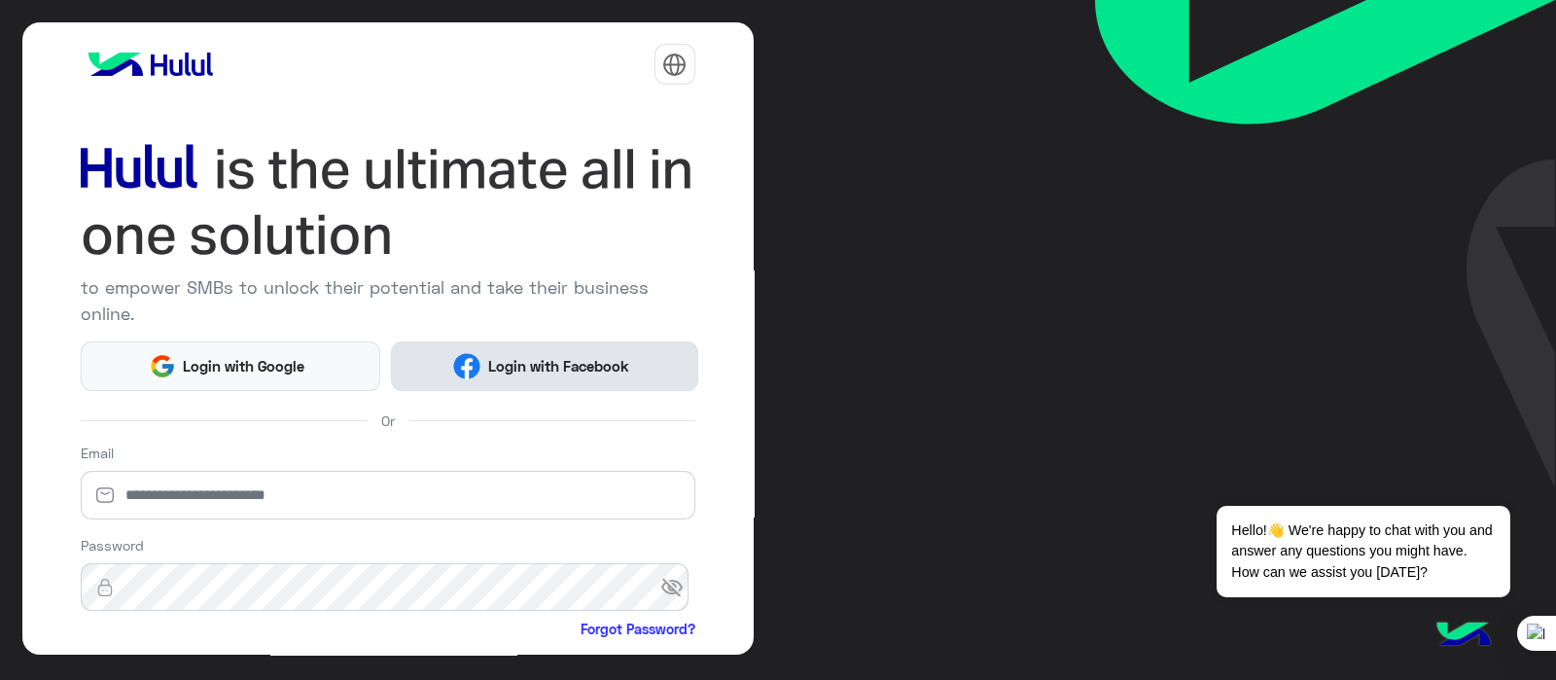
click at [549, 379] on button "Login with Facebook" at bounding box center [544, 366] width 307 height 50
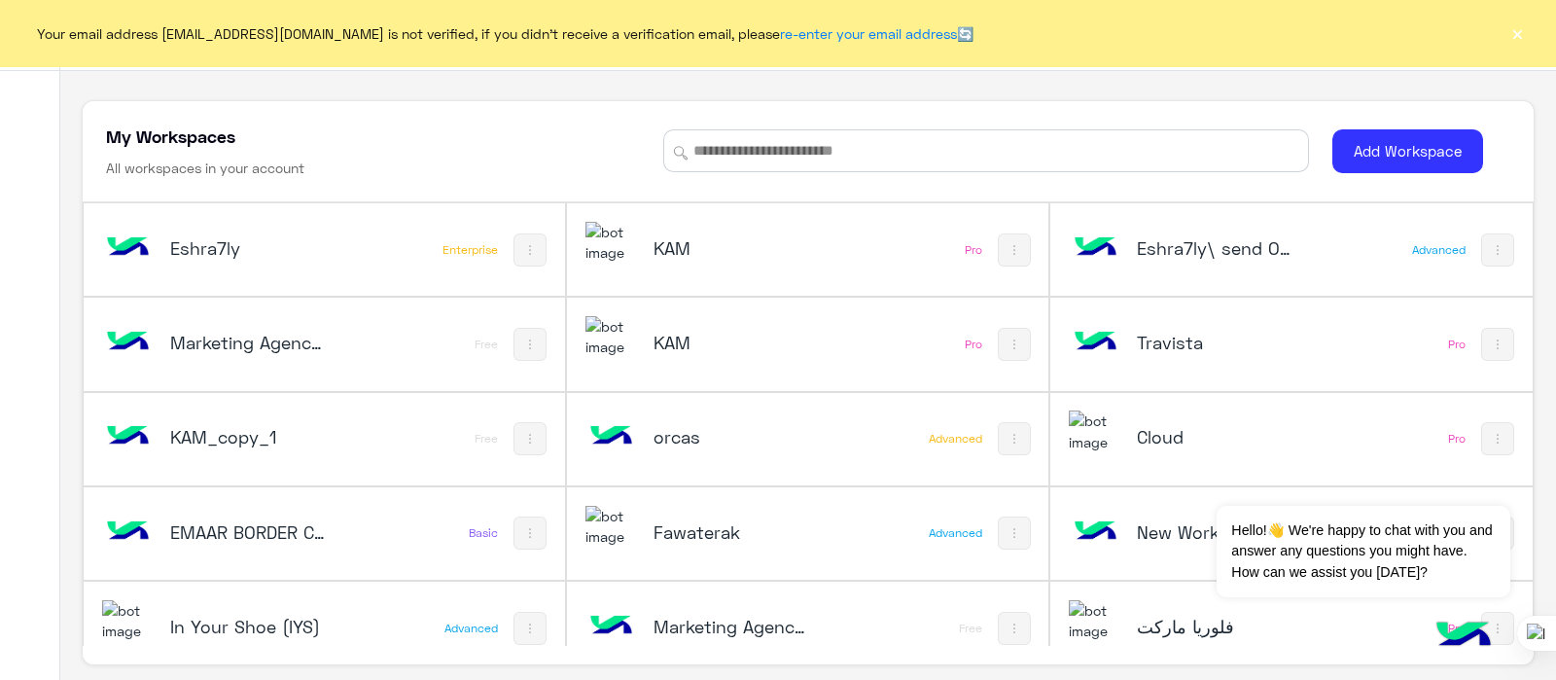
click at [1513, 35] on button "×" at bounding box center [1517, 32] width 19 height 19
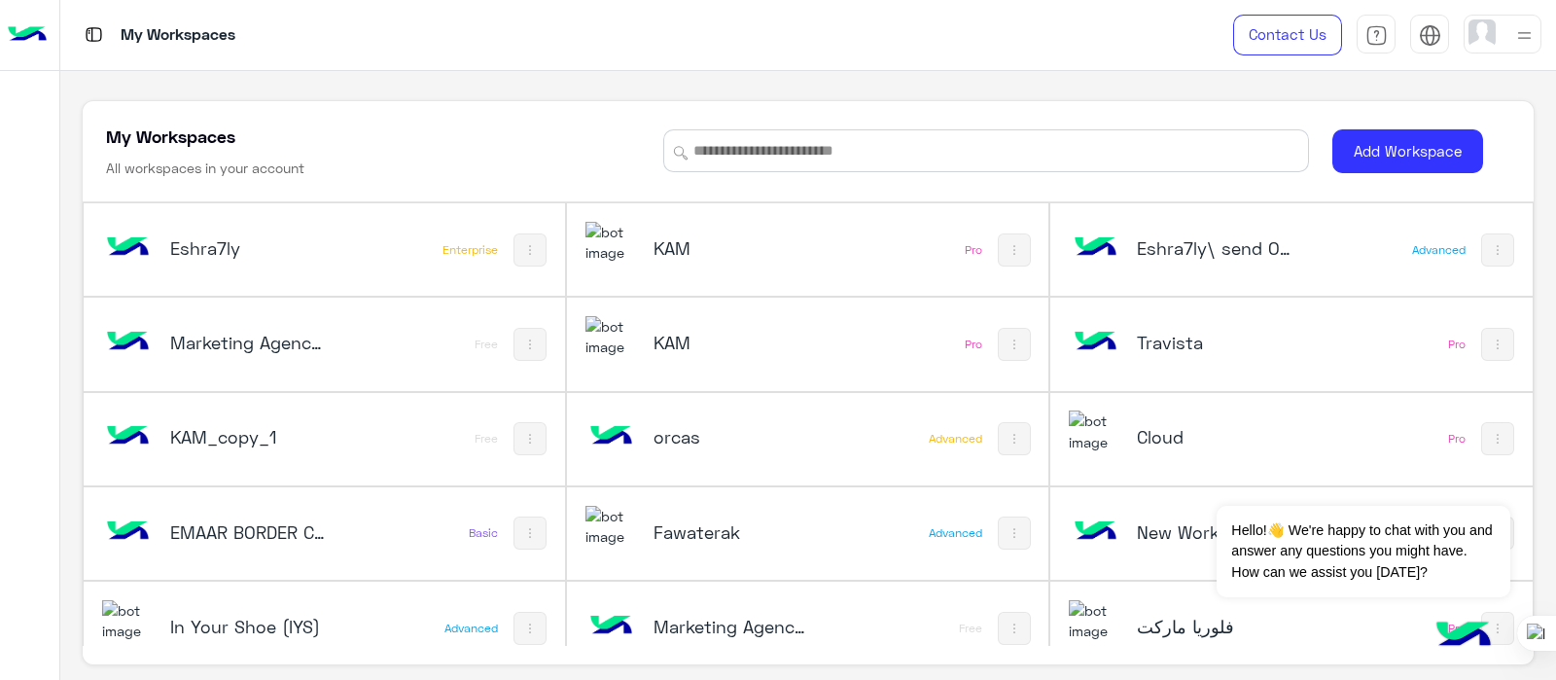
click at [1517, 45] on img at bounding box center [1525, 35] width 24 height 24
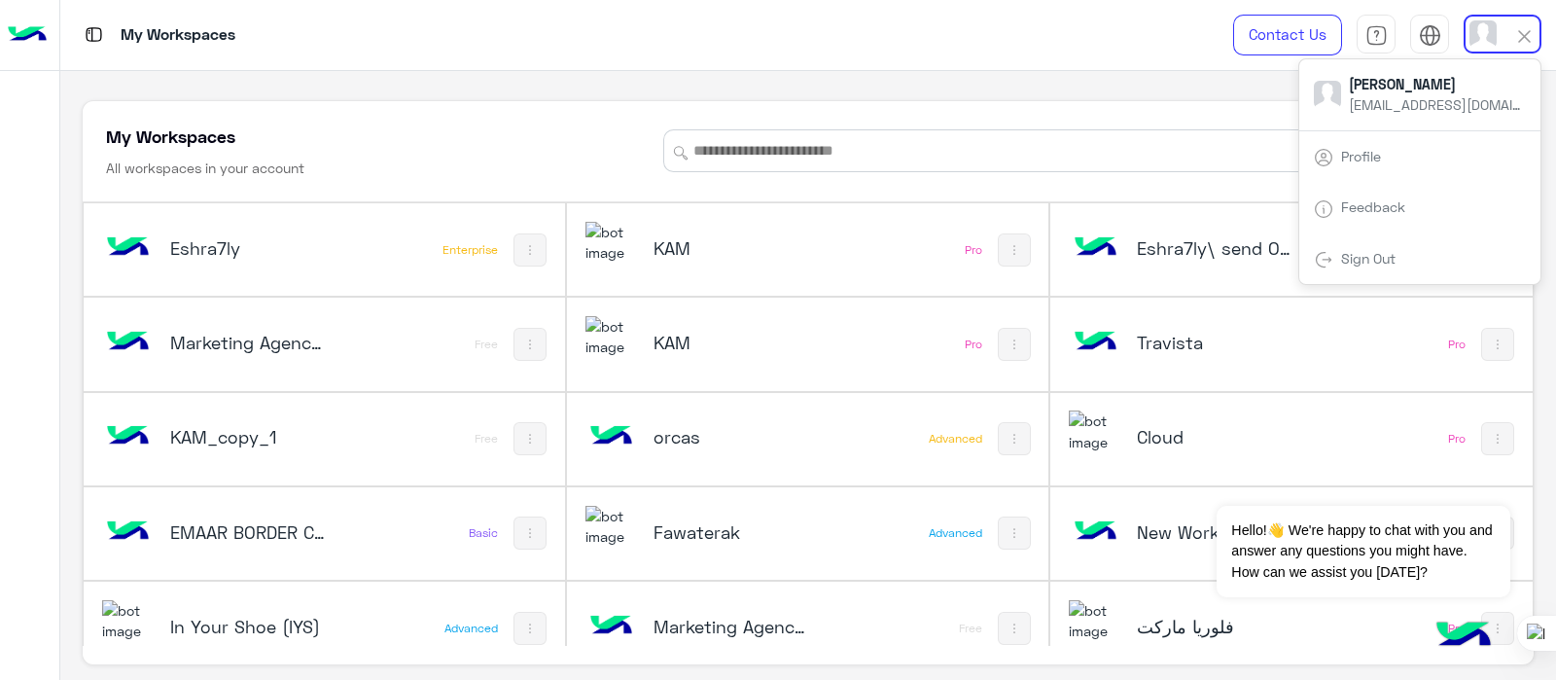
click at [1381, 263] on link "Sign Out" at bounding box center [1368, 258] width 54 height 17
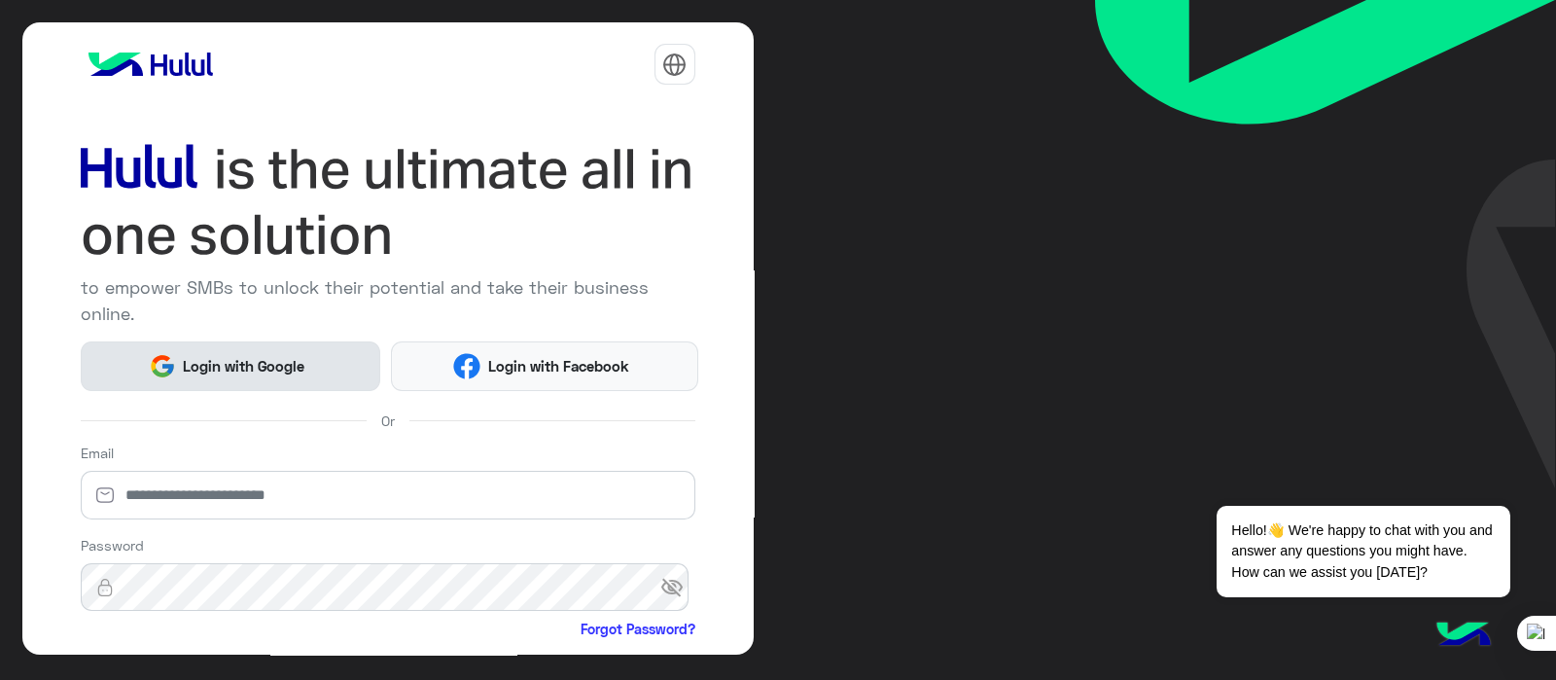
click at [258, 374] on span "Login with Google" at bounding box center [244, 366] width 136 height 22
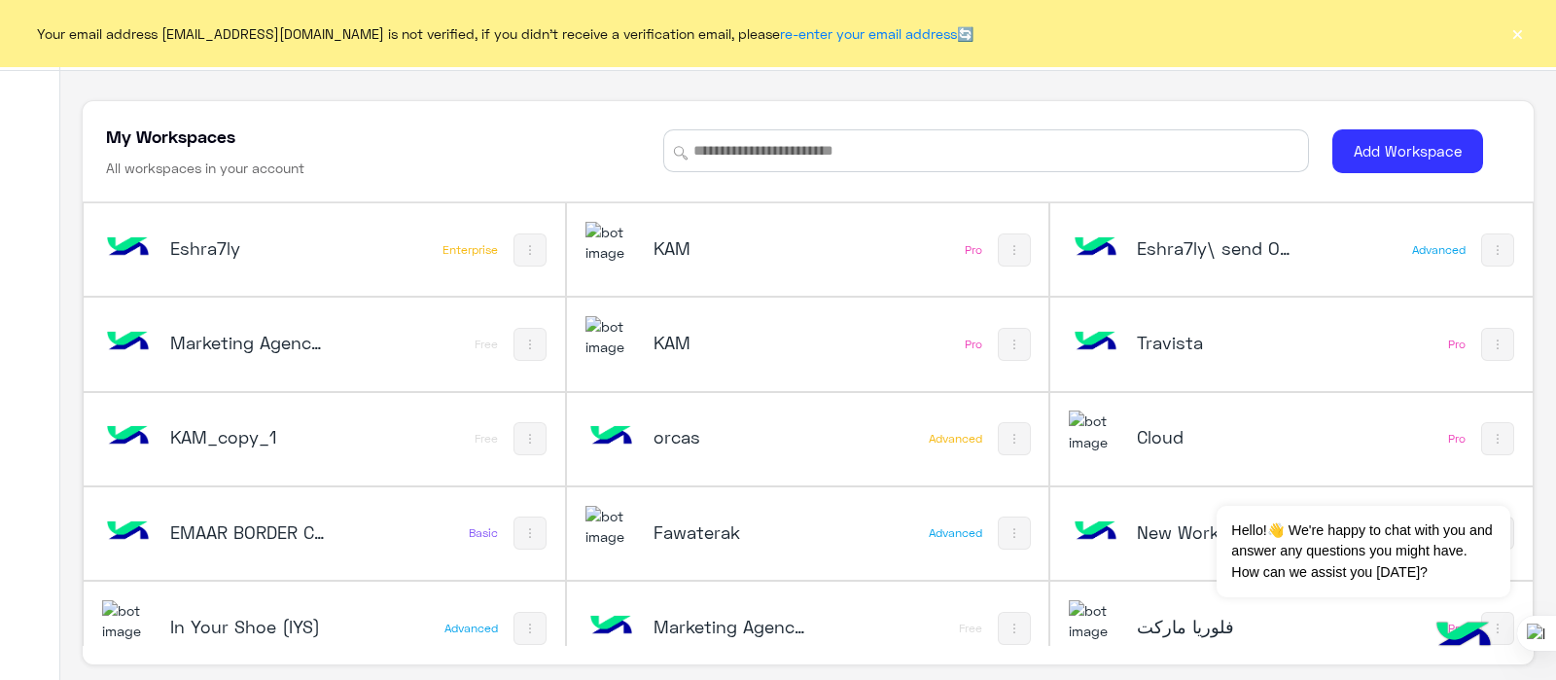
click at [1514, 33] on button "×" at bounding box center [1517, 32] width 19 height 19
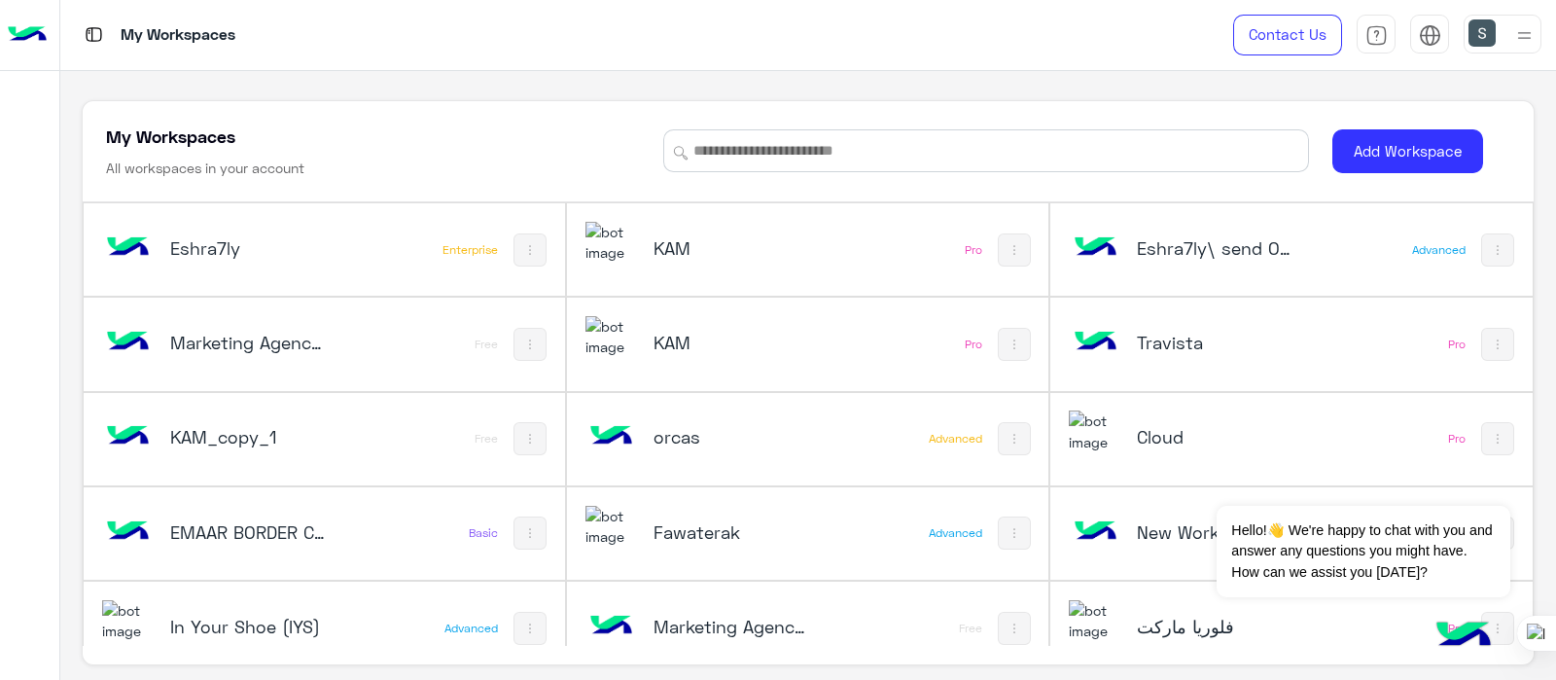
click at [1555, 66] on div at bounding box center [1555, 340] width 1 height 680
click at [1521, 51] on div at bounding box center [1525, 34] width 24 height 37
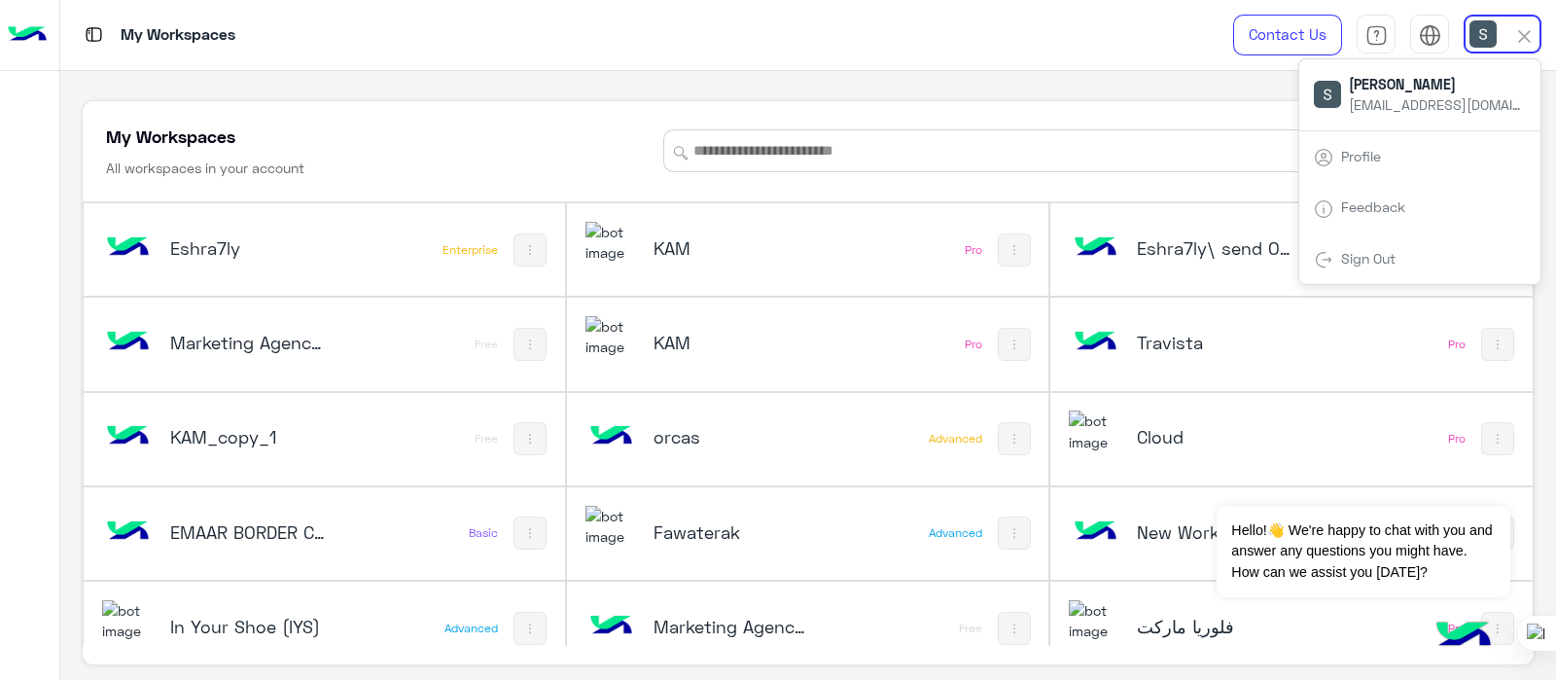
drag, startPoint x: 1350, startPoint y: 99, endPoint x: 1529, endPoint y: 138, distance: 183.2
click at [1529, 138] on div "Sabrin Shawky sabrin.shawky@hulul.net Profile Feedback Sign Out" at bounding box center [1420, 171] width 243 height 227
click at [1014, 140] on input at bounding box center [986, 150] width 646 height 43
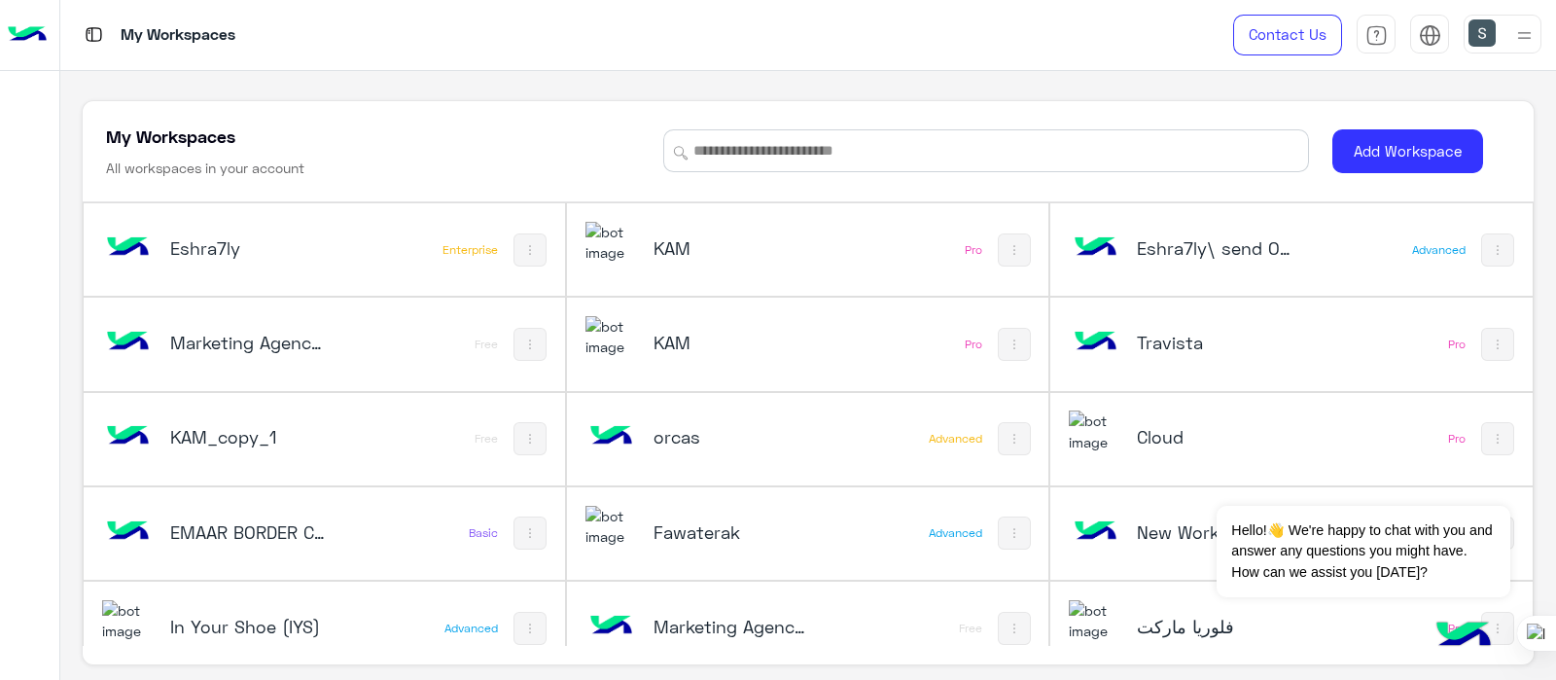
click at [658, 548] on div "Fawaterak" at bounding box center [719, 534] width 267 height 56
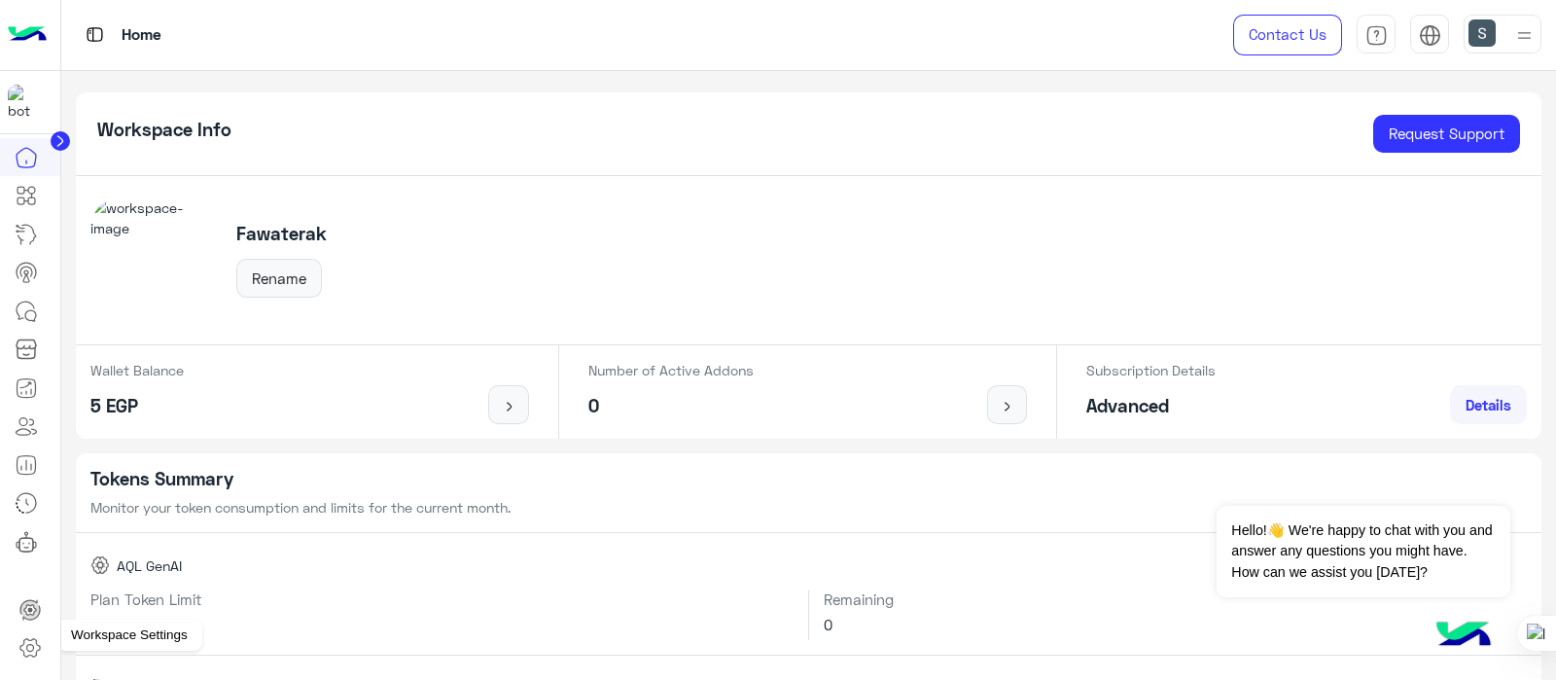
click at [29, 650] on icon at bounding box center [29, 647] width 23 height 23
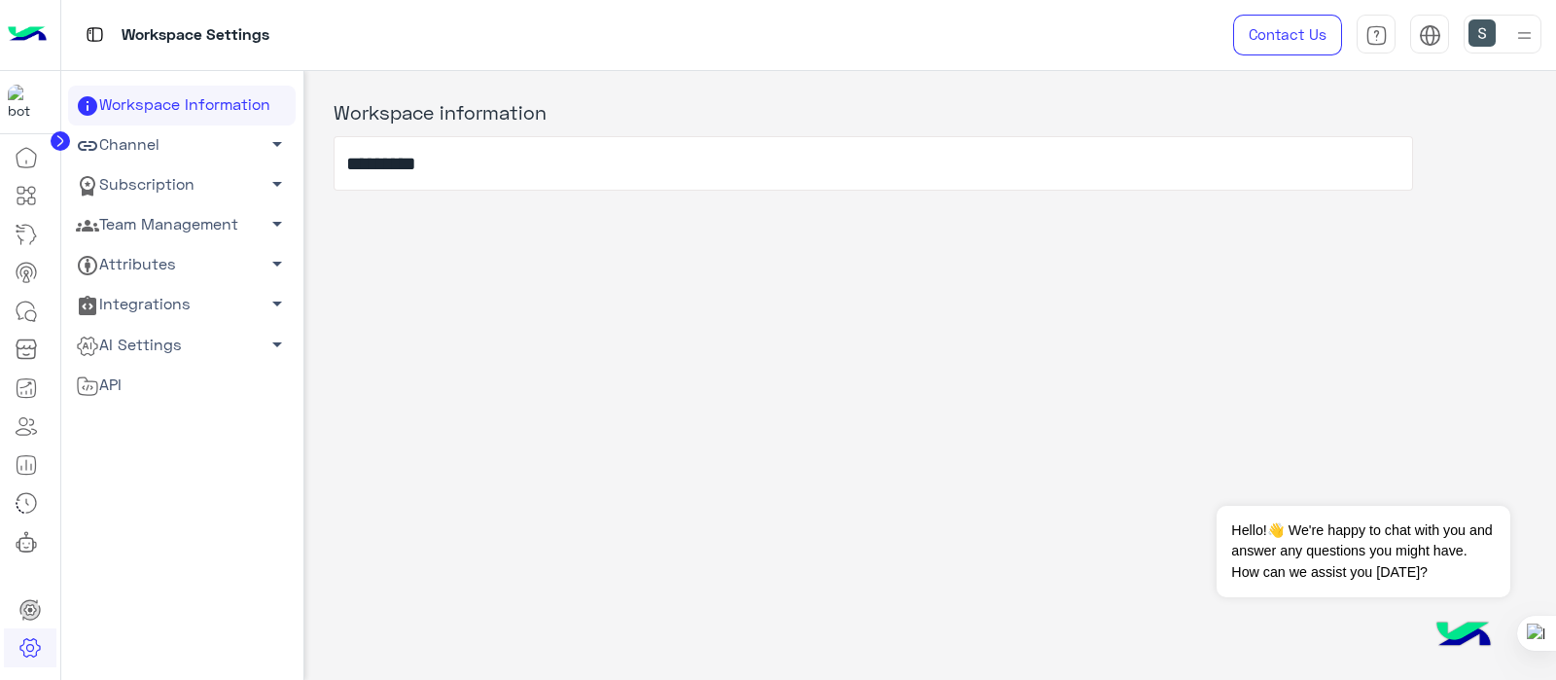
click at [164, 192] on link "Subscription arrow_drop_down" at bounding box center [182, 185] width 228 height 40
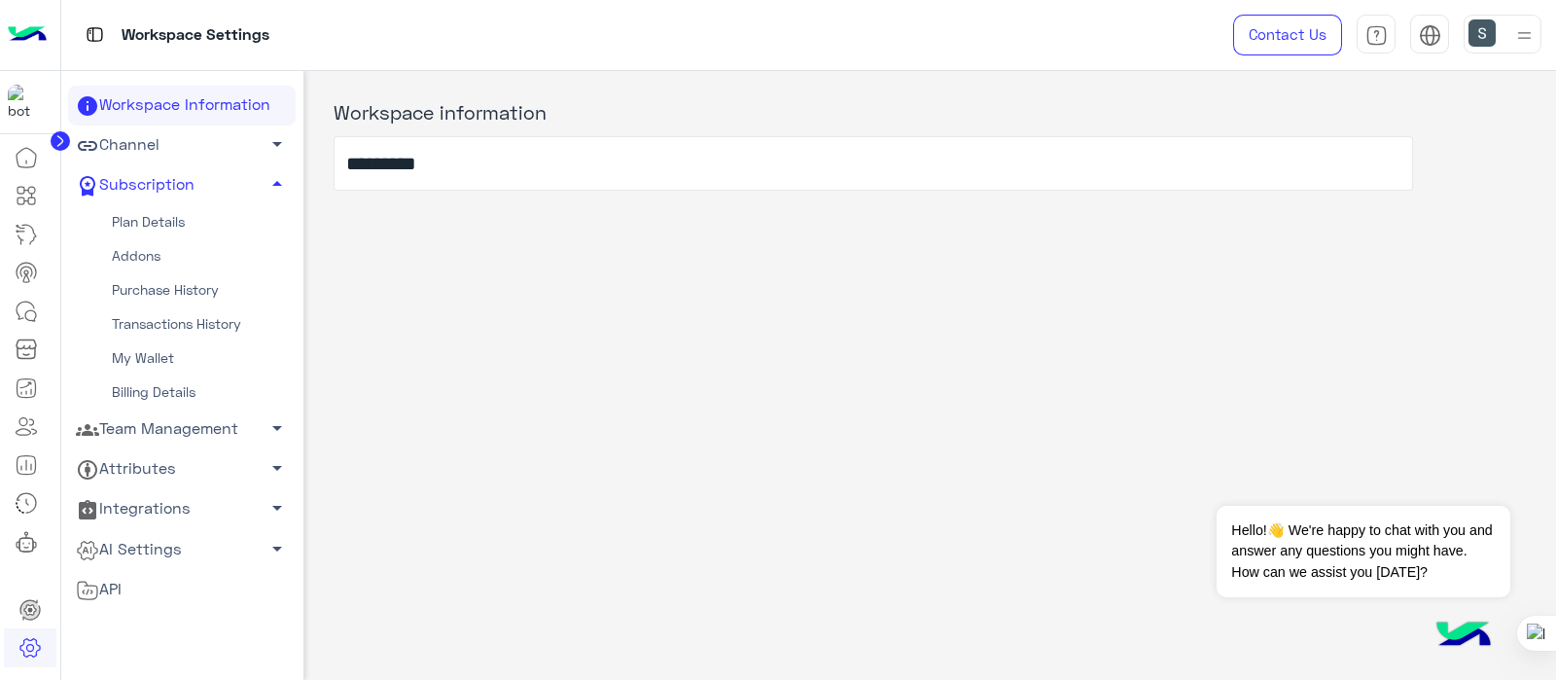
click at [167, 219] on link "Plan Details" at bounding box center [182, 222] width 228 height 34
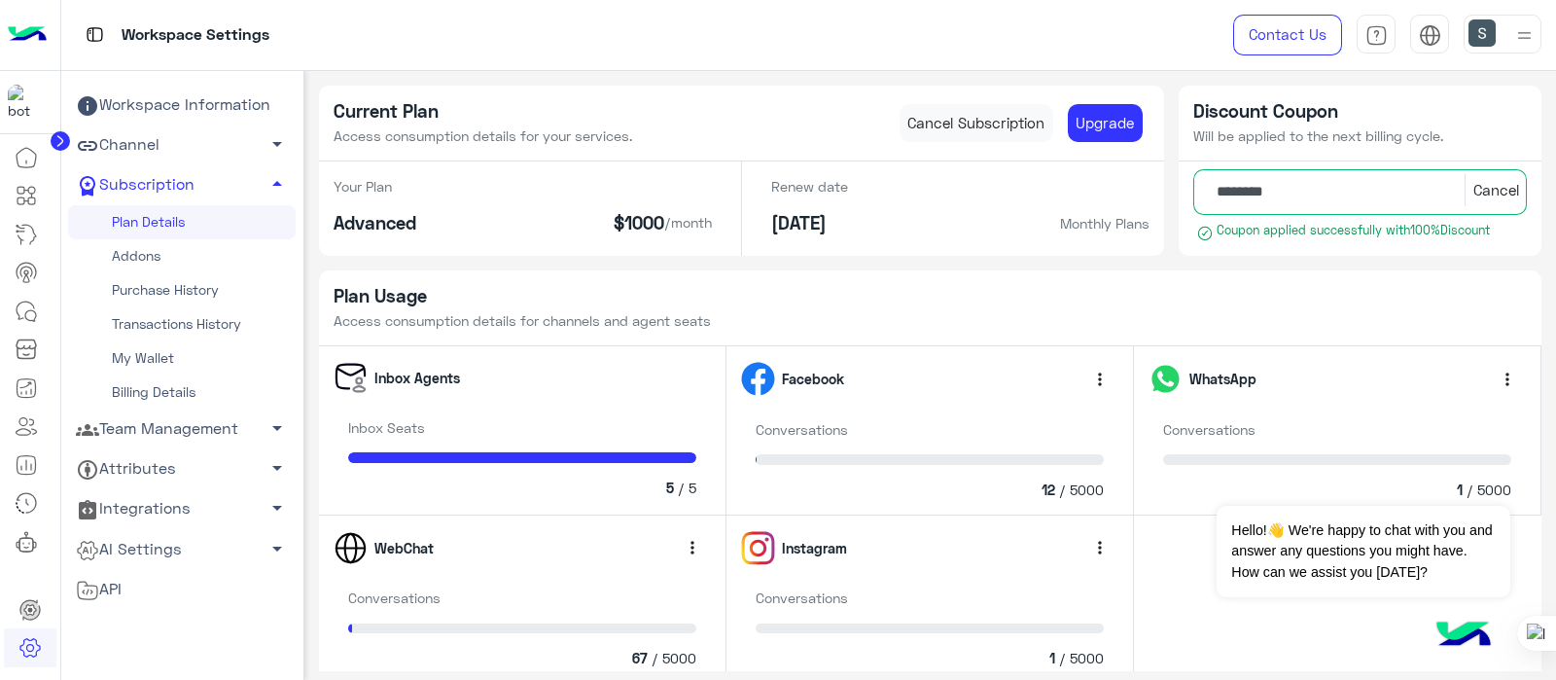
drag, startPoint x: 158, startPoint y: 425, endPoint x: 185, endPoint y: 425, distance: 27.2
click at [185, 420] on link "Team Management arrow_drop_down" at bounding box center [182, 430] width 228 height 40
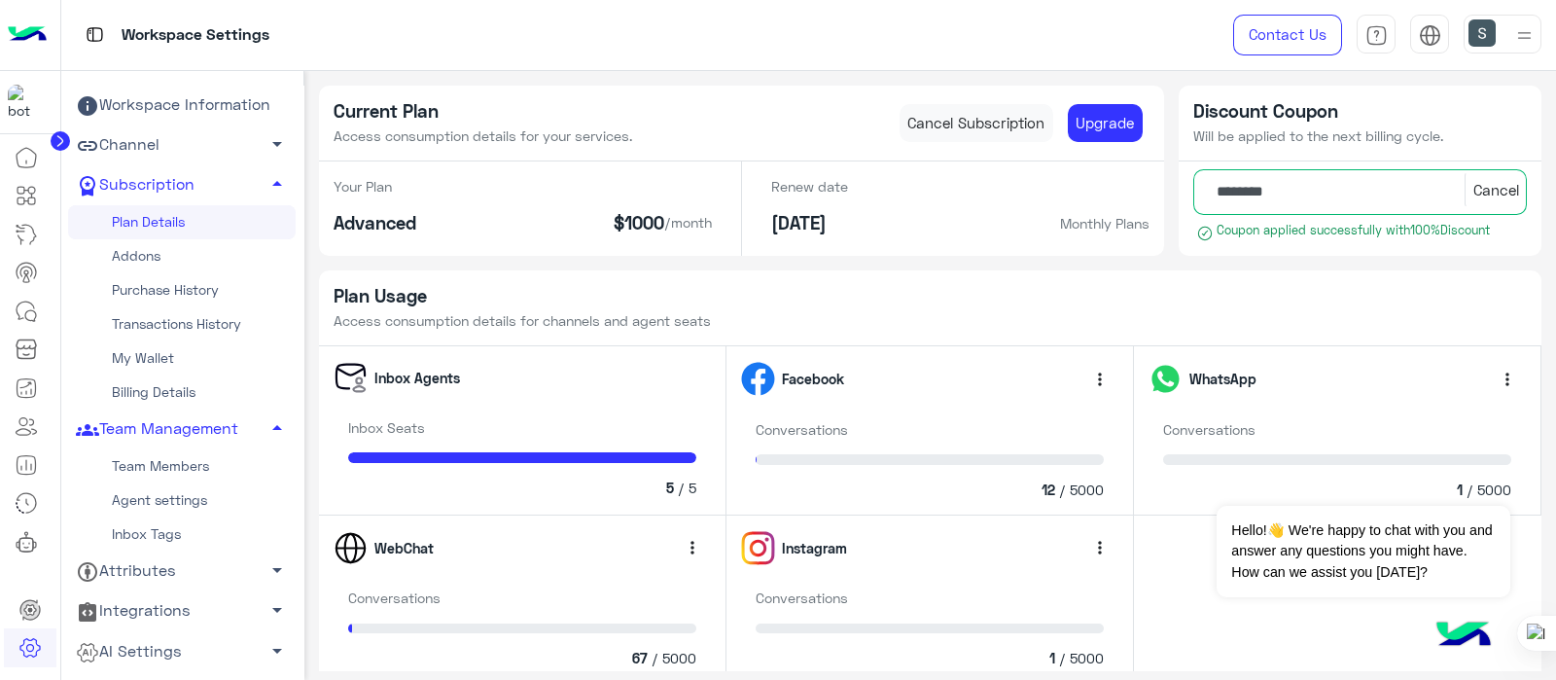
click at [146, 459] on link "Team Members" at bounding box center [182, 466] width 228 height 34
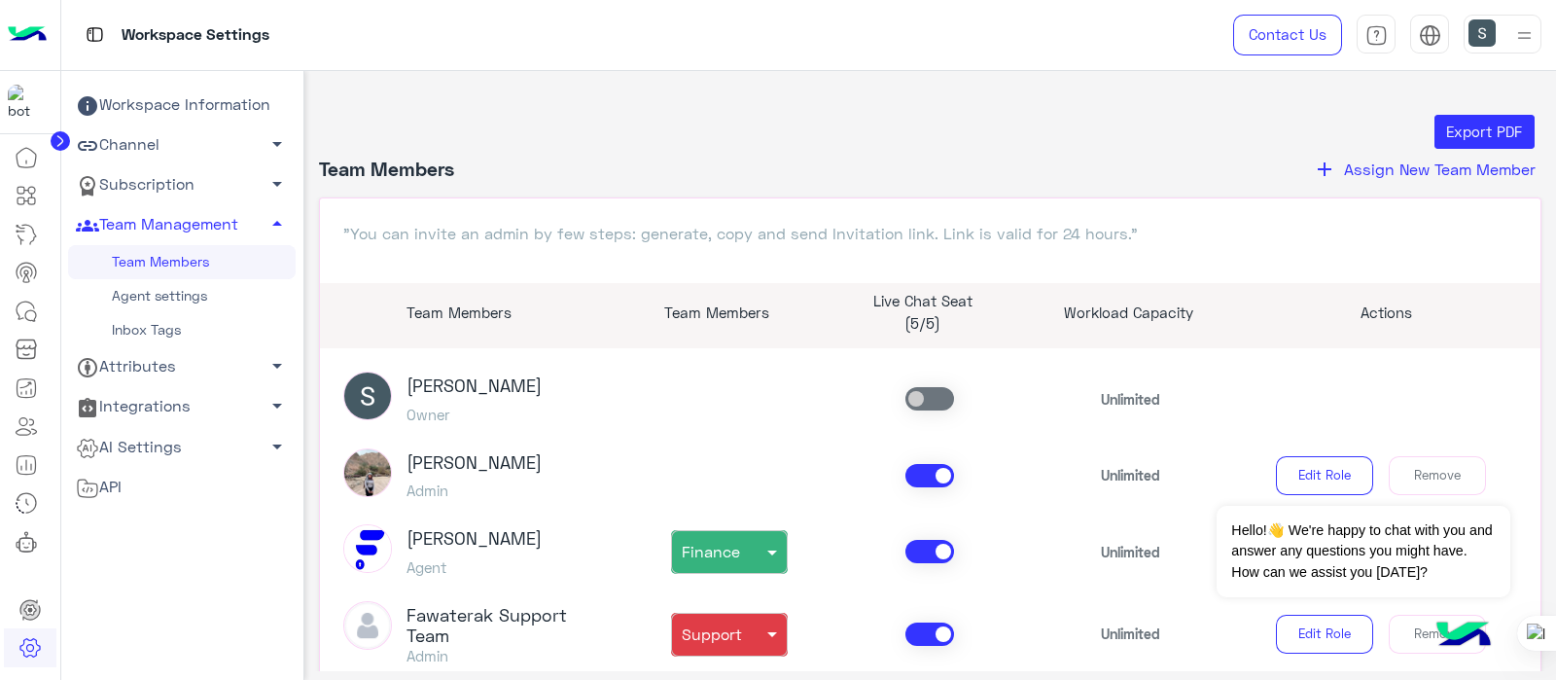
click at [28, 45] on img at bounding box center [27, 35] width 39 height 41
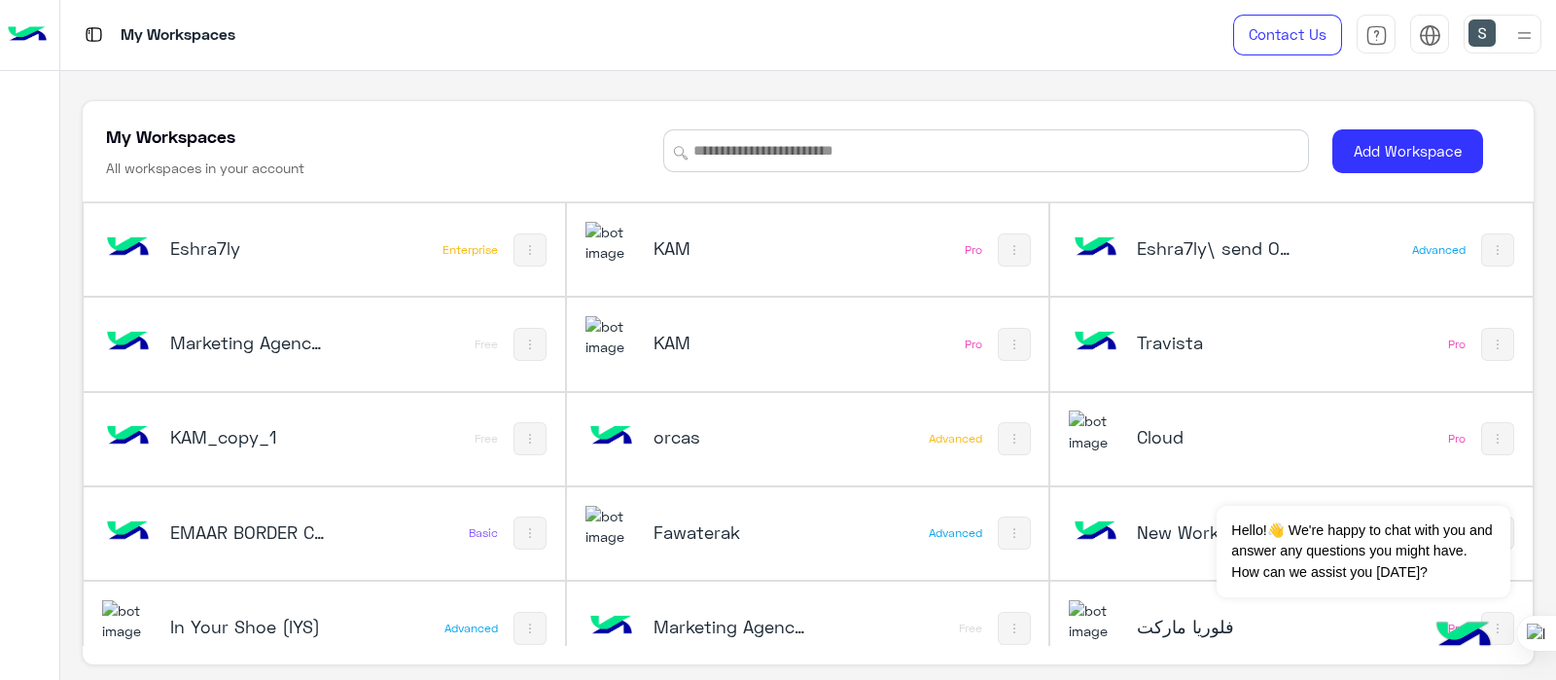
scroll to position [27, 0]
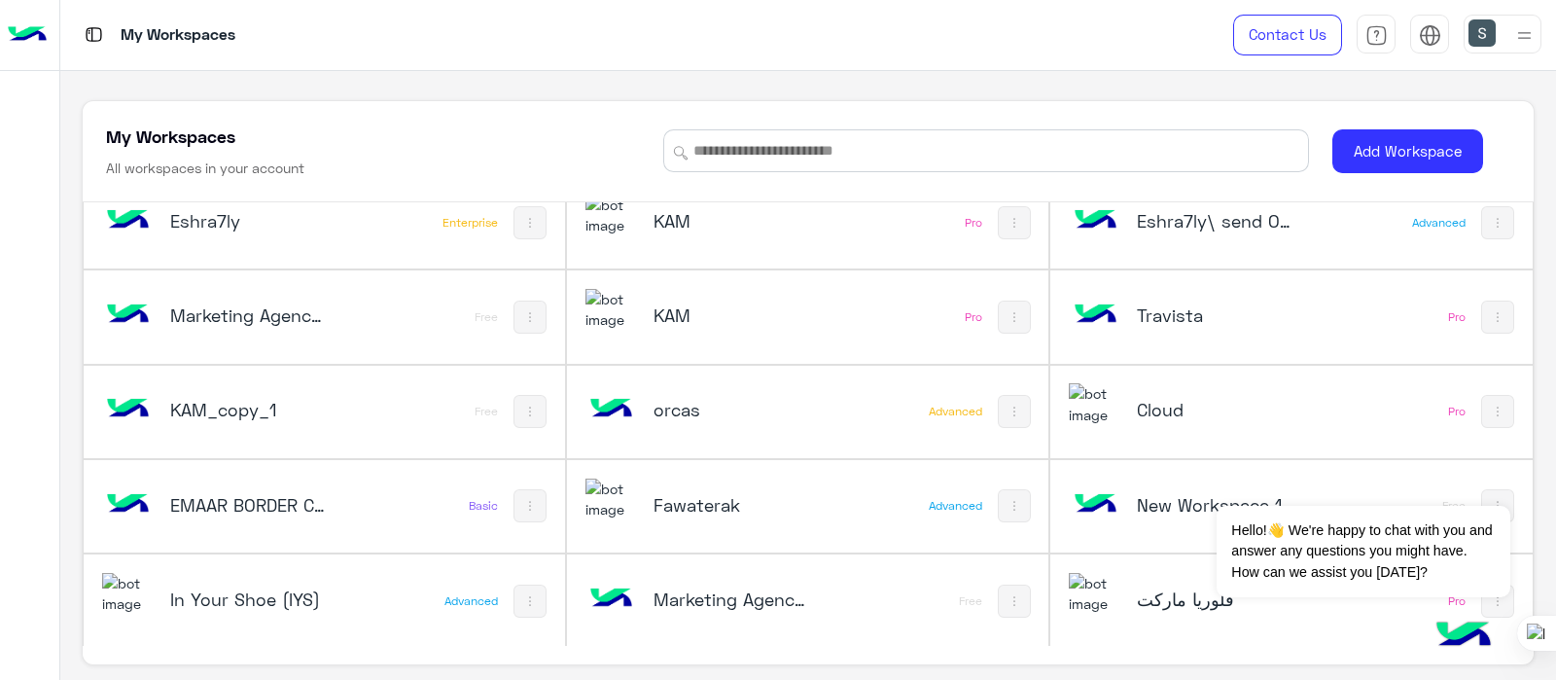
click at [1538, 26] on div at bounding box center [1503, 34] width 78 height 39
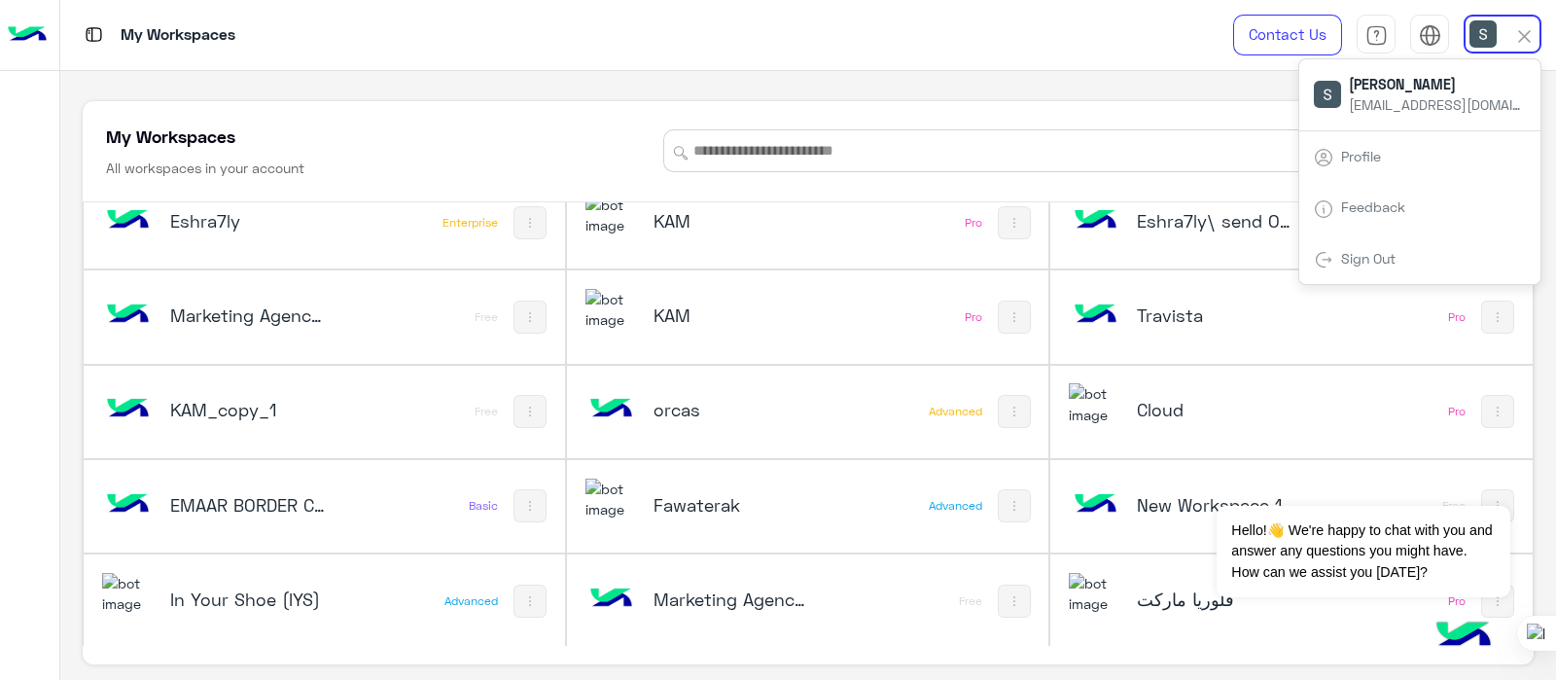
click at [1367, 258] on link "Sign Out" at bounding box center [1368, 258] width 54 height 17
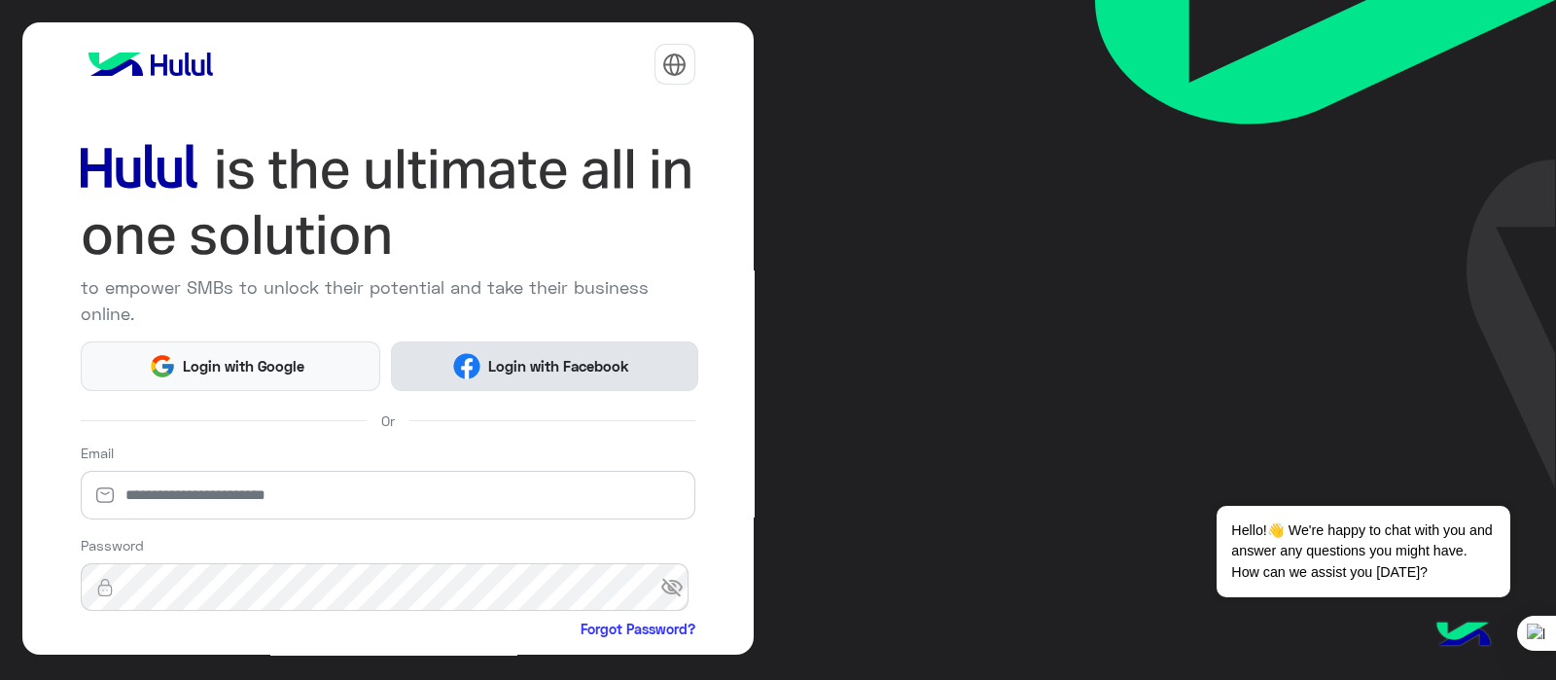
click at [528, 355] on span "Login with Facebook" at bounding box center [559, 366] width 156 height 22
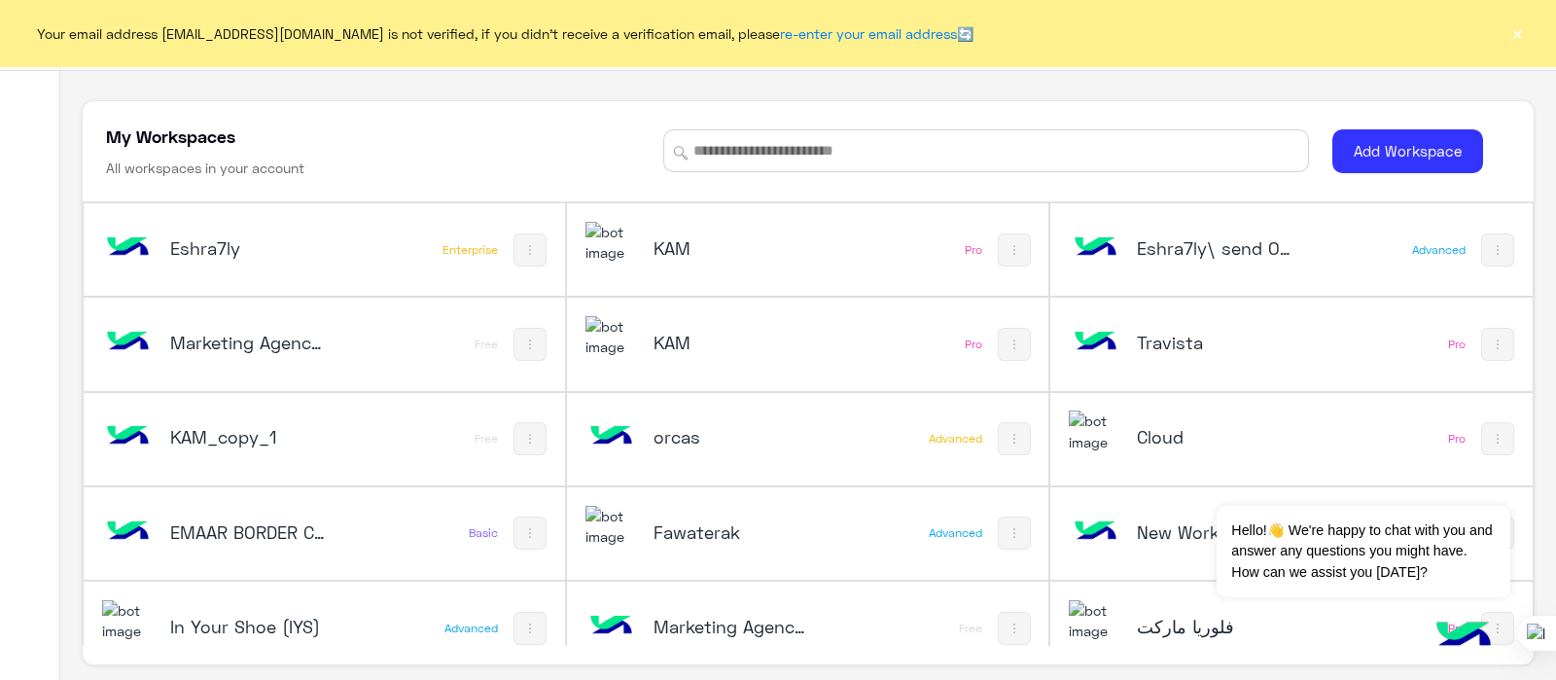
scroll to position [27, 0]
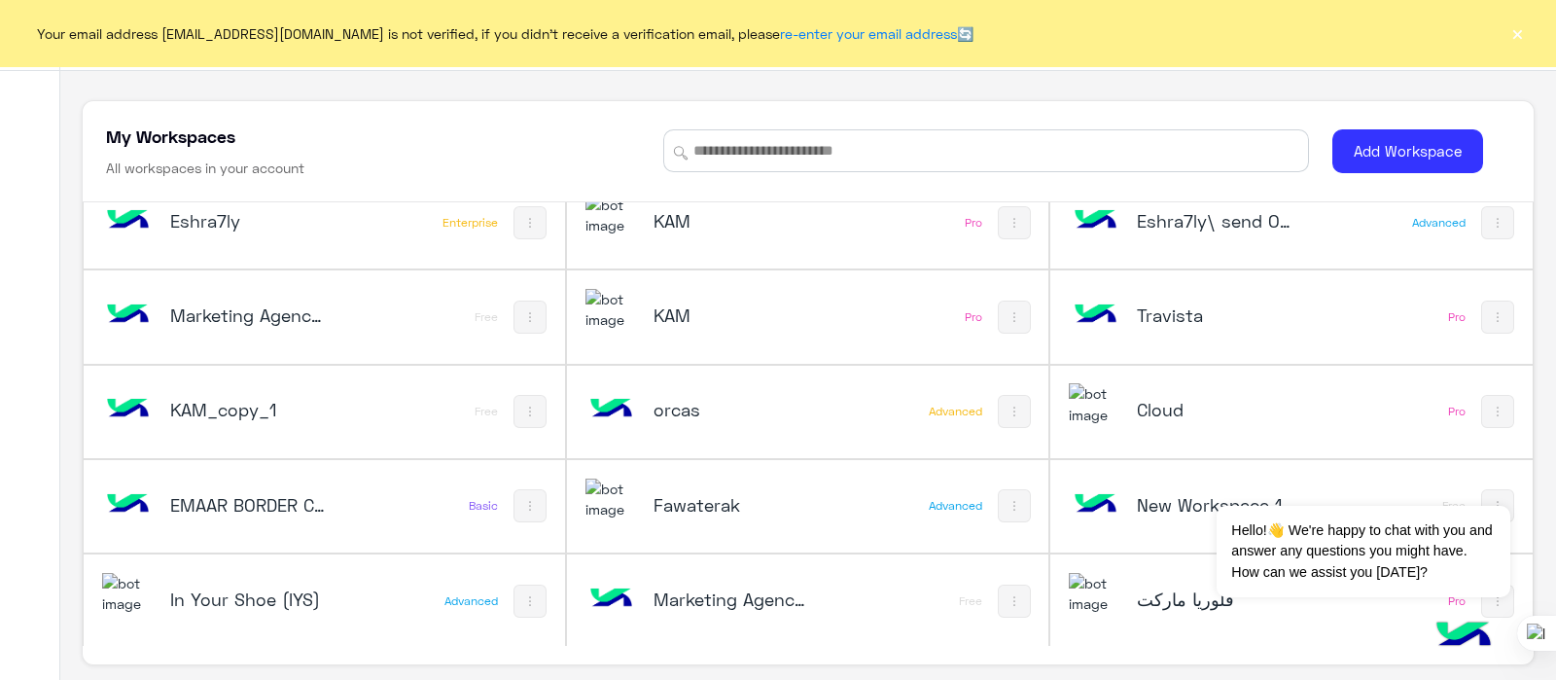
click at [1512, 23] on button "×" at bounding box center [1517, 32] width 19 height 19
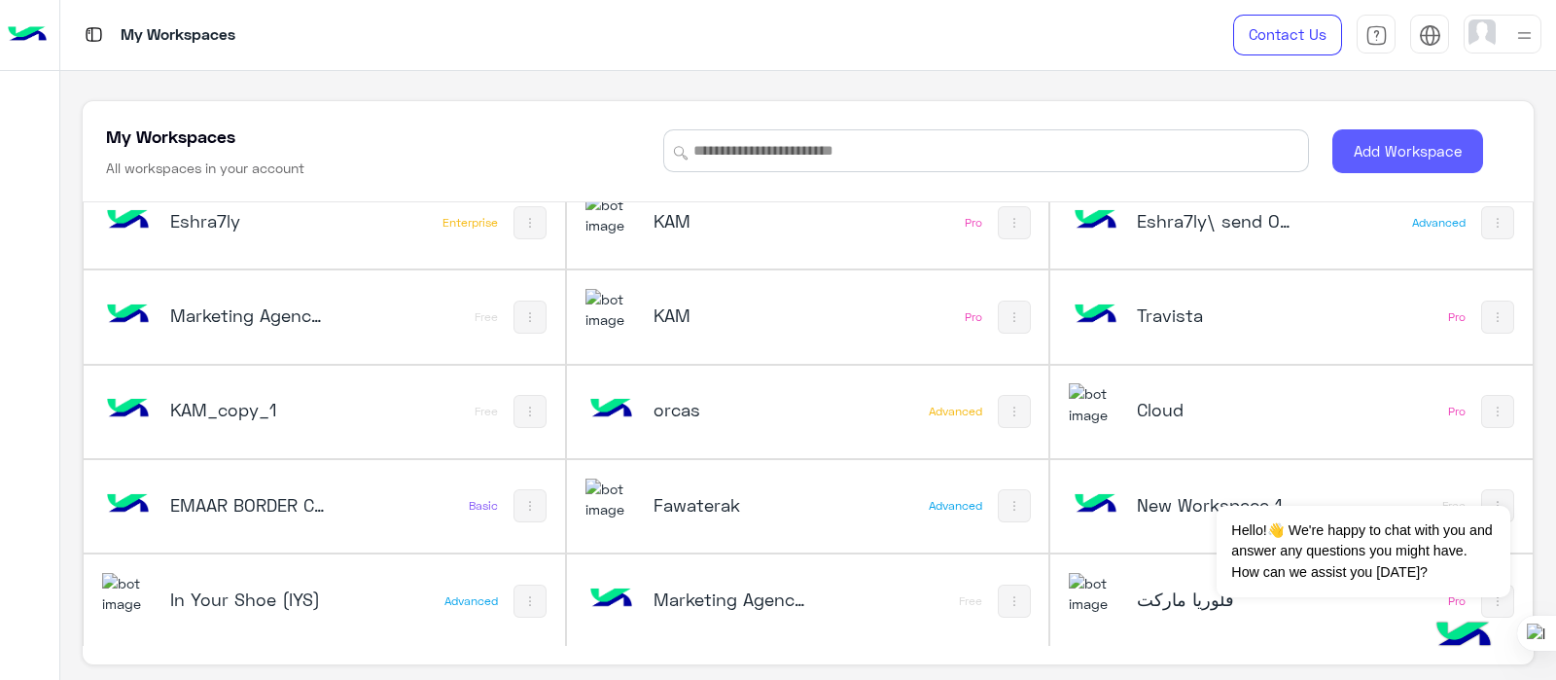
click at [1425, 146] on button "Add Workspace" at bounding box center [1408, 151] width 151 height 44
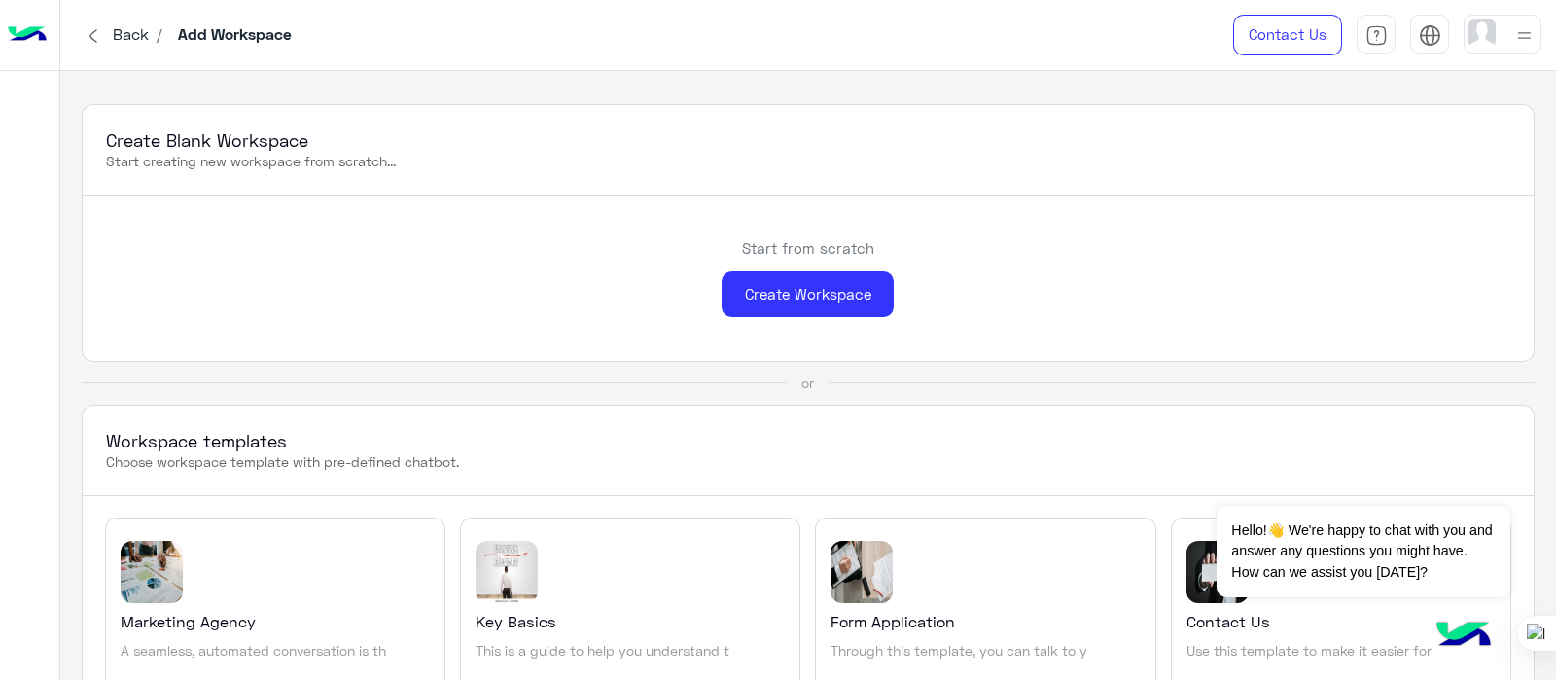
click at [1530, 25] on img at bounding box center [1525, 35] width 24 height 24
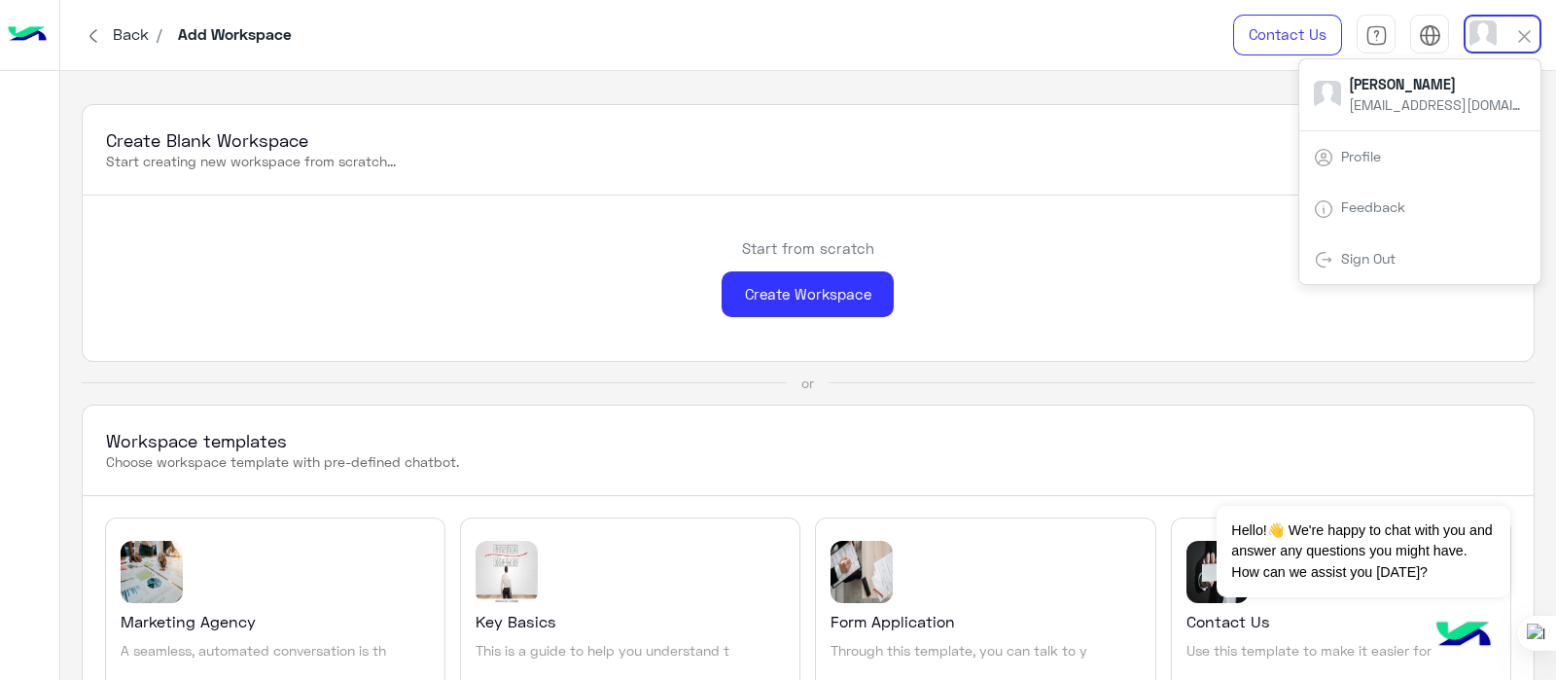
click at [1418, 333] on div "Start from scratch Create Workspace" at bounding box center [808, 278] width 1450 height 165
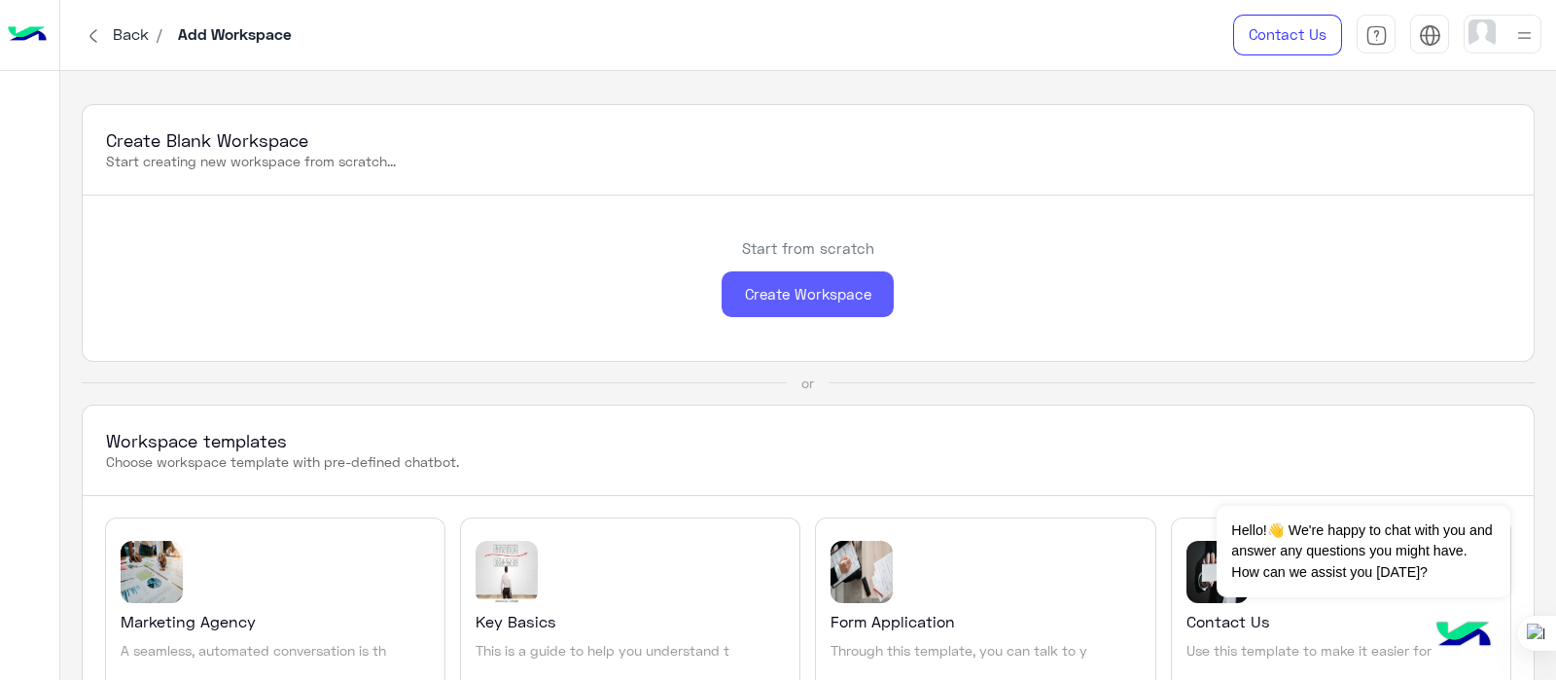
click at [758, 283] on div "Create Workspace" at bounding box center [808, 294] width 172 height 46
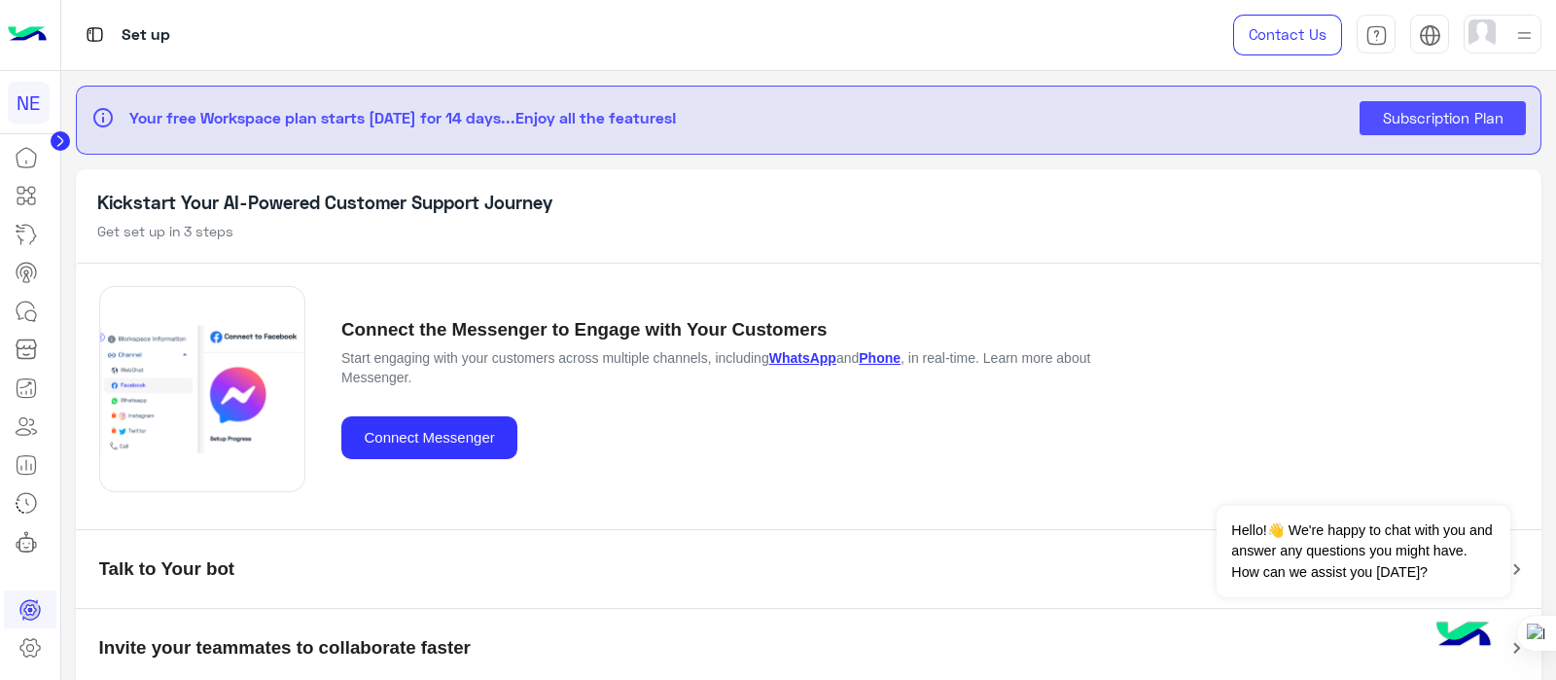
click at [25, 25] on img at bounding box center [27, 35] width 39 height 41
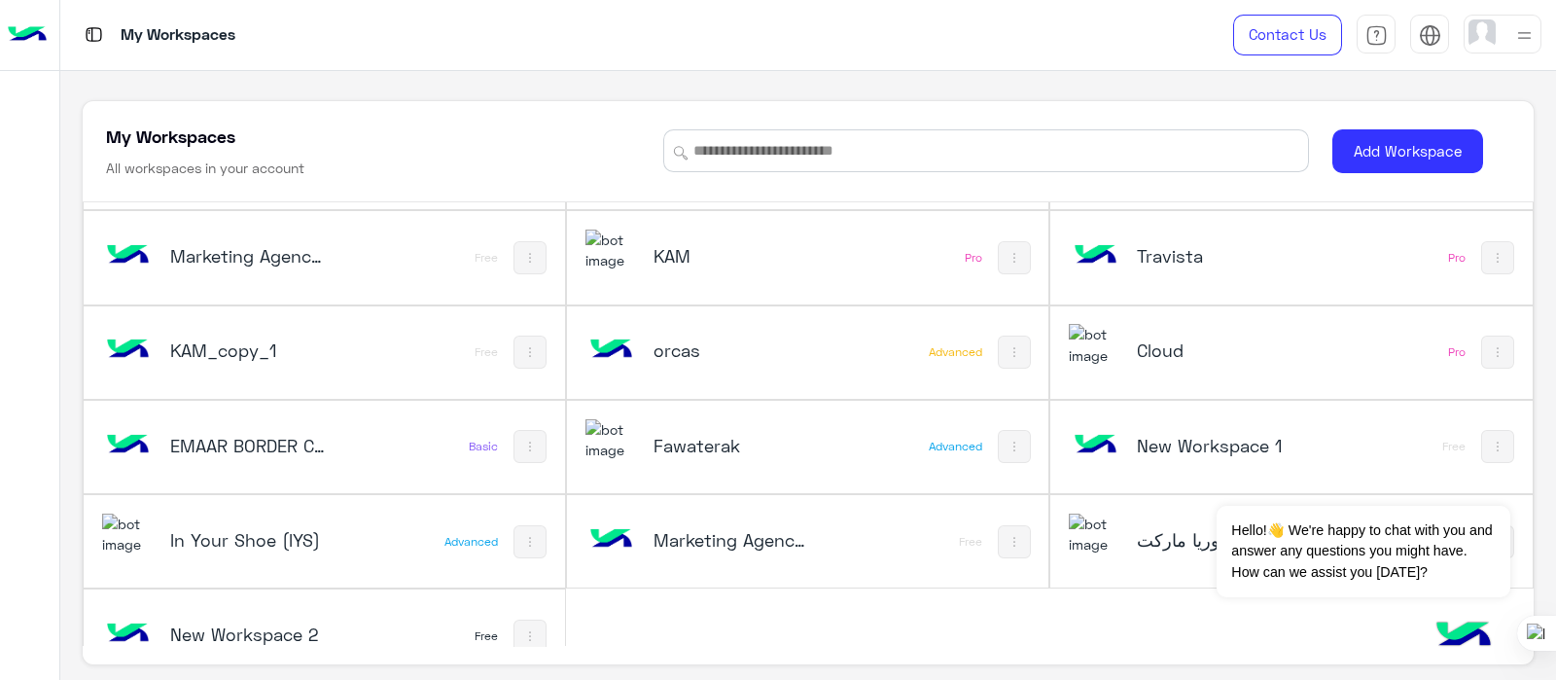
scroll to position [121, 0]
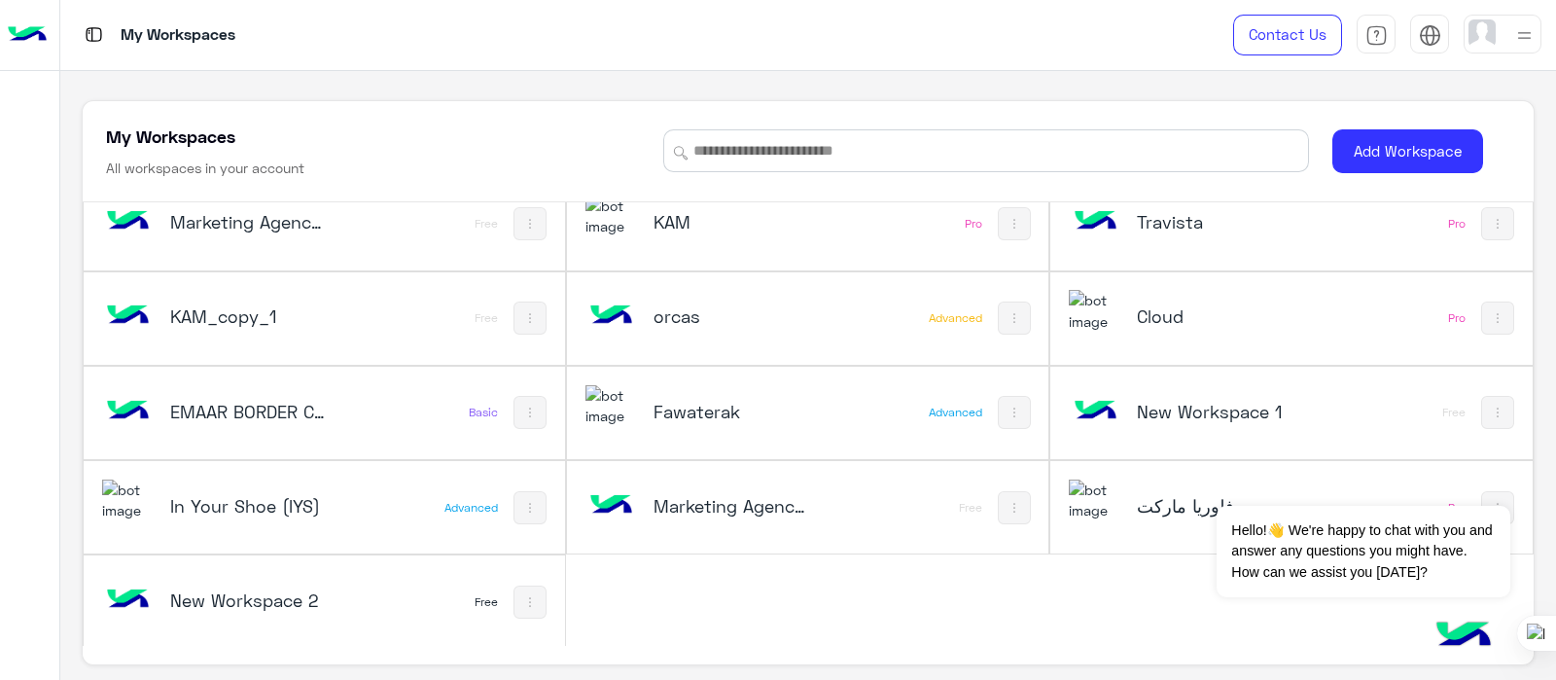
click at [357, 612] on div "New Workspace 2" at bounding box center [235, 602] width 267 height 56
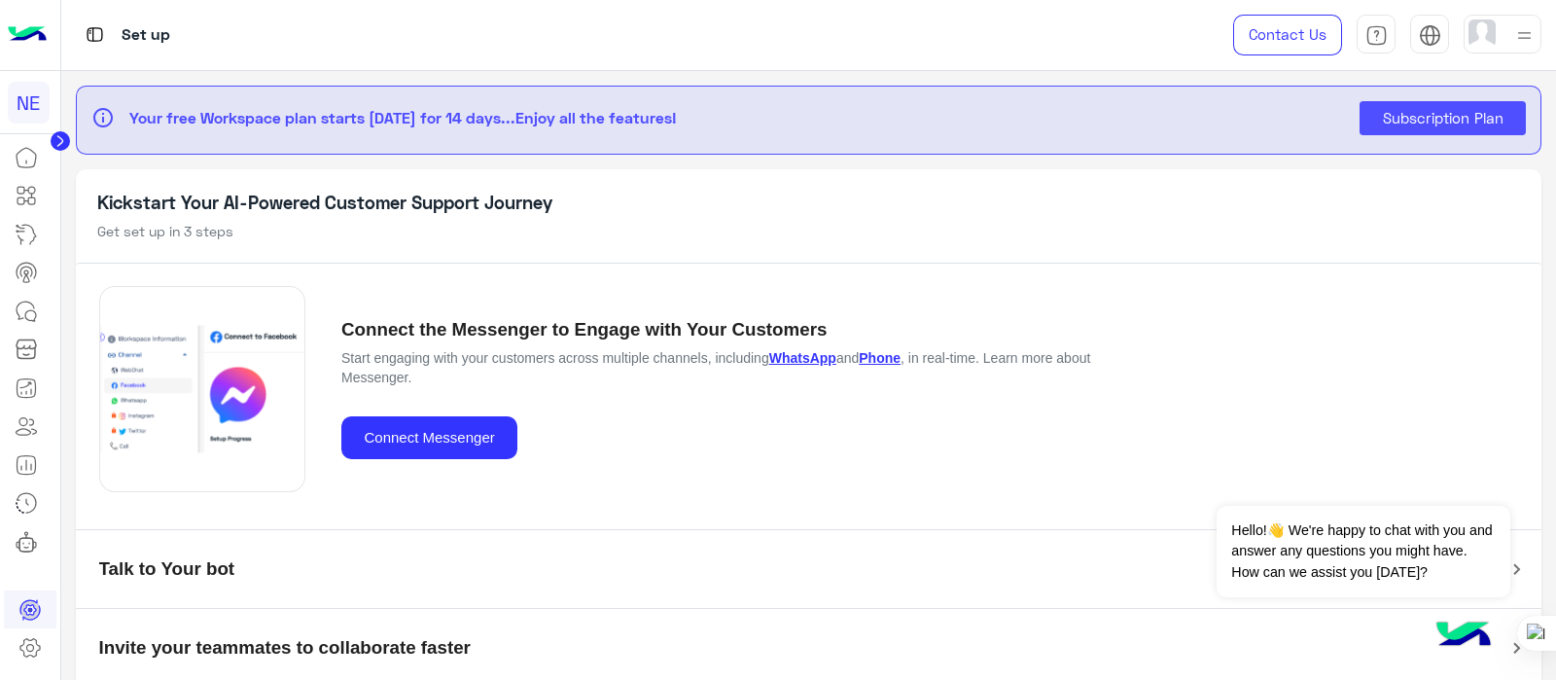
click at [23, 43] on img at bounding box center [27, 35] width 39 height 41
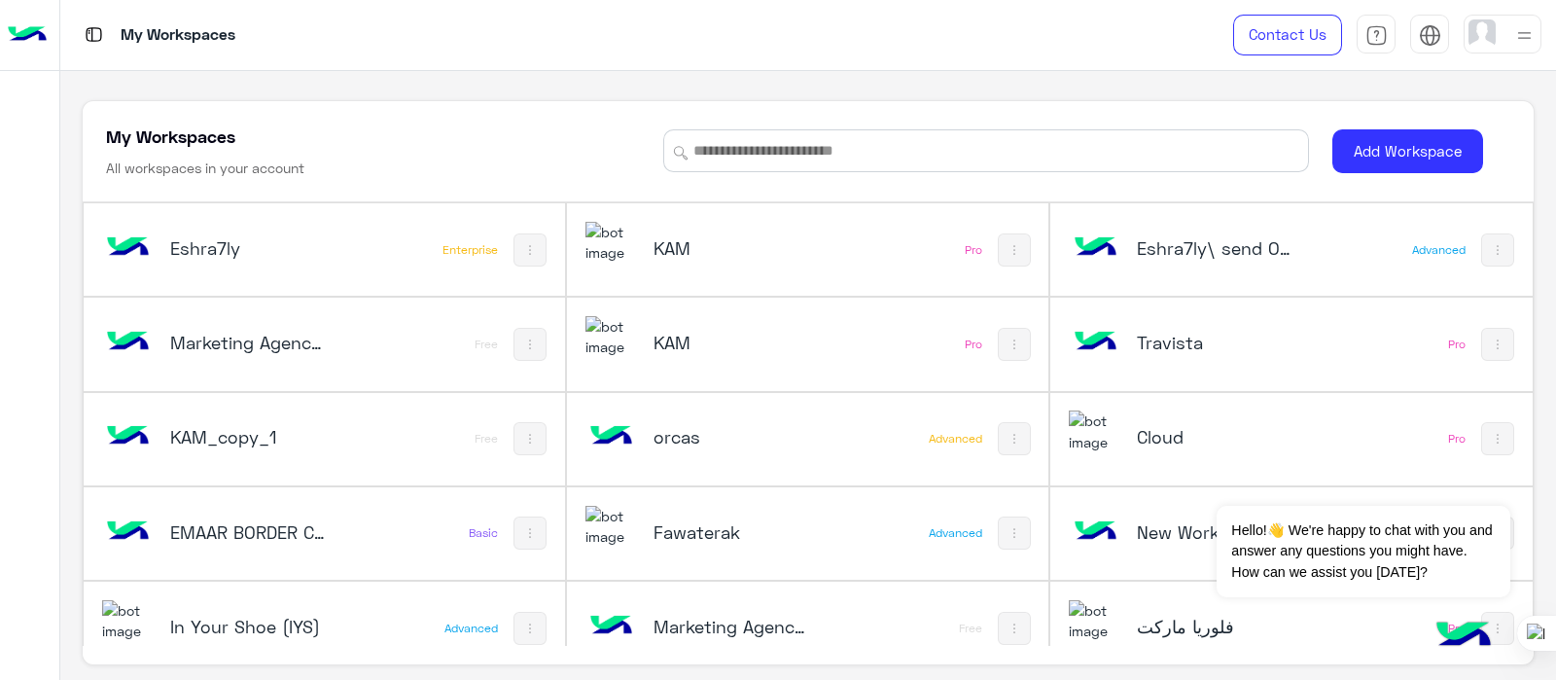
scroll to position [121, 0]
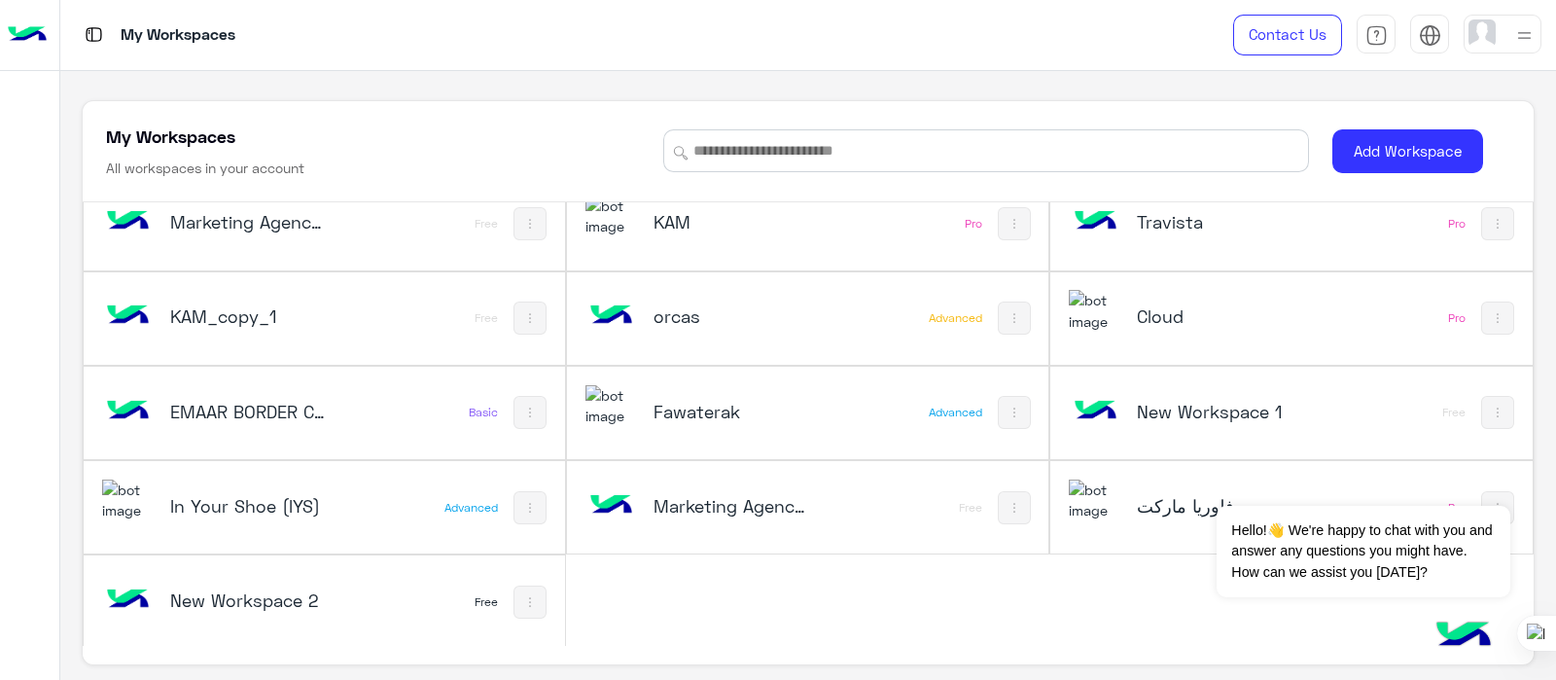
click at [1516, 41] on img at bounding box center [1525, 35] width 24 height 24
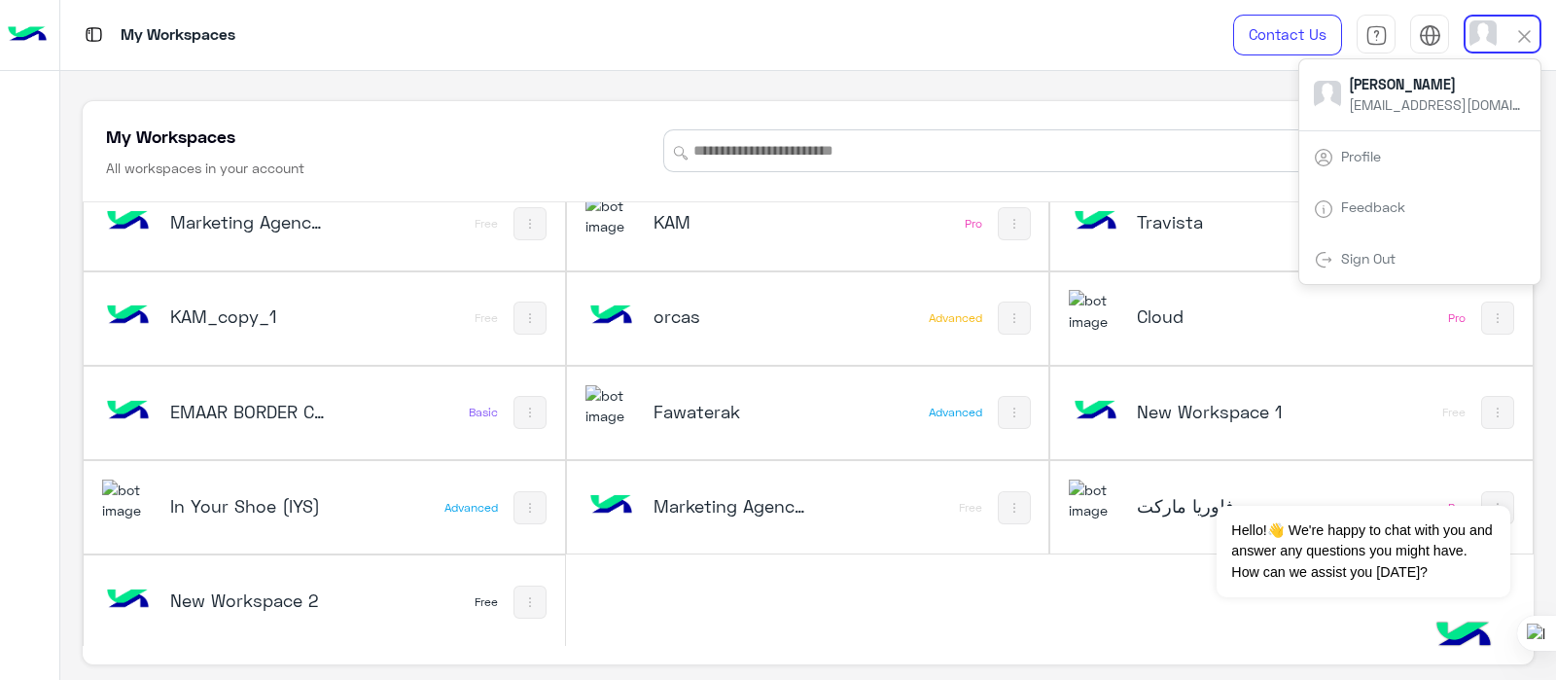
click at [1322, 261] on img at bounding box center [1323, 259] width 19 height 19
click at [1364, 252] on link "Sign Out" at bounding box center [1368, 258] width 54 height 17
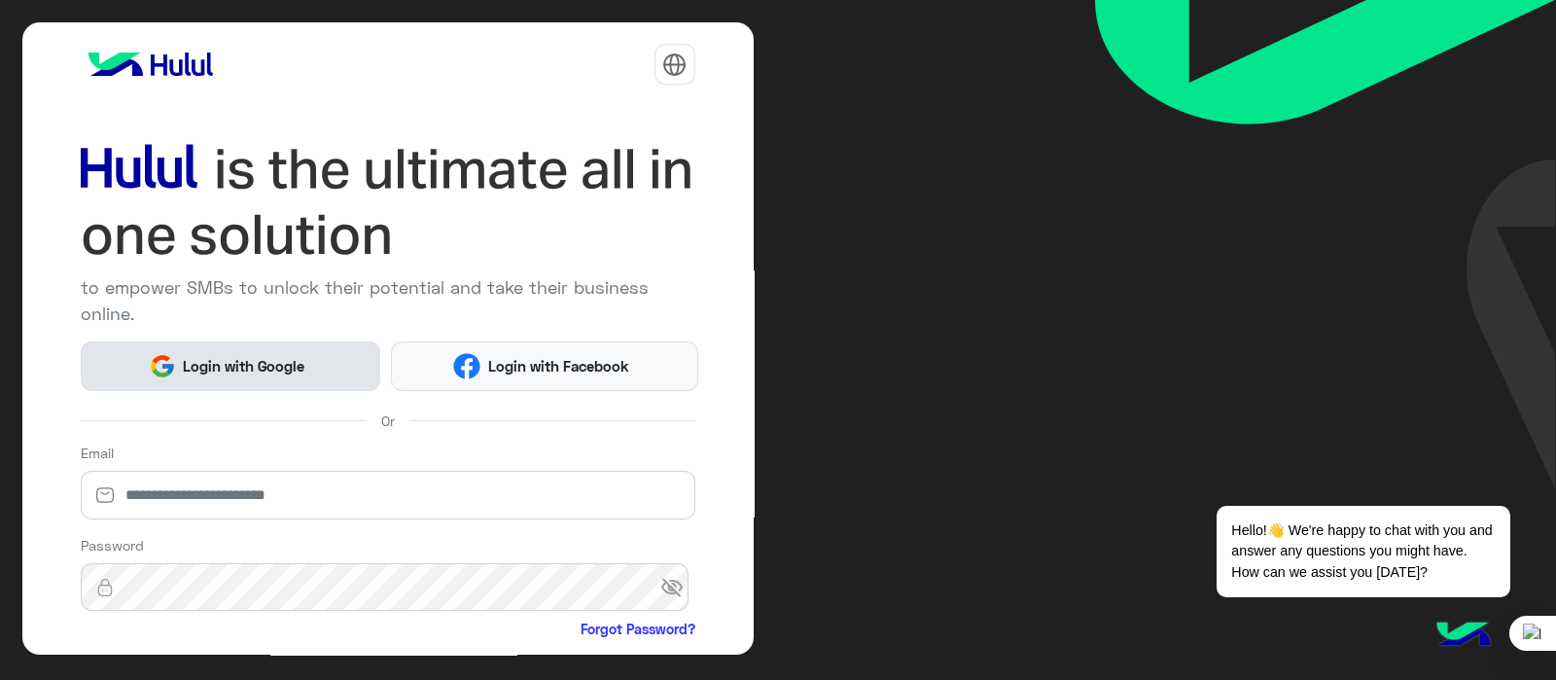
click at [243, 369] on span "Login with Google" at bounding box center [244, 366] width 136 height 22
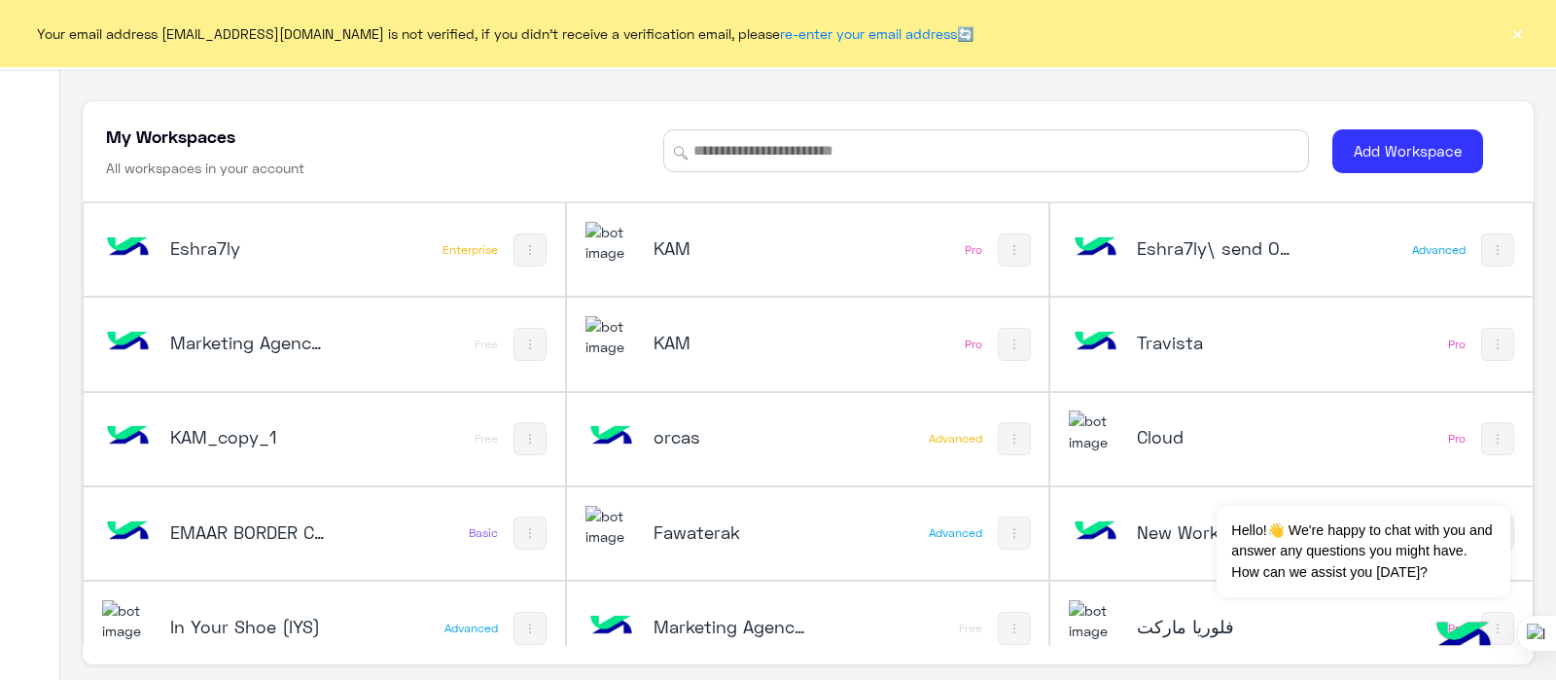
scroll to position [121, 0]
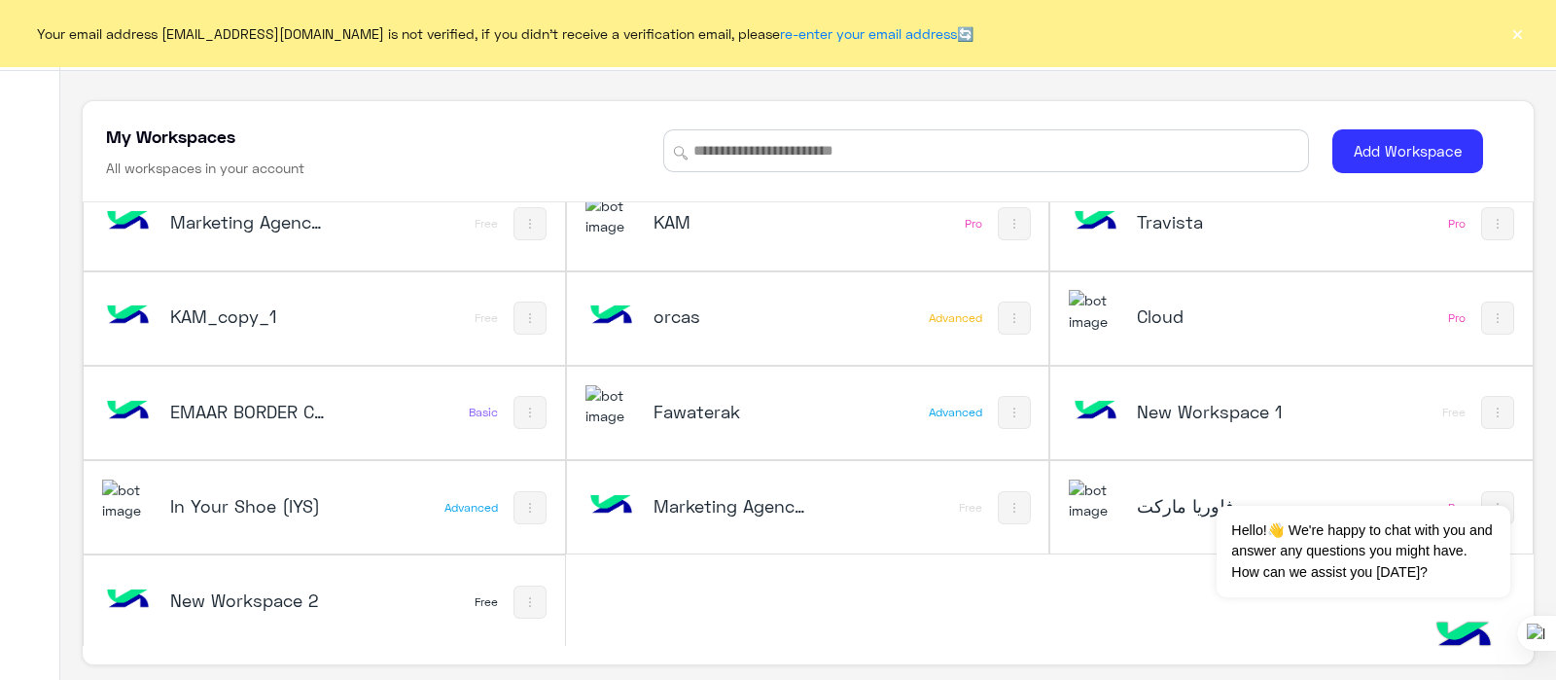
click at [1519, 24] on button "×" at bounding box center [1517, 32] width 19 height 19
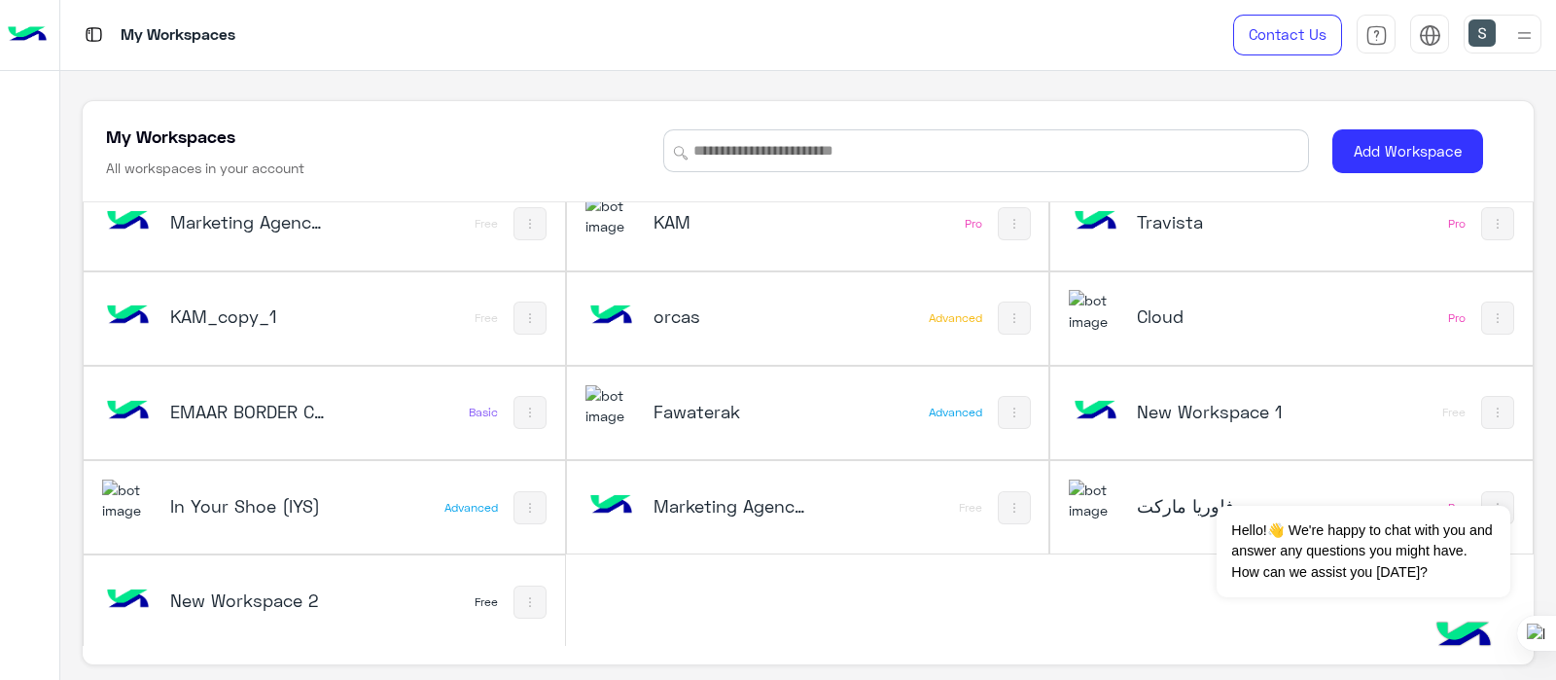
scroll to position [0, 0]
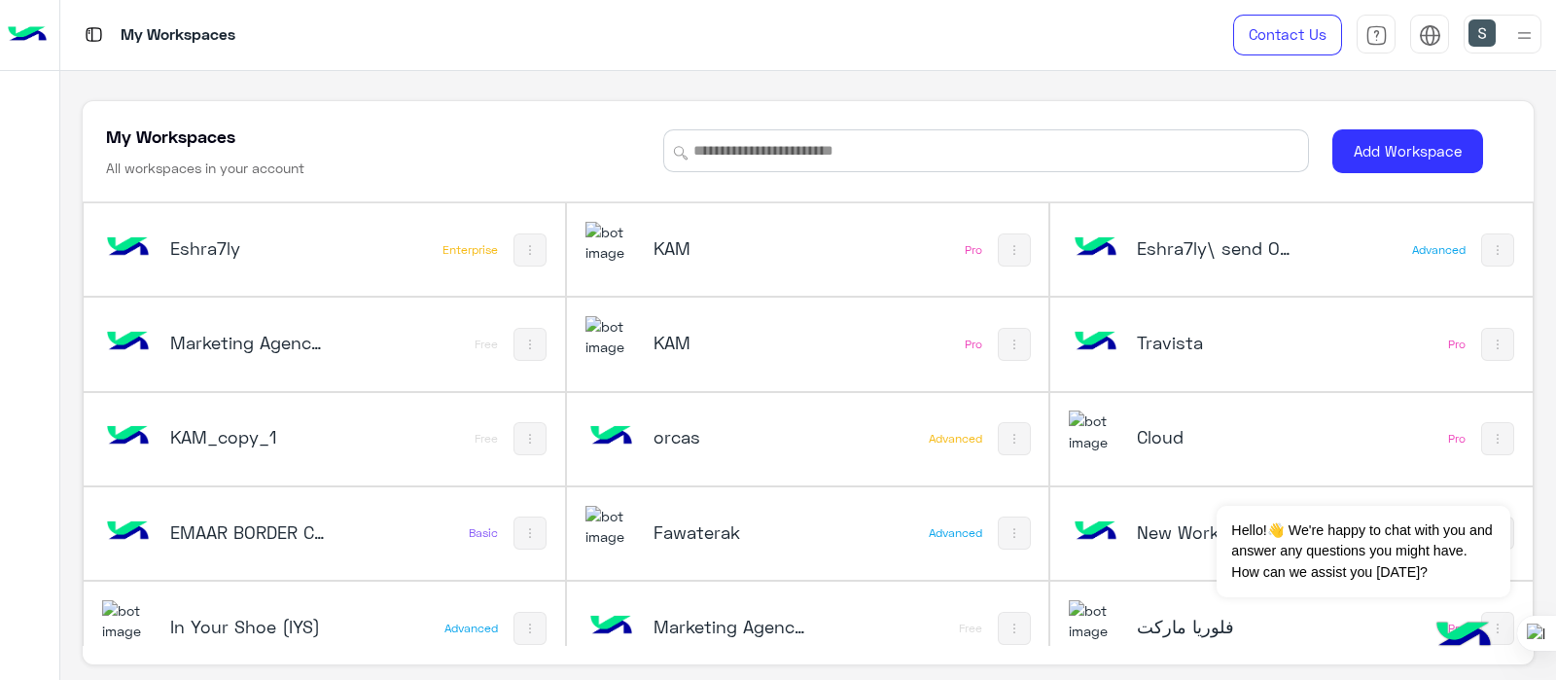
drag, startPoint x: 1555, startPoint y: 205, endPoint x: 1552, endPoint y: 41, distance: 164.4
click at [1552, 41] on html "My Workspaces Contact Us Help Center عربي English My Workspaces All workspaces …" at bounding box center [778, 340] width 1556 height 680
click at [1371, 131] on button "Add Workspace" at bounding box center [1408, 151] width 151 height 44
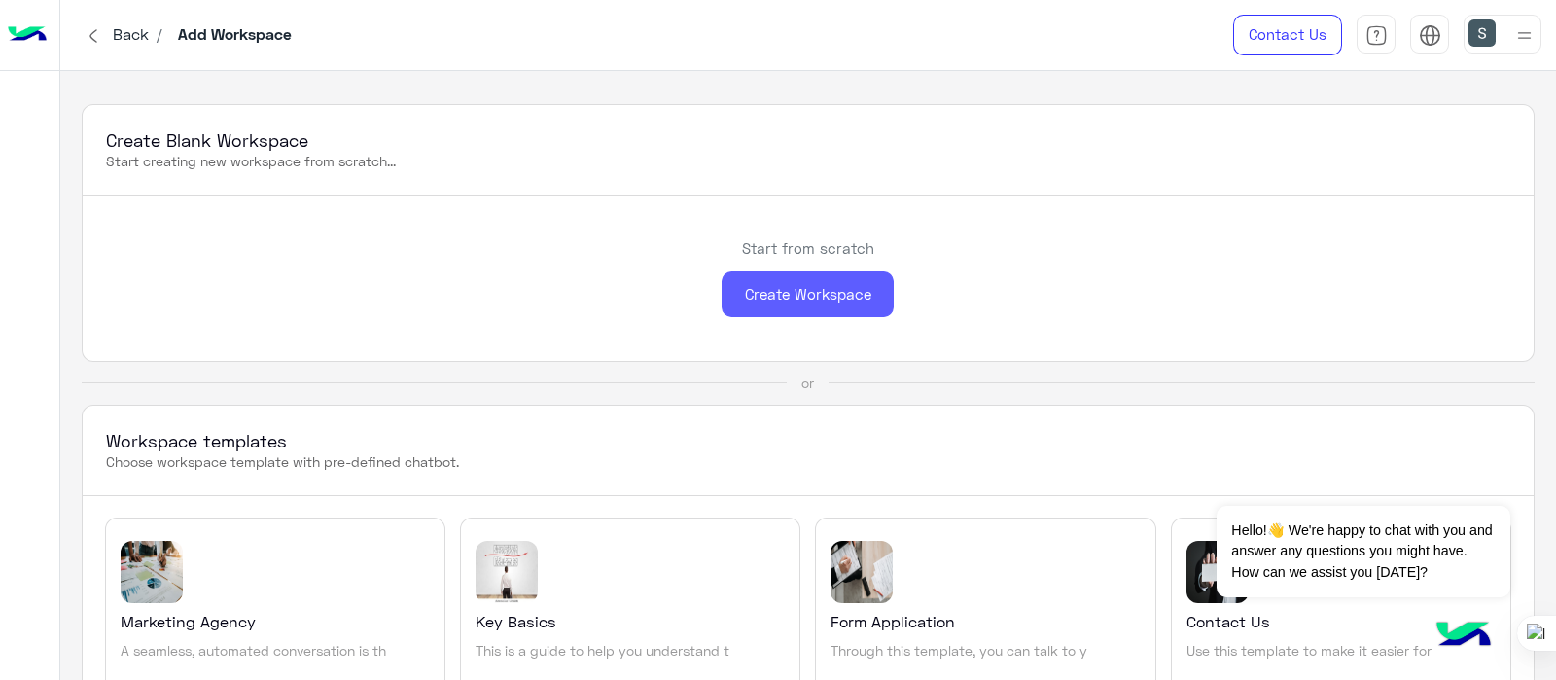
click at [827, 301] on div "Create Workspace" at bounding box center [808, 294] width 172 height 46
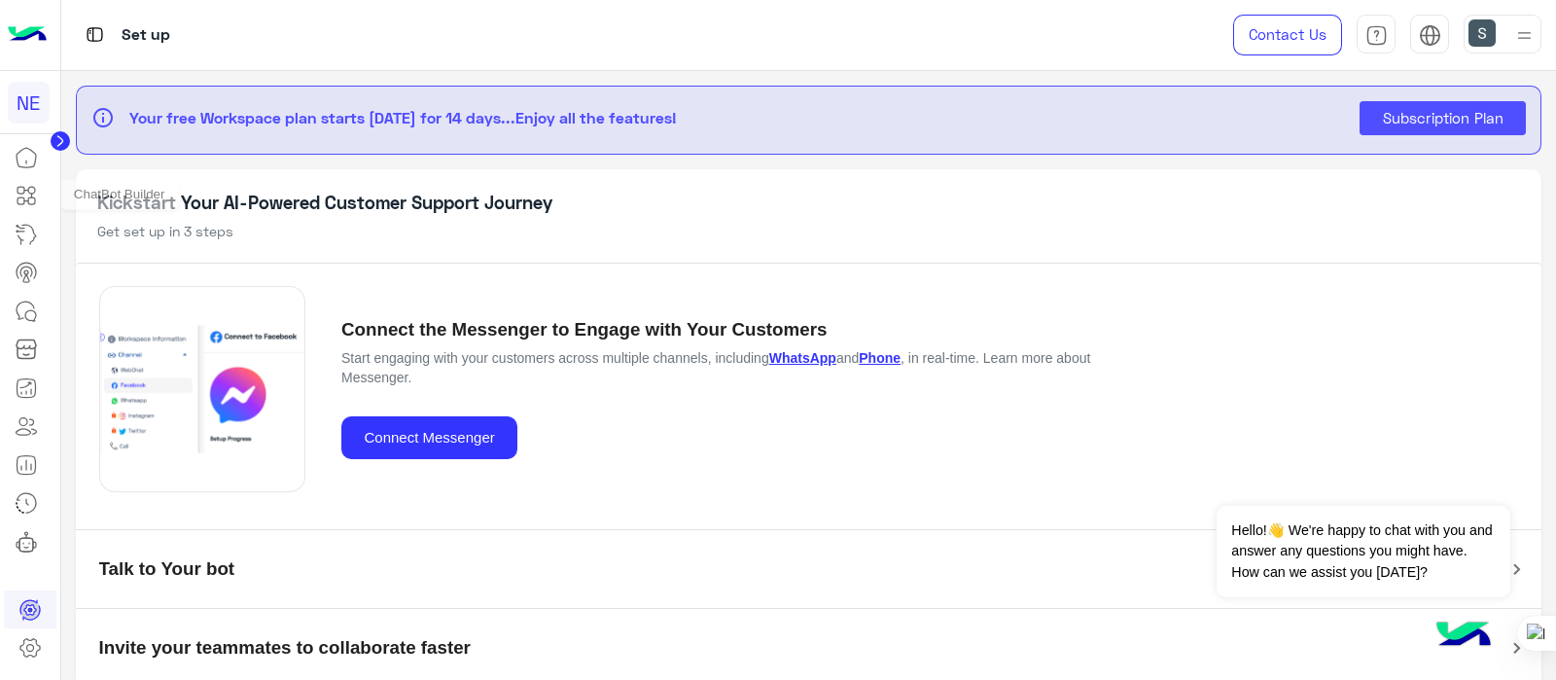
click at [25, 203] on icon at bounding box center [26, 195] width 23 height 23
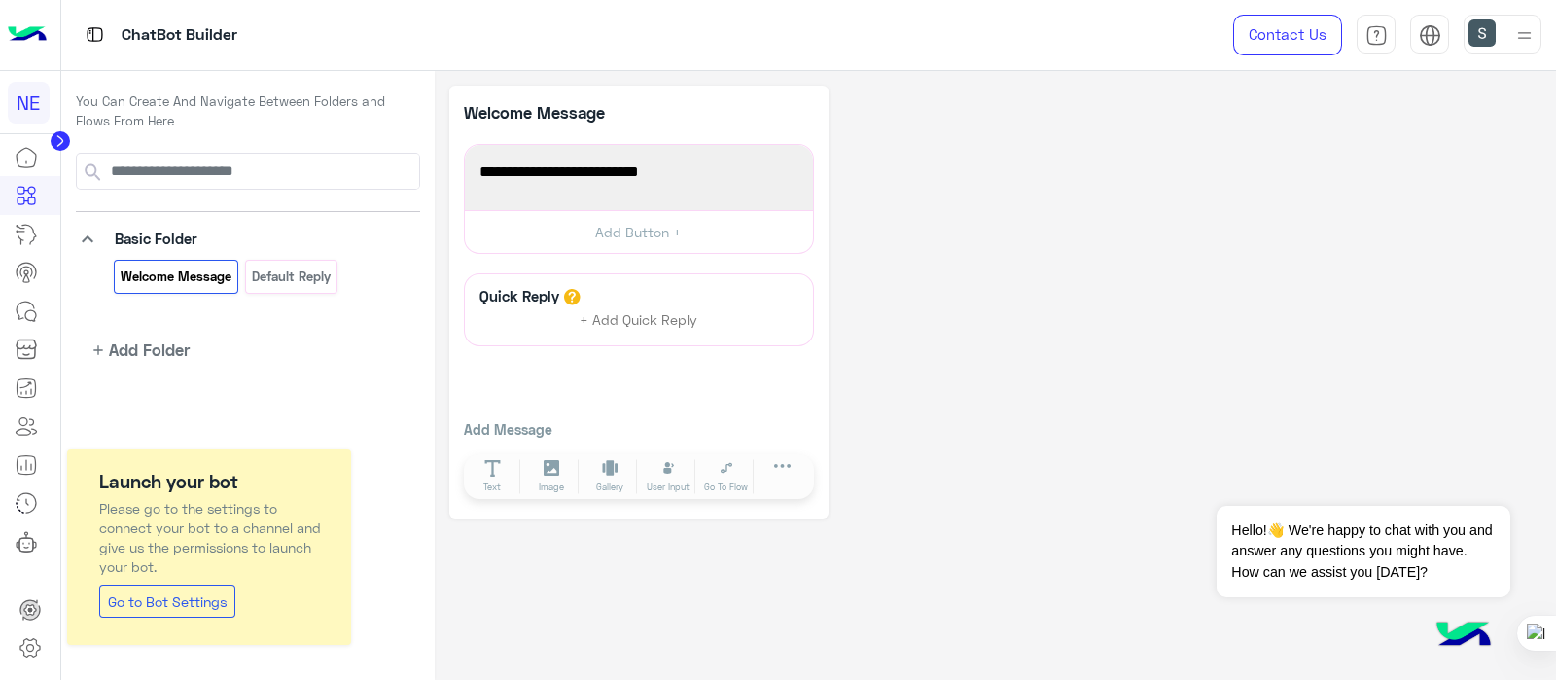
click at [18, 25] on img at bounding box center [27, 35] width 39 height 41
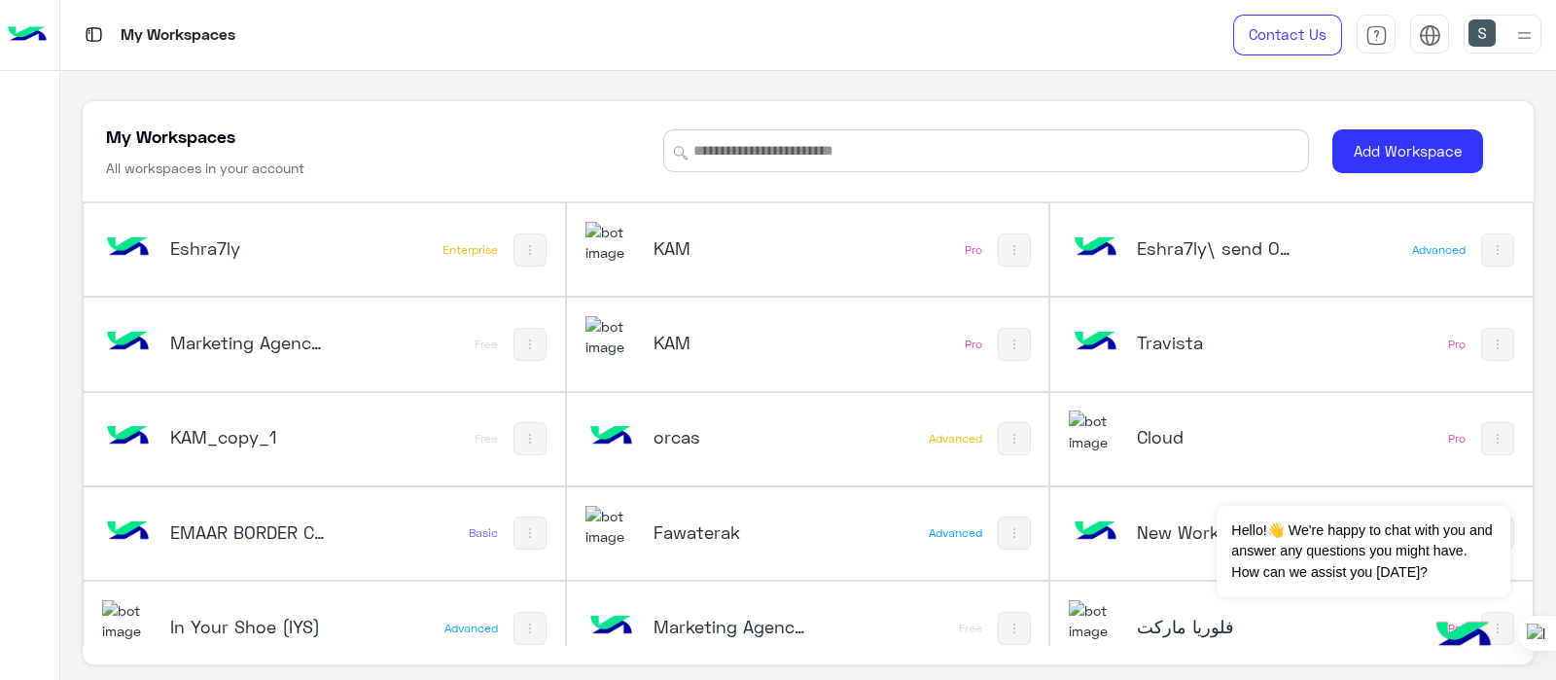
click at [18, 25] on img at bounding box center [27, 35] width 39 height 41
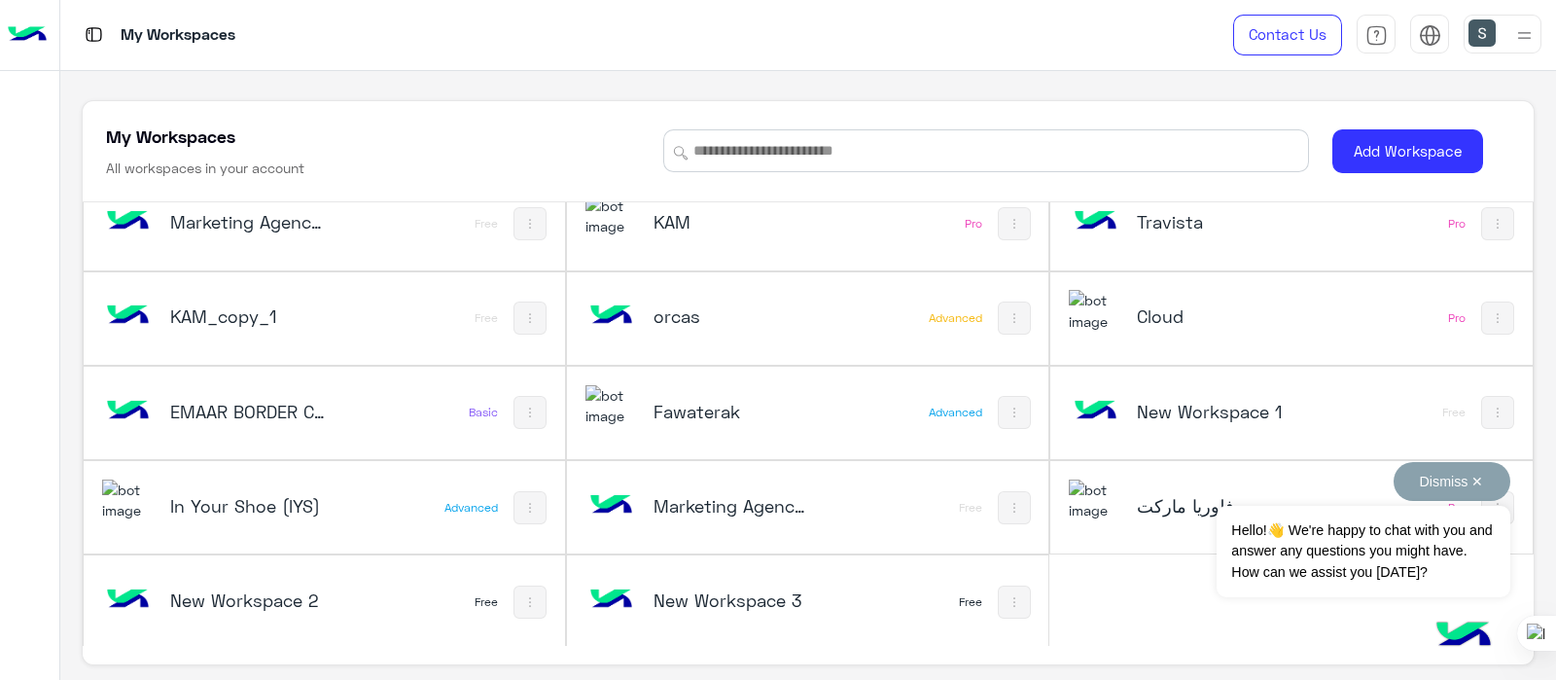
click at [1484, 476] on button "Dismiss ✕" at bounding box center [1452, 481] width 117 height 39
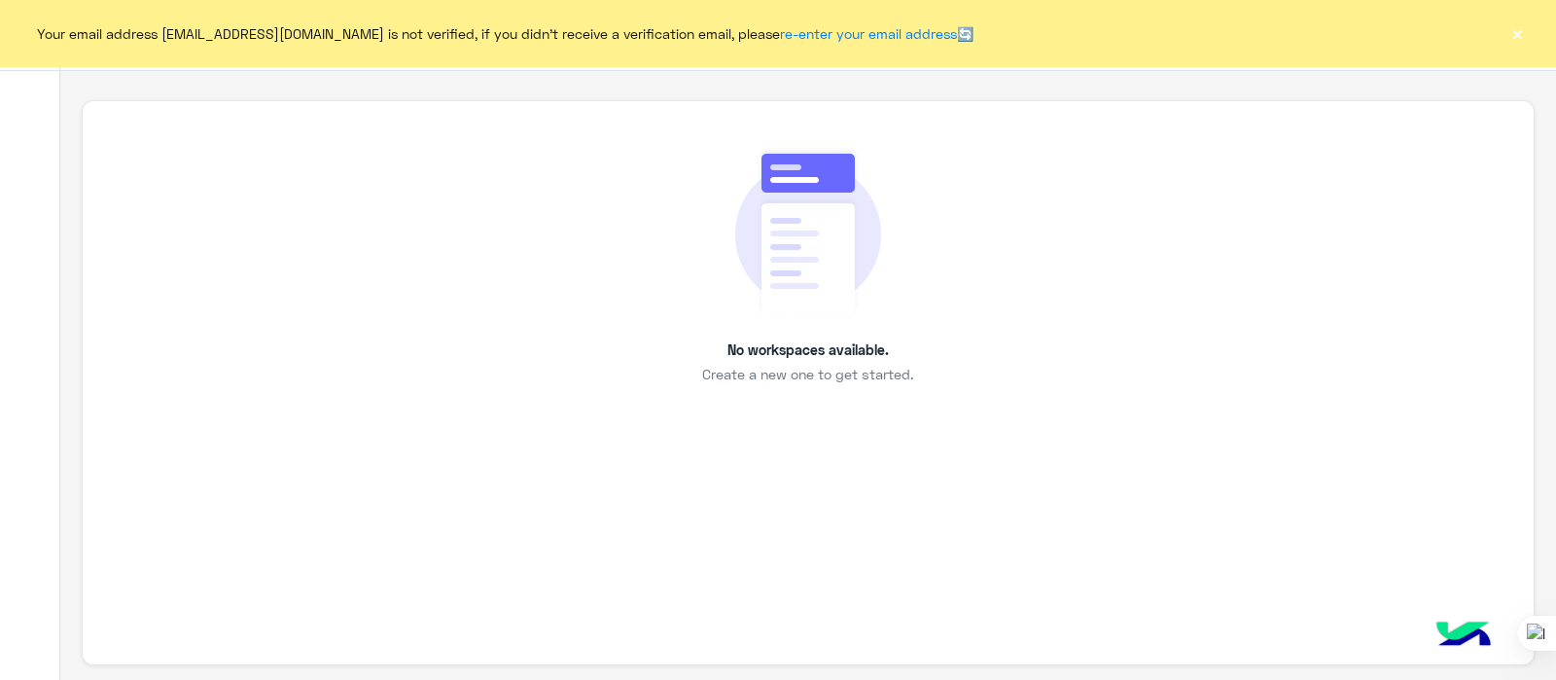
click at [1521, 33] on button "×" at bounding box center [1517, 32] width 19 height 19
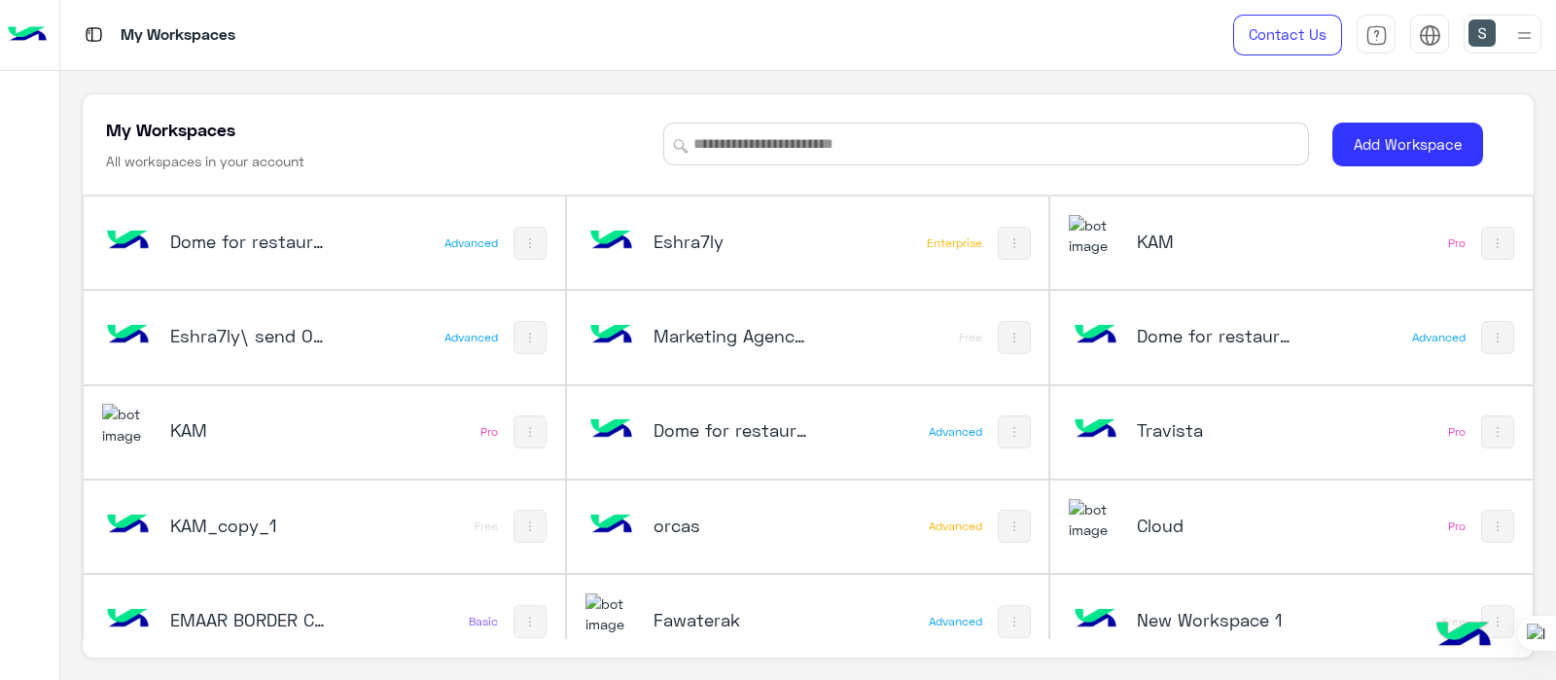
click at [762, 231] on h5 "Eshra7ly" at bounding box center [734, 241] width 160 height 23
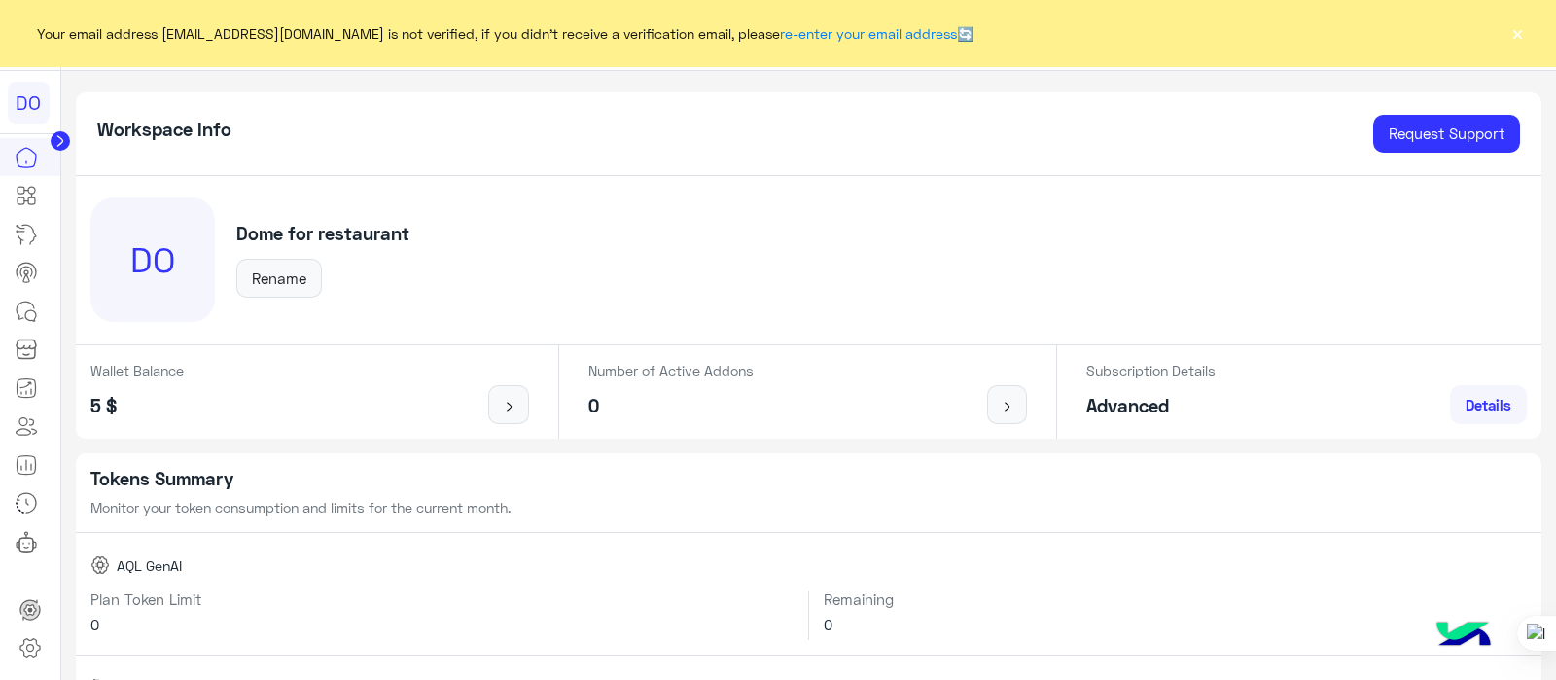
click at [1518, 36] on button "×" at bounding box center [1517, 32] width 19 height 19
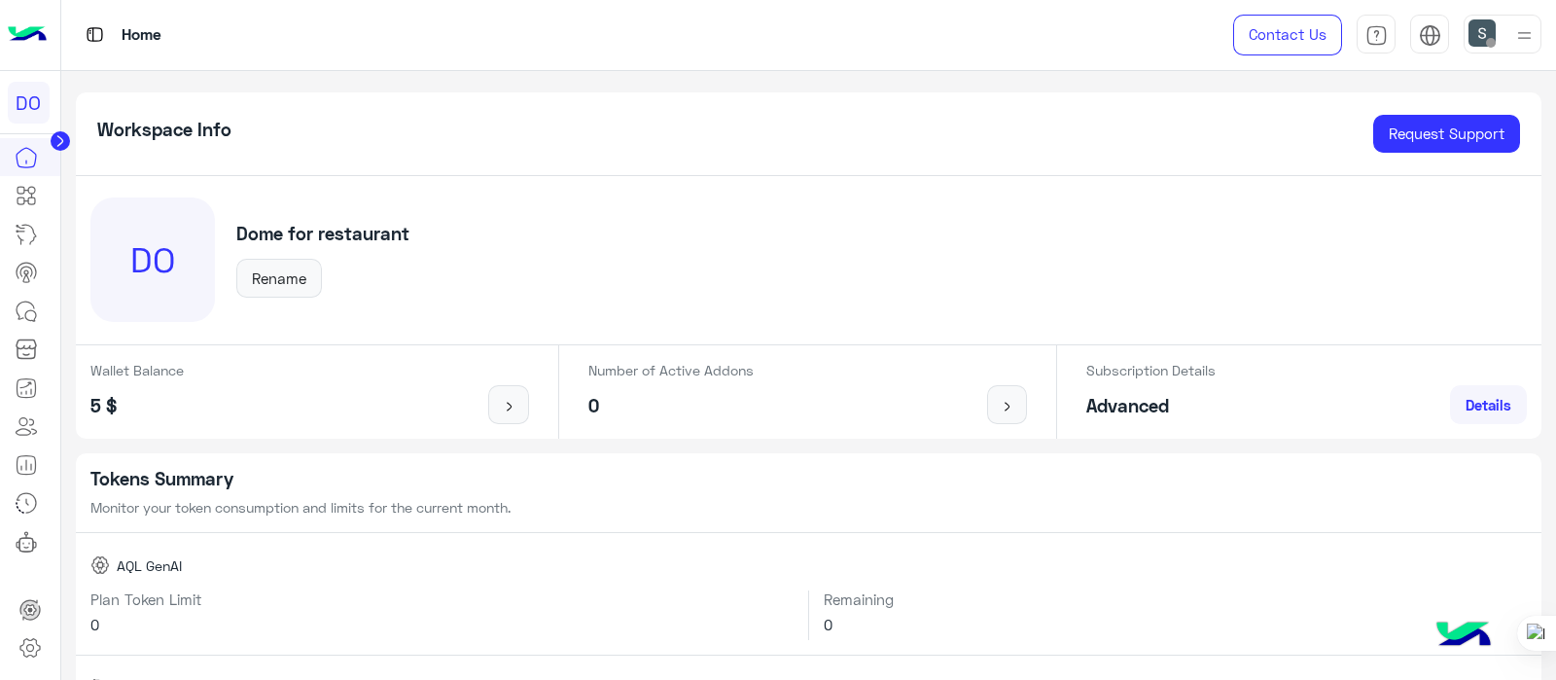
click at [41, 26] on img at bounding box center [27, 35] width 39 height 41
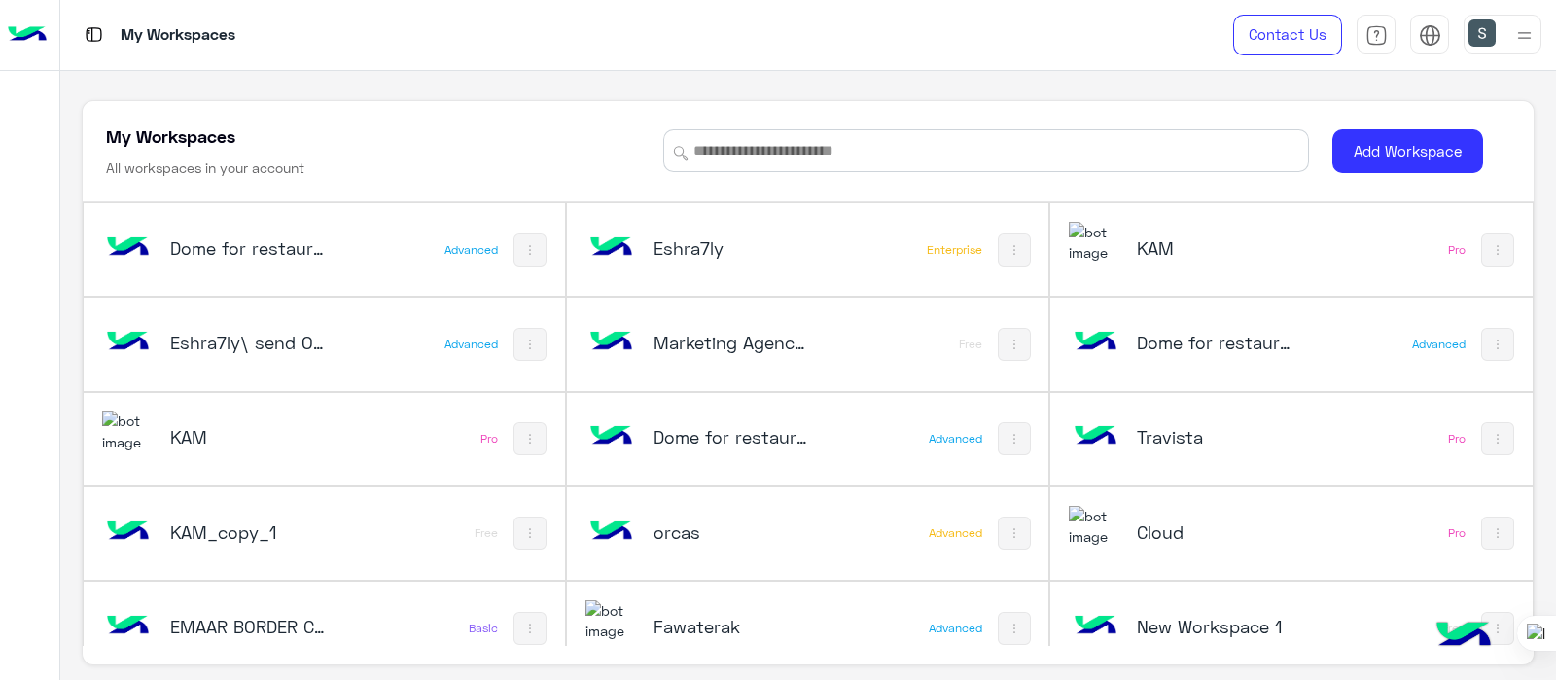
click at [233, 239] on h5 "Dome for restaurant" at bounding box center [250, 247] width 160 height 23
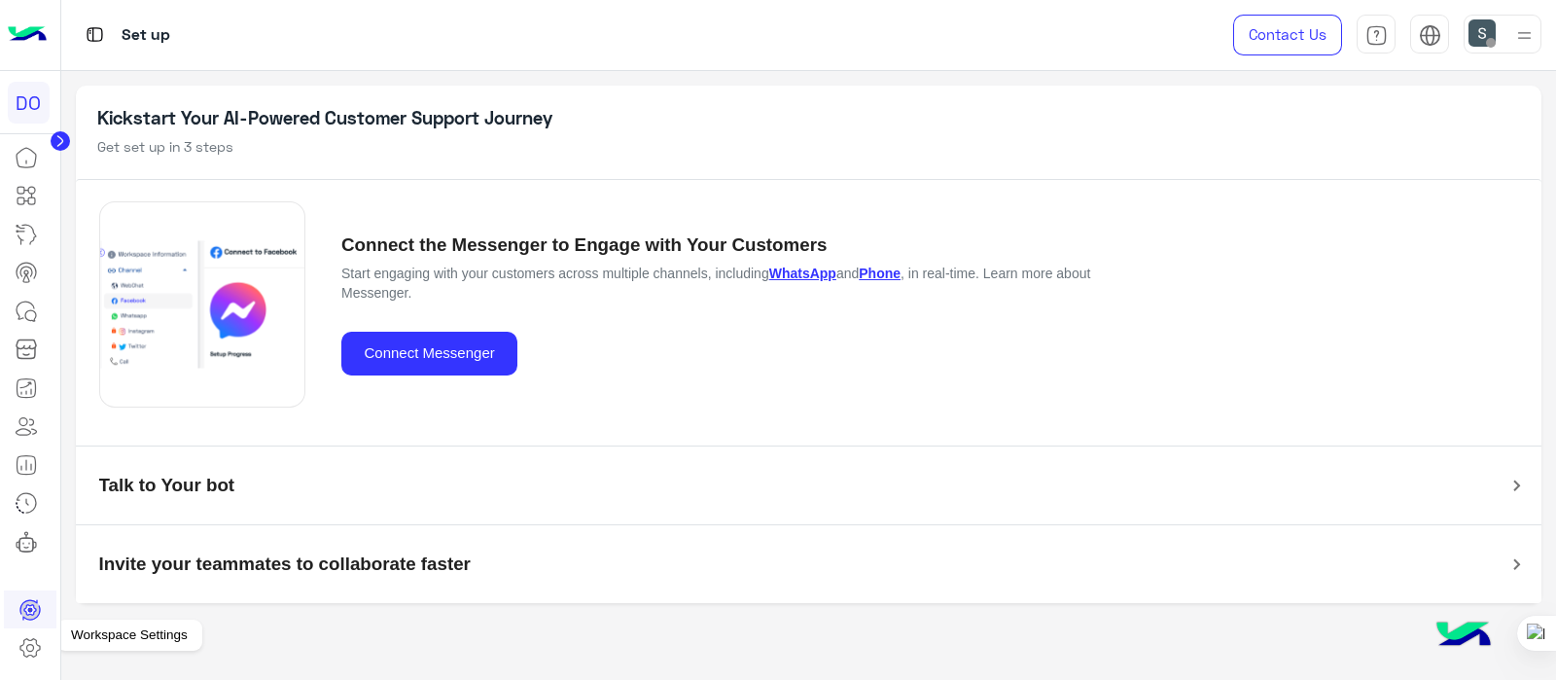
click at [41, 663] on link at bounding box center [30, 647] width 53 height 39
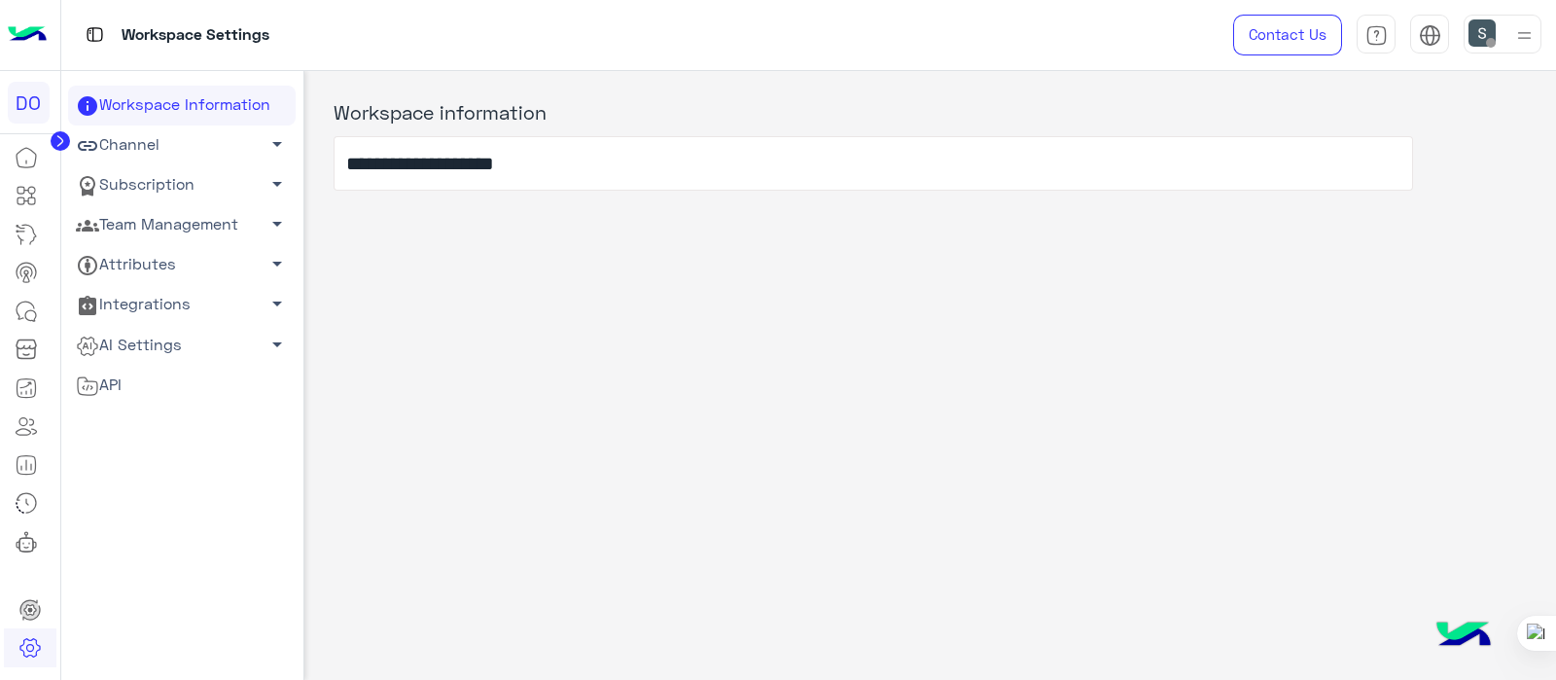
click at [161, 217] on link "Team Management arrow_drop_down" at bounding box center [182, 225] width 228 height 40
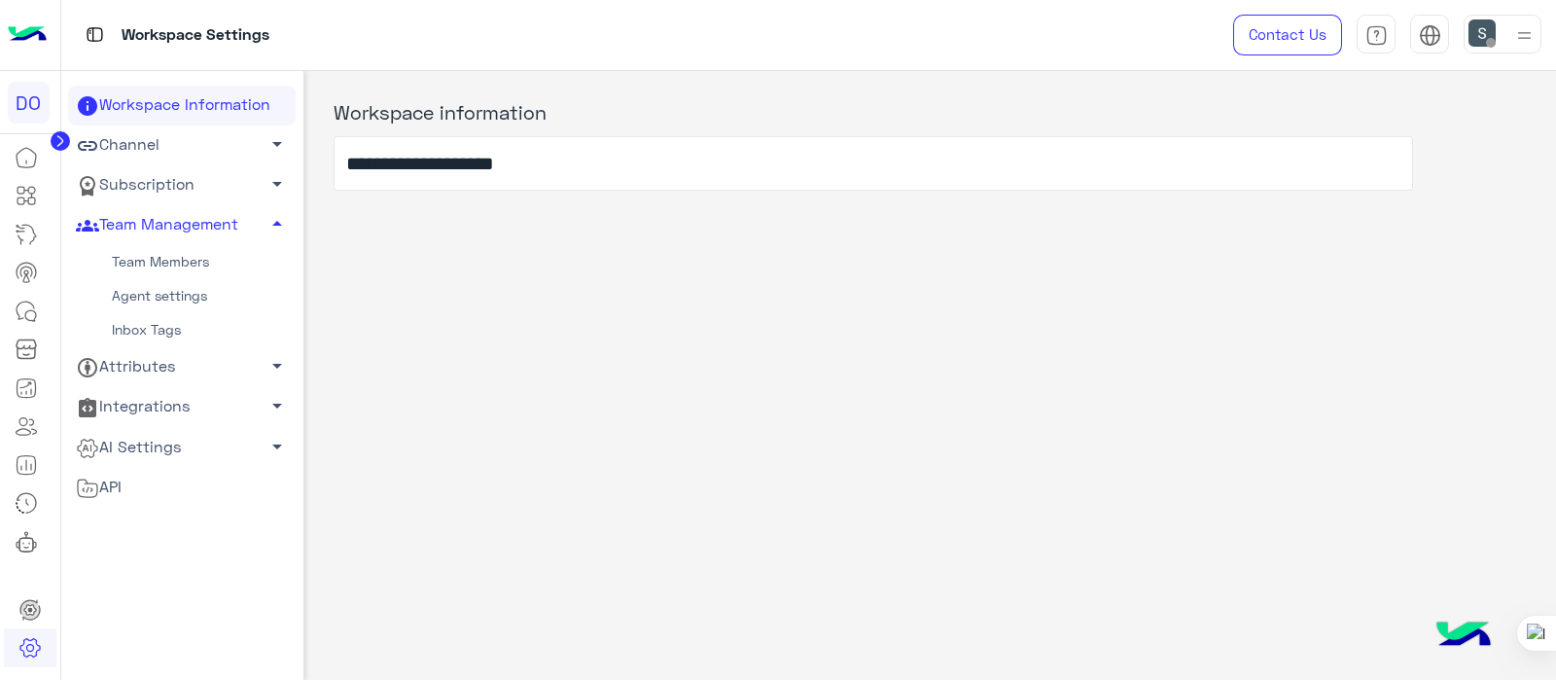
click at [151, 183] on link "Subscription arrow_drop_down" at bounding box center [182, 185] width 228 height 40
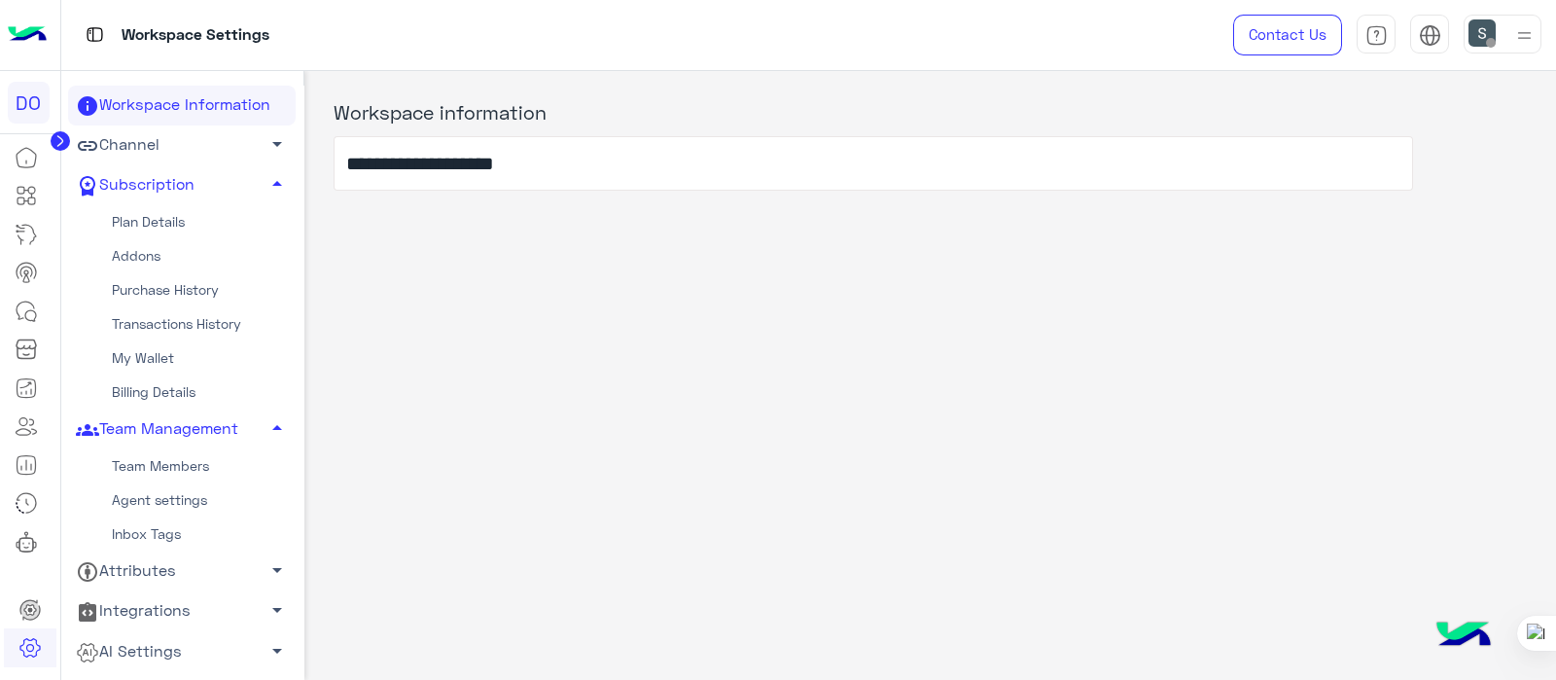
click at [130, 218] on link "Plan Details" at bounding box center [182, 222] width 228 height 34
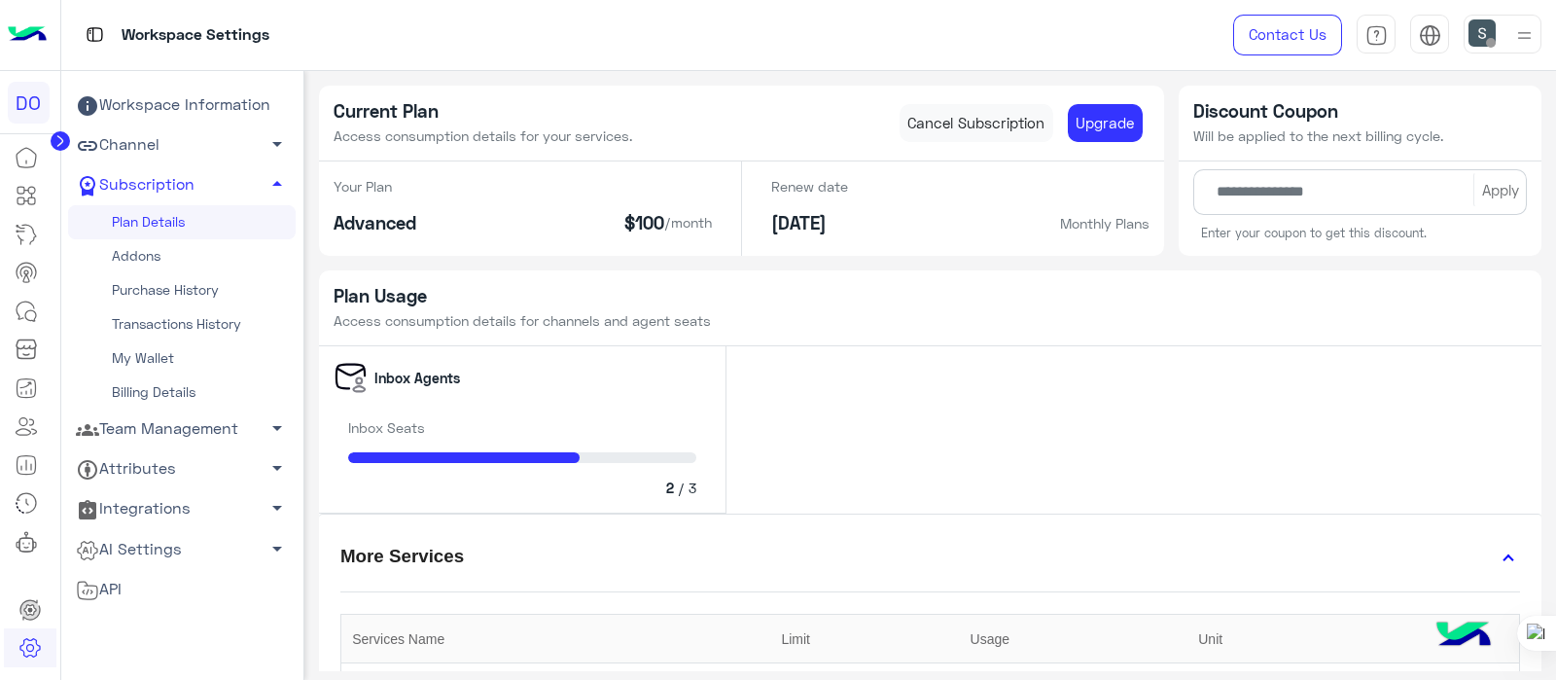
click at [144, 322] on link "Transactions History" at bounding box center [182, 324] width 228 height 34
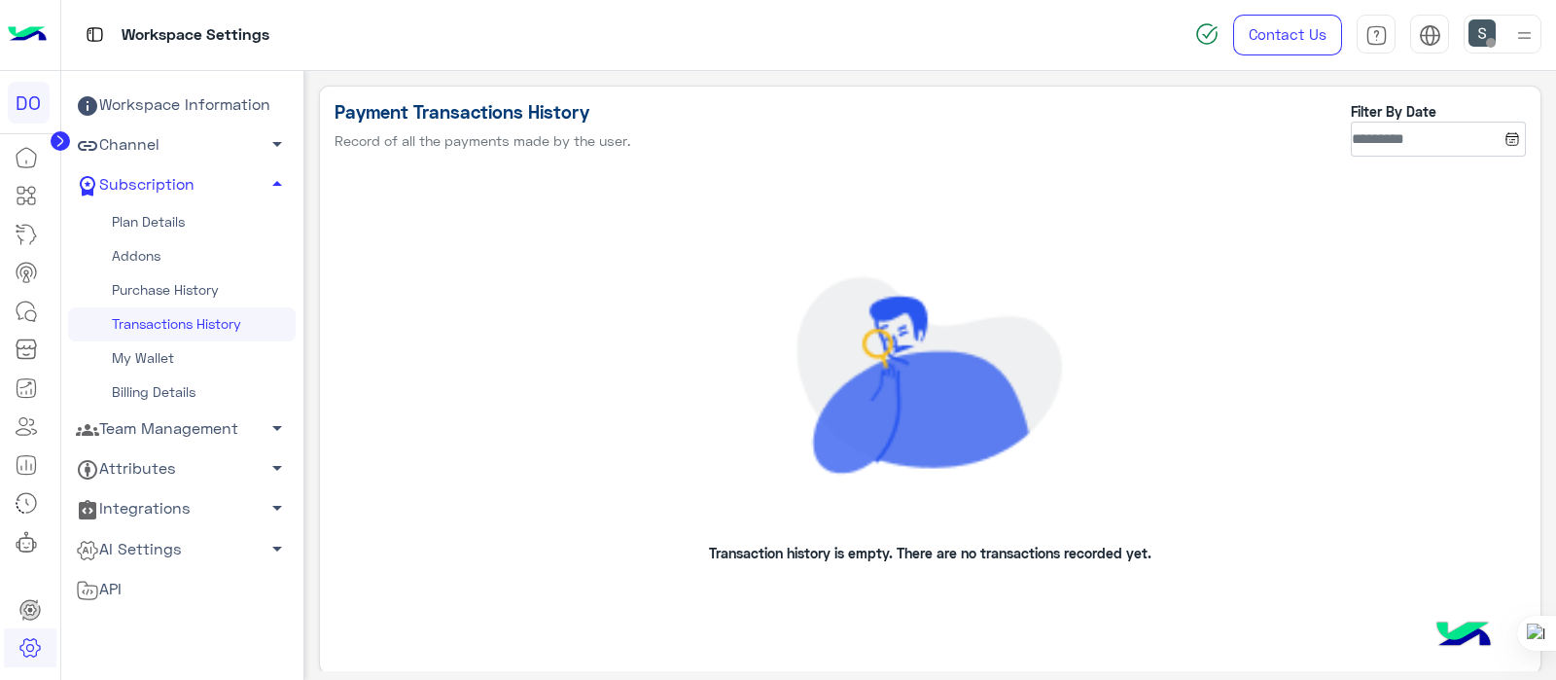
click at [175, 297] on link "Purchase History" at bounding box center [182, 290] width 228 height 34
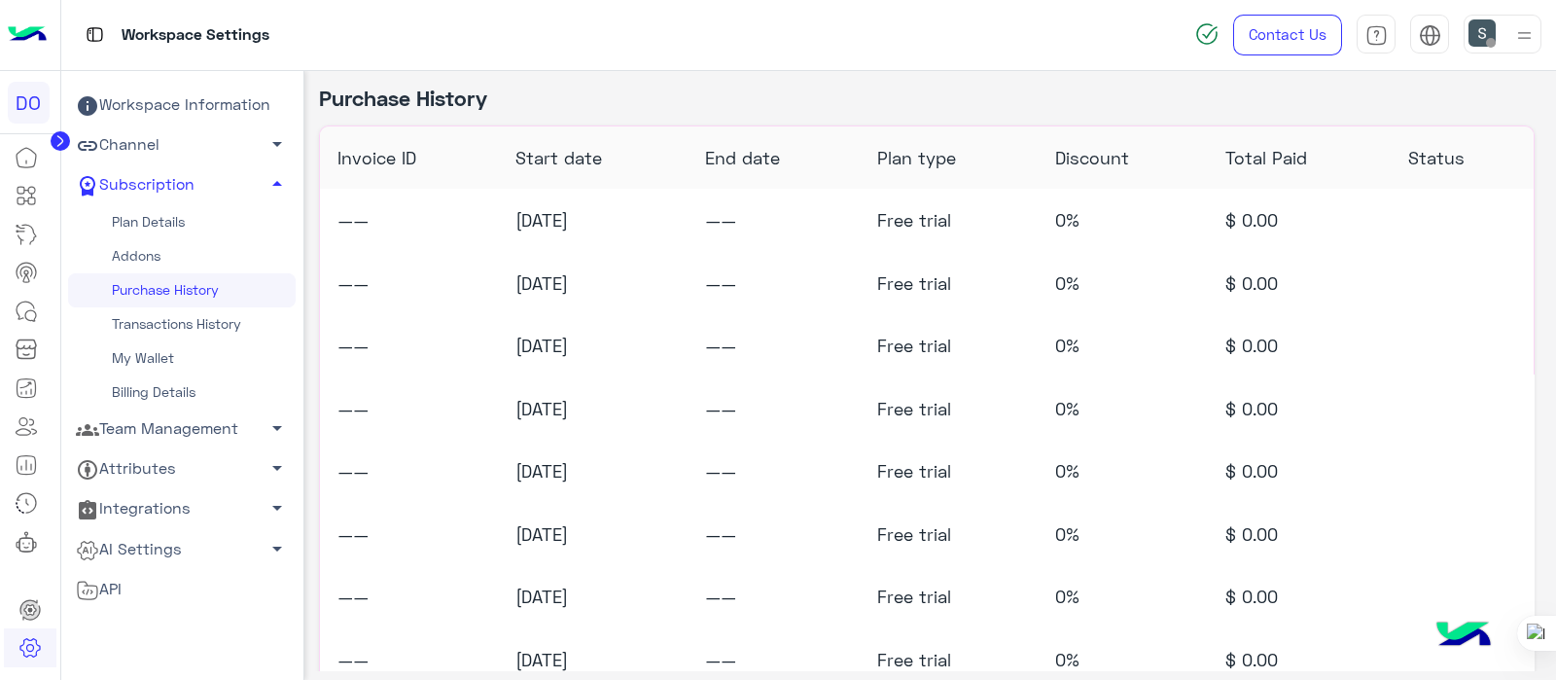
click at [146, 364] on link "My Wallet" at bounding box center [182, 358] width 228 height 34
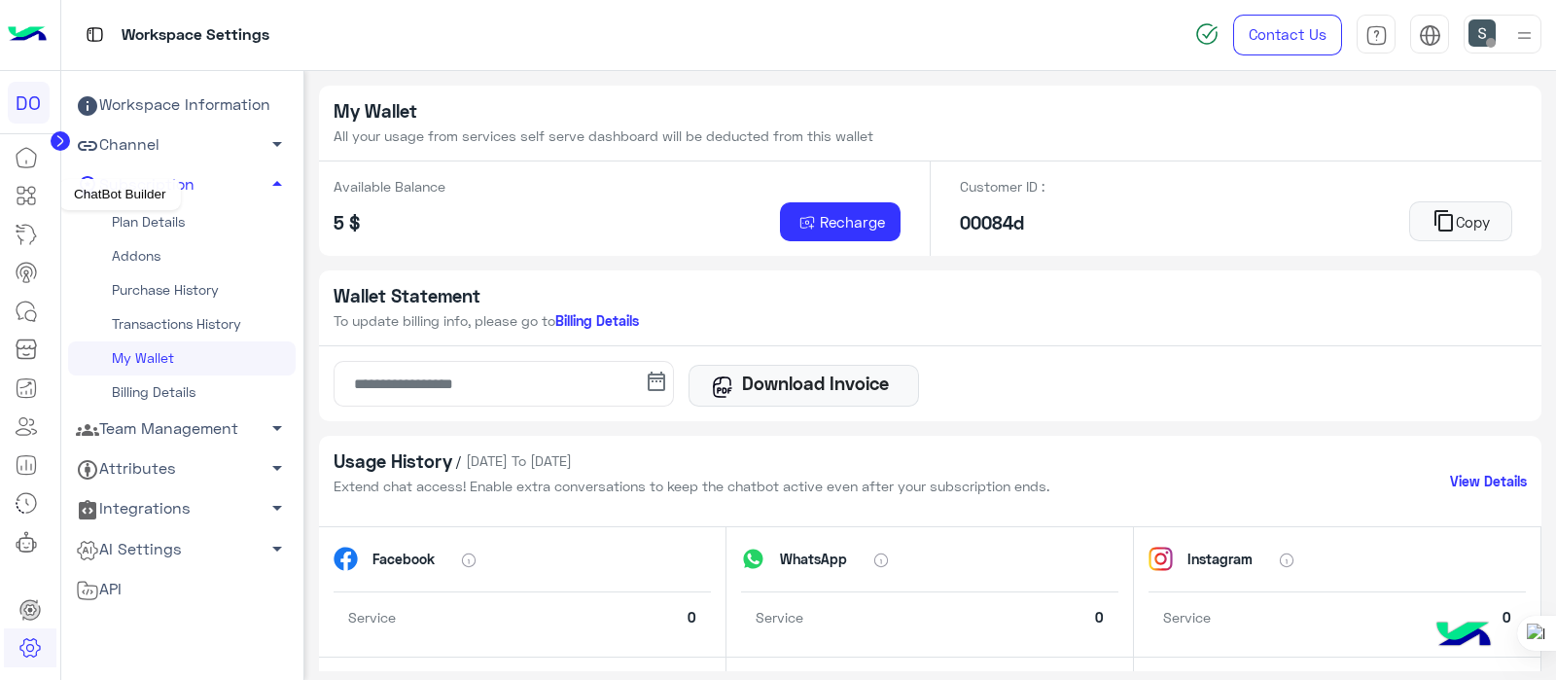
click at [39, 187] on link at bounding box center [26, 195] width 53 height 39
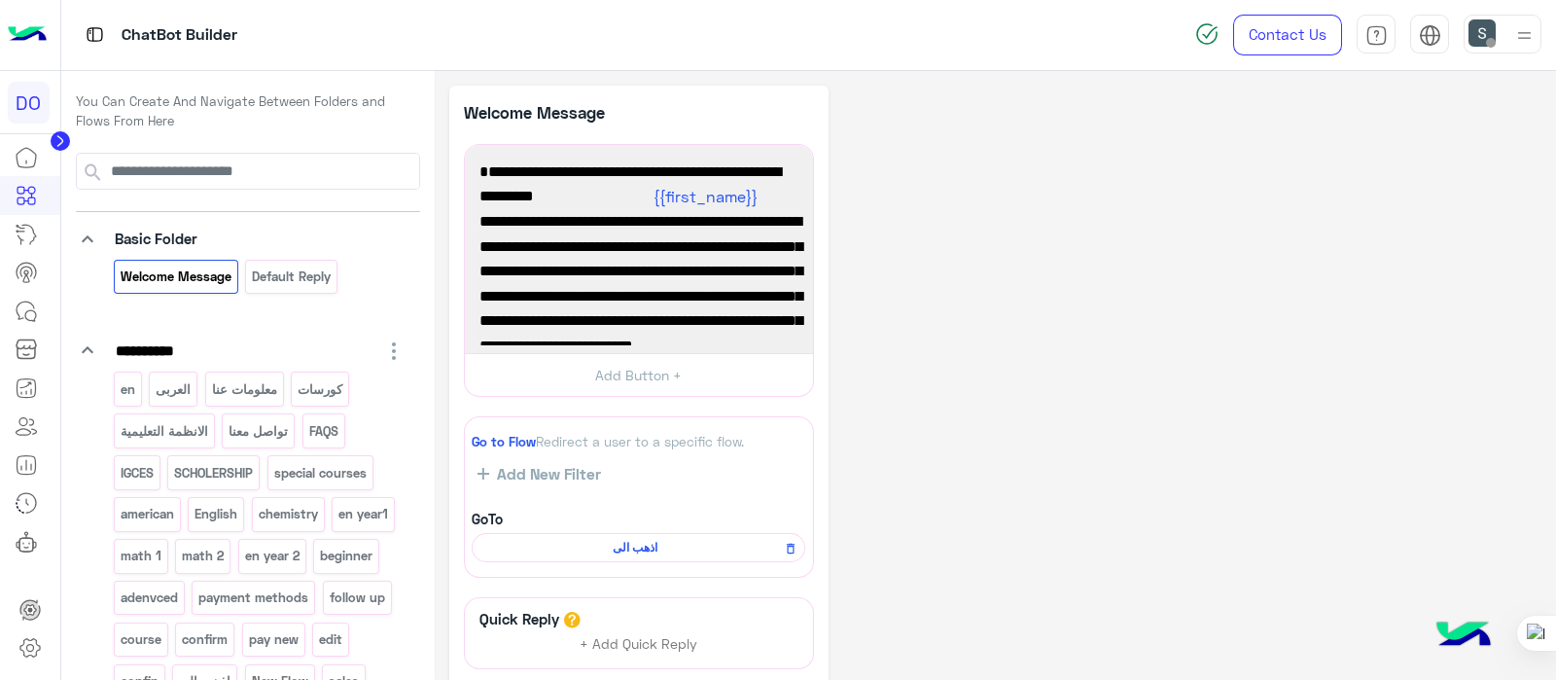
drag, startPoint x: 427, startPoint y: 246, endPoint x: 441, endPoint y: 527, distance: 281.4
click at [441, 527] on div "**********" at bounding box center [809, 376] width 1496 height 610
click at [980, 136] on div "**********" at bounding box center [995, 464] width 1092 height 757
click at [528, 163] on div "مرحبًا! {{first_name}} فى ستريو انا مساعدك الألى الخاص بيك 🤖🔧 نحن سعداء بوجودك …" at bounding box center [639, 249] width 335 height 195
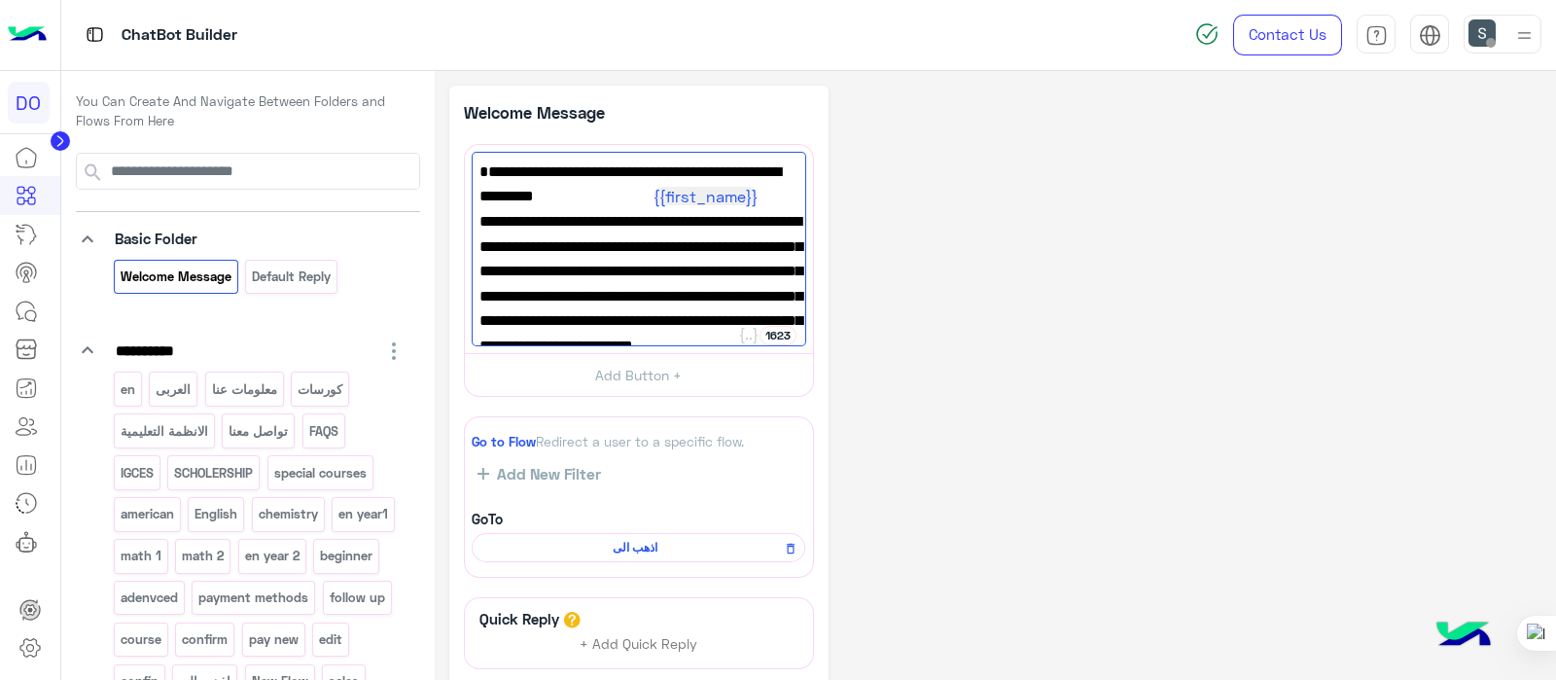
click at [68, 151] on div "**********" at bounding box center [248, 572] width 374 height 1003
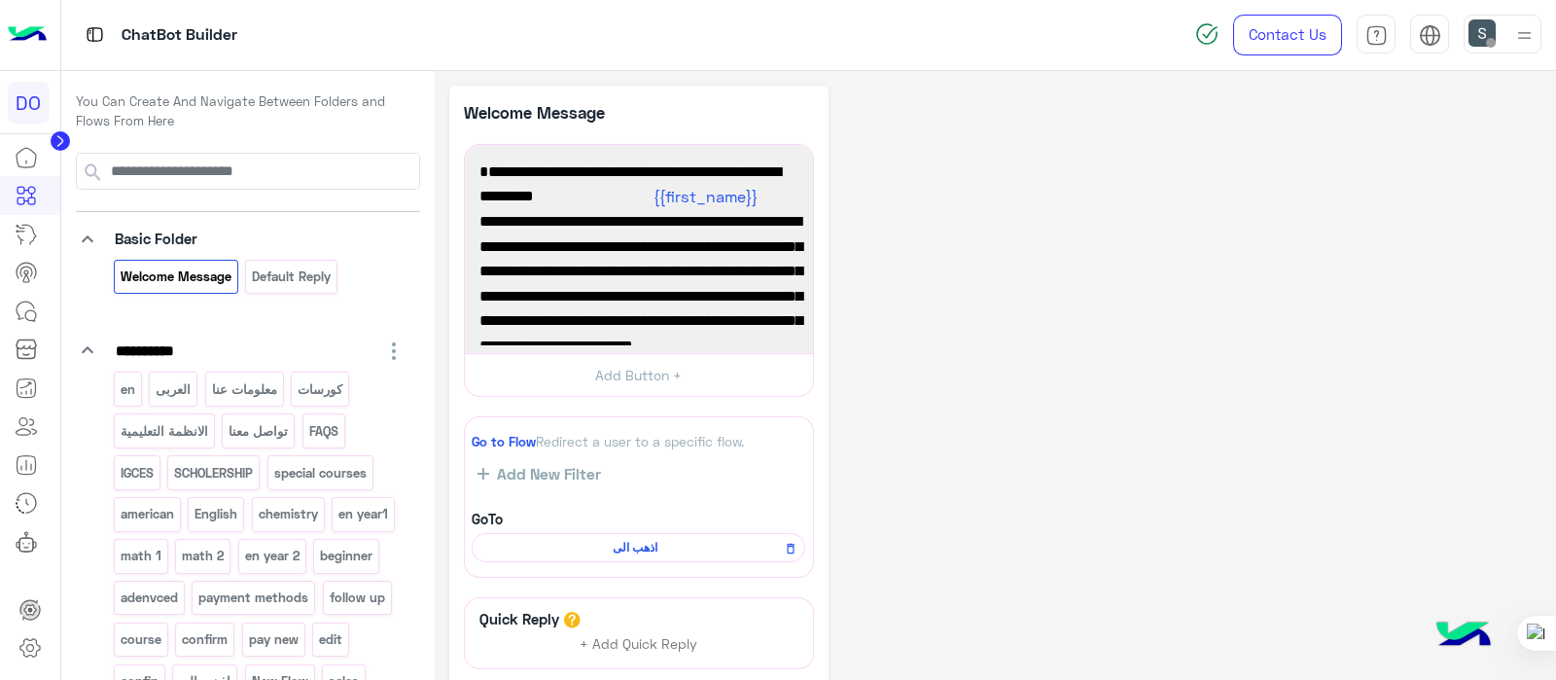
click at [62, 148] on circle at bounding box center [60, 140] width 19 height 19
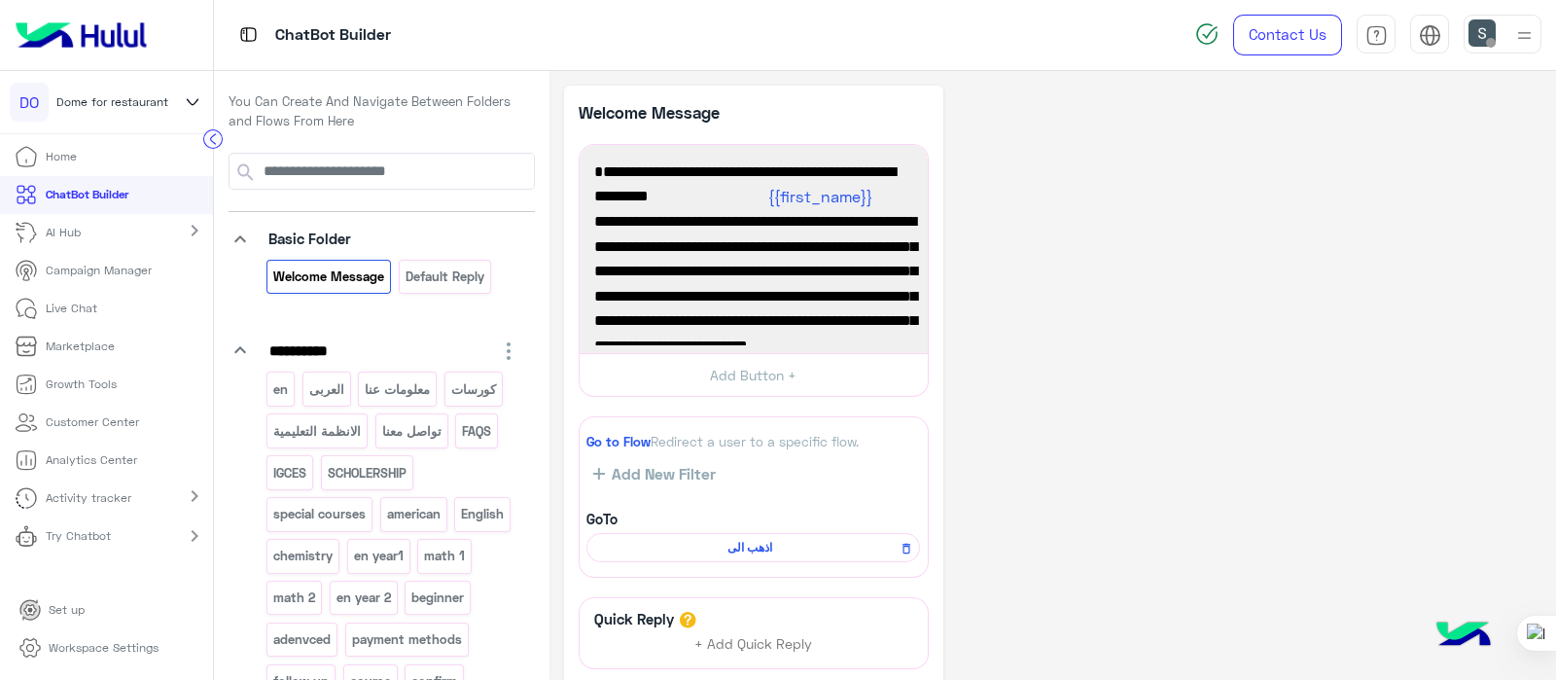
click at [97, 54] on div at bounding box center [106, 35] width 213 height 71
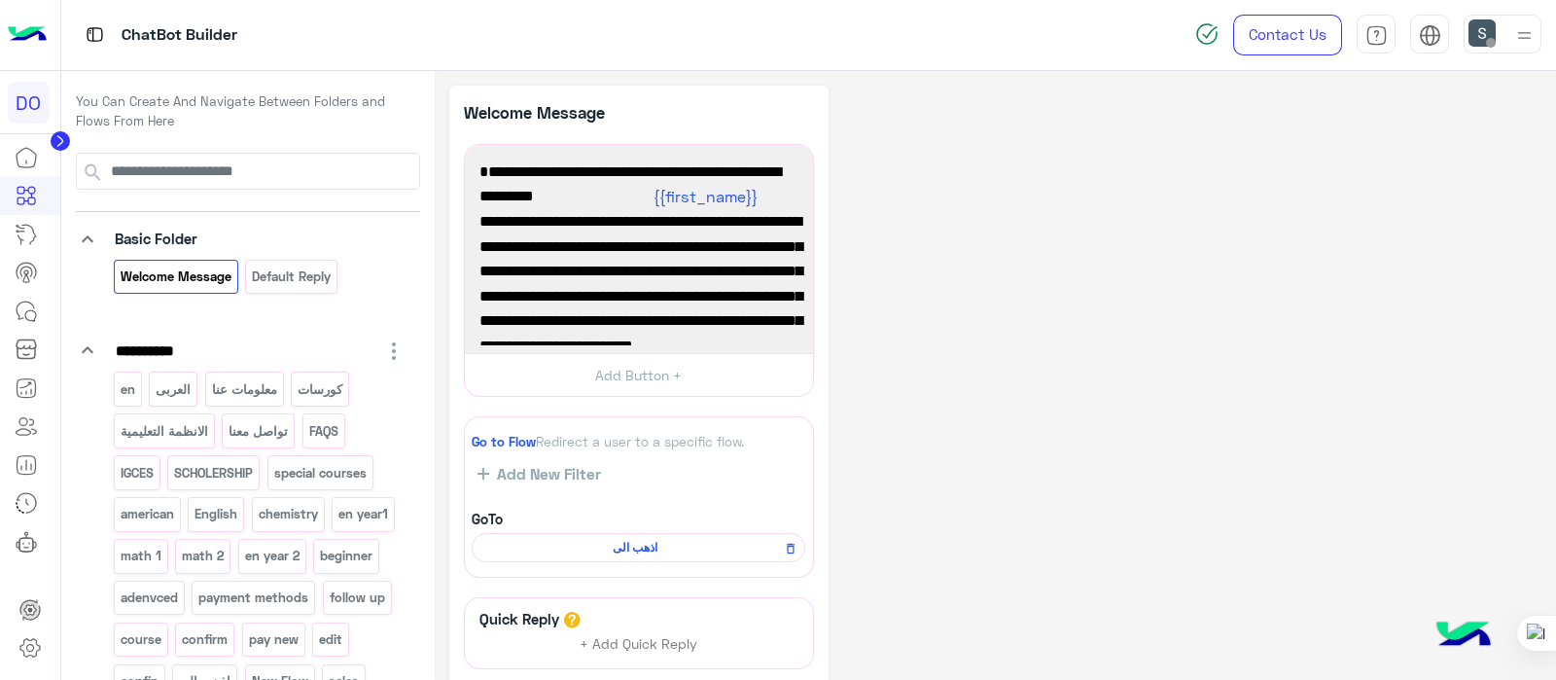
click at [30, 40] on img at bounding box center [27, 35] width 39 height 41
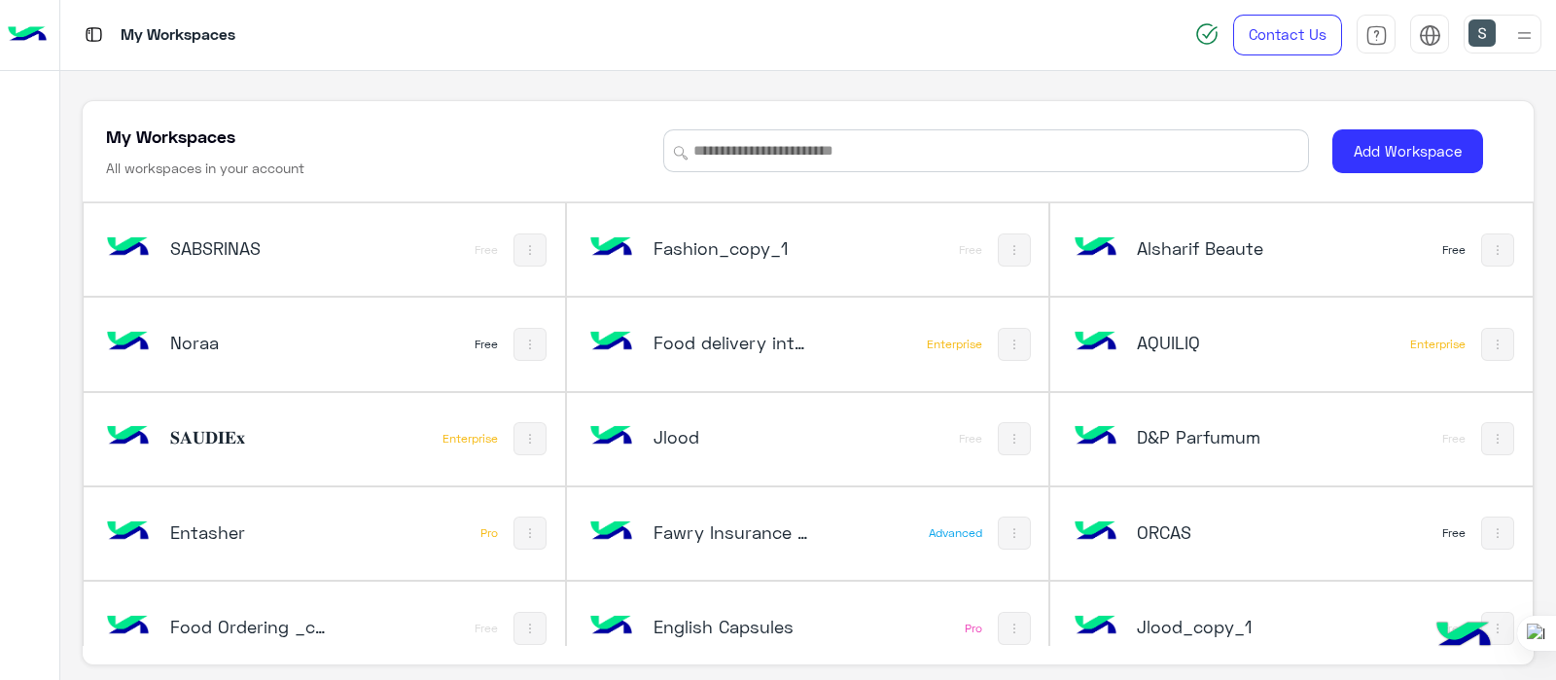
click at [690, 677] on div "My Workspaces All workspaces in your account Add Workspace SABSRINAS Free Fashi…" at bounding box center [808, 376] width 1496 height 610
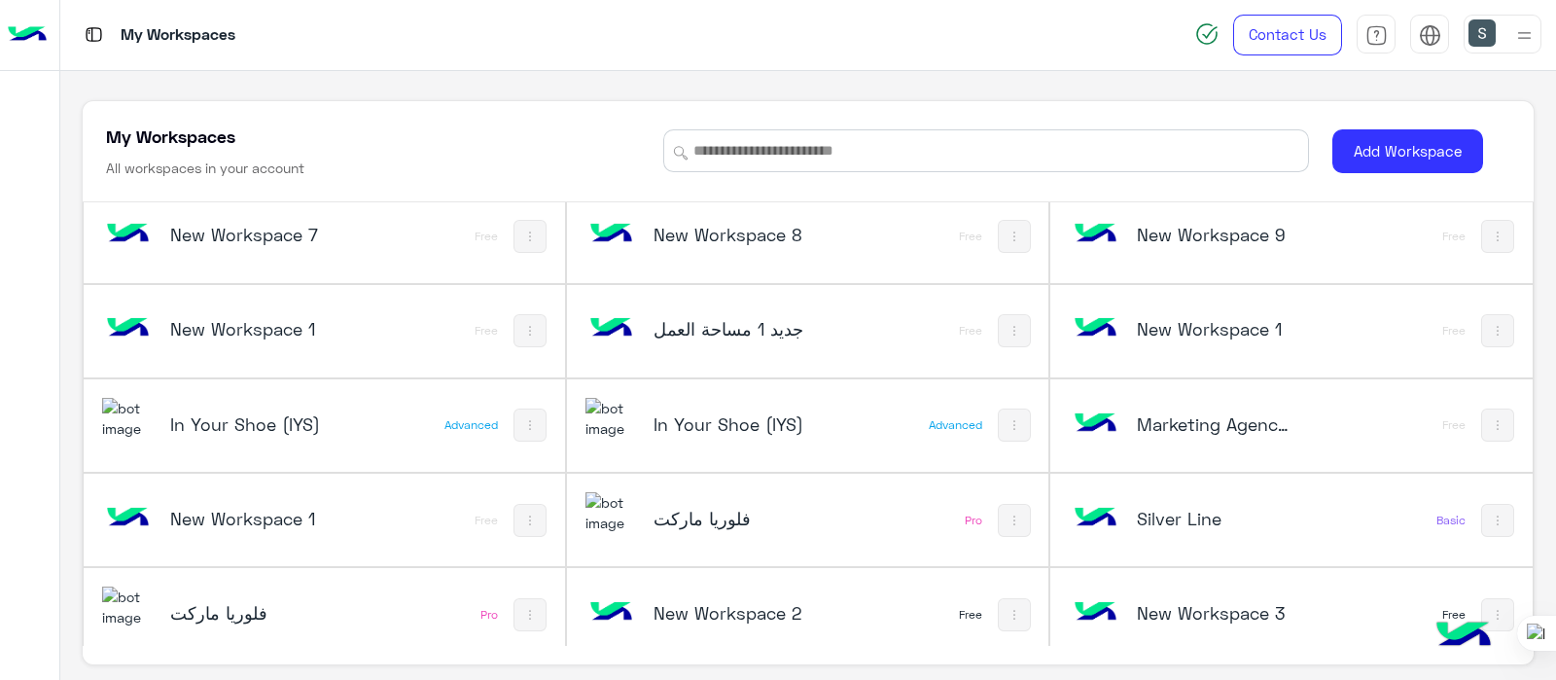
scroll to position [3892, 0]
click at [1536, 30] on img at bounding box center [1525, 35] width 24 height 24
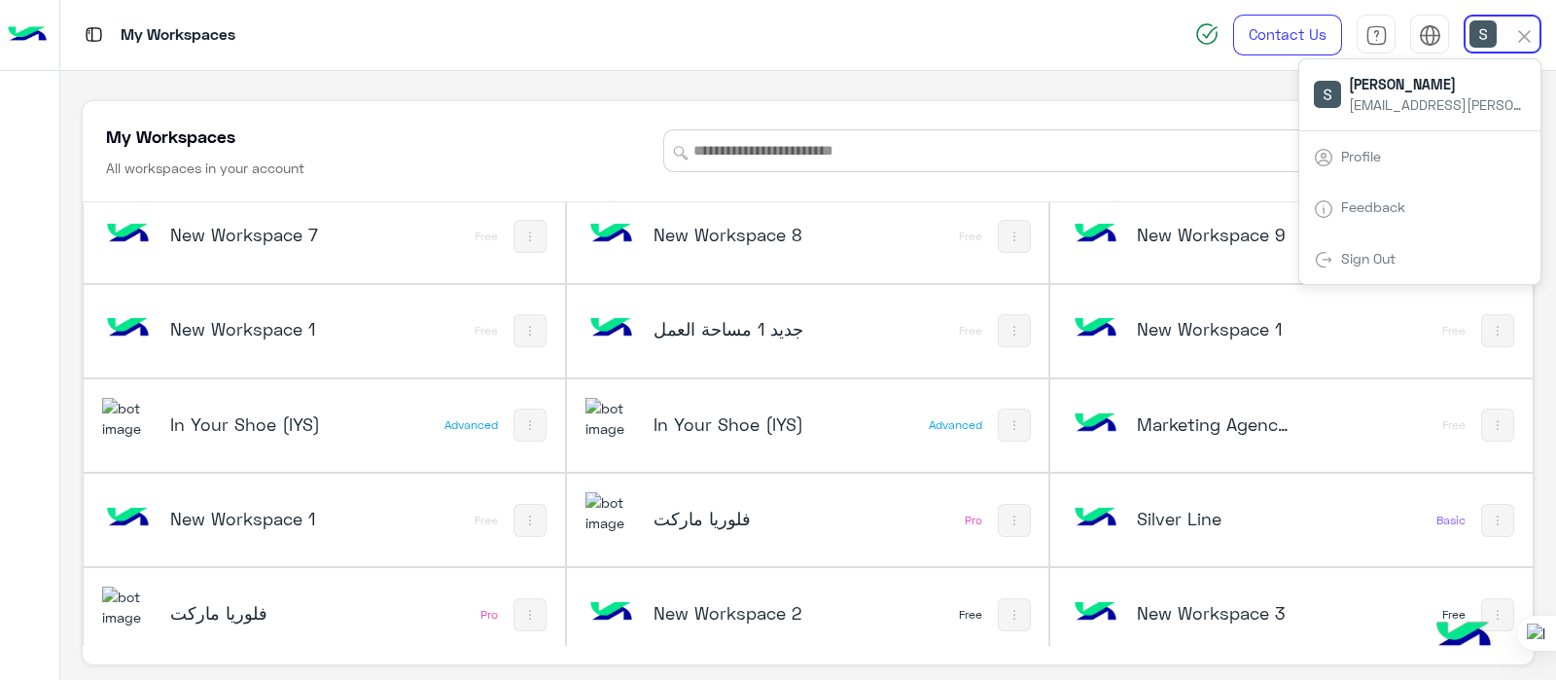
click at [1397, 244] on div "Sign Out" at bounding box center [1420, 259] width 241 height 52
